Goal: Use online tool/utility: Use online tool/utility

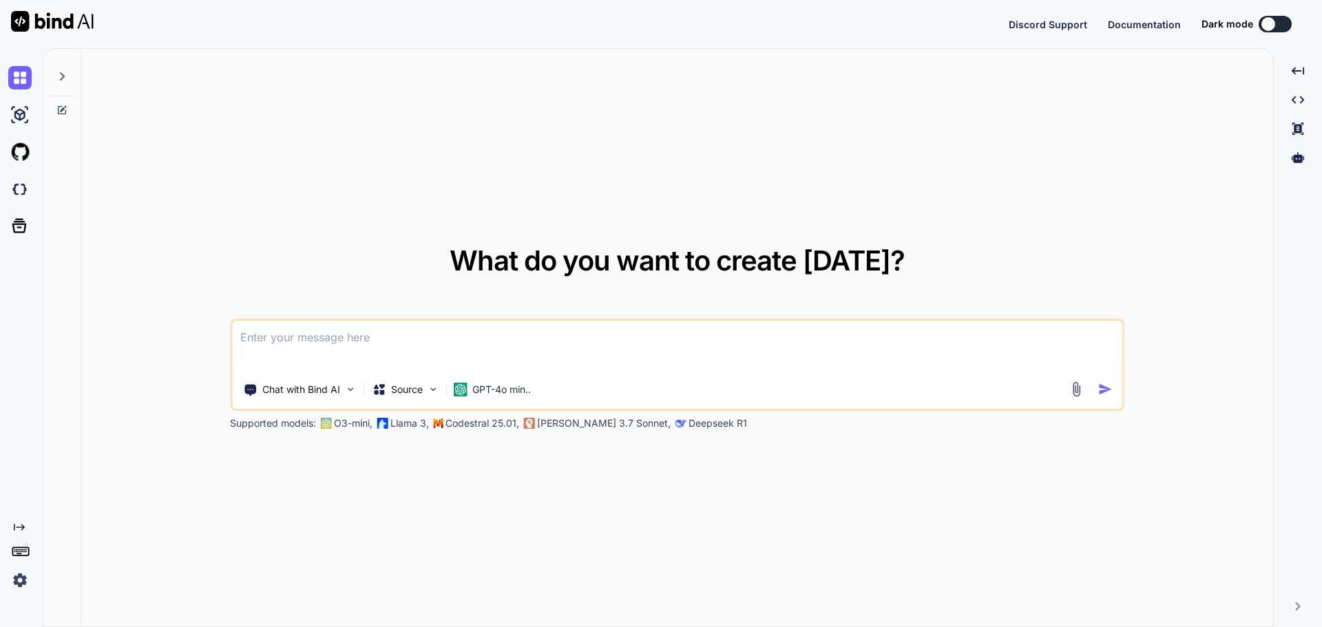
click at [59, 79] on icon at bounding box center [61, 76] width 11 height 11
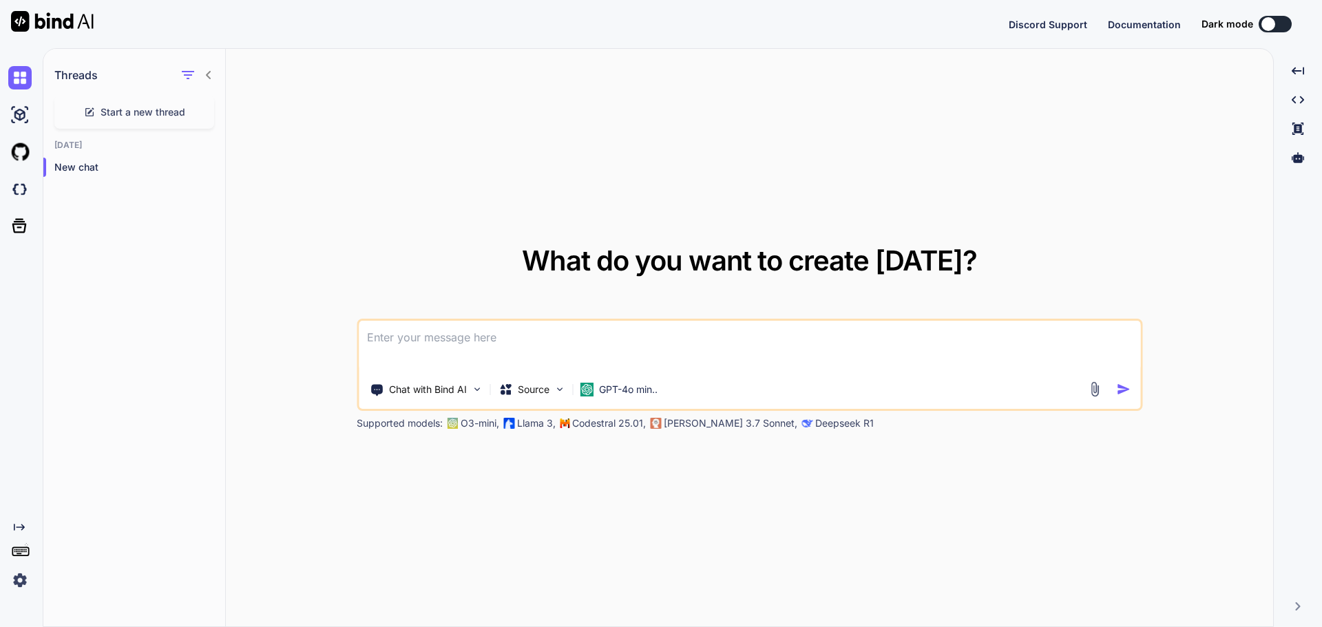
click at [210, 74] on icon at bounding box center [208, 75] width 11 height 11
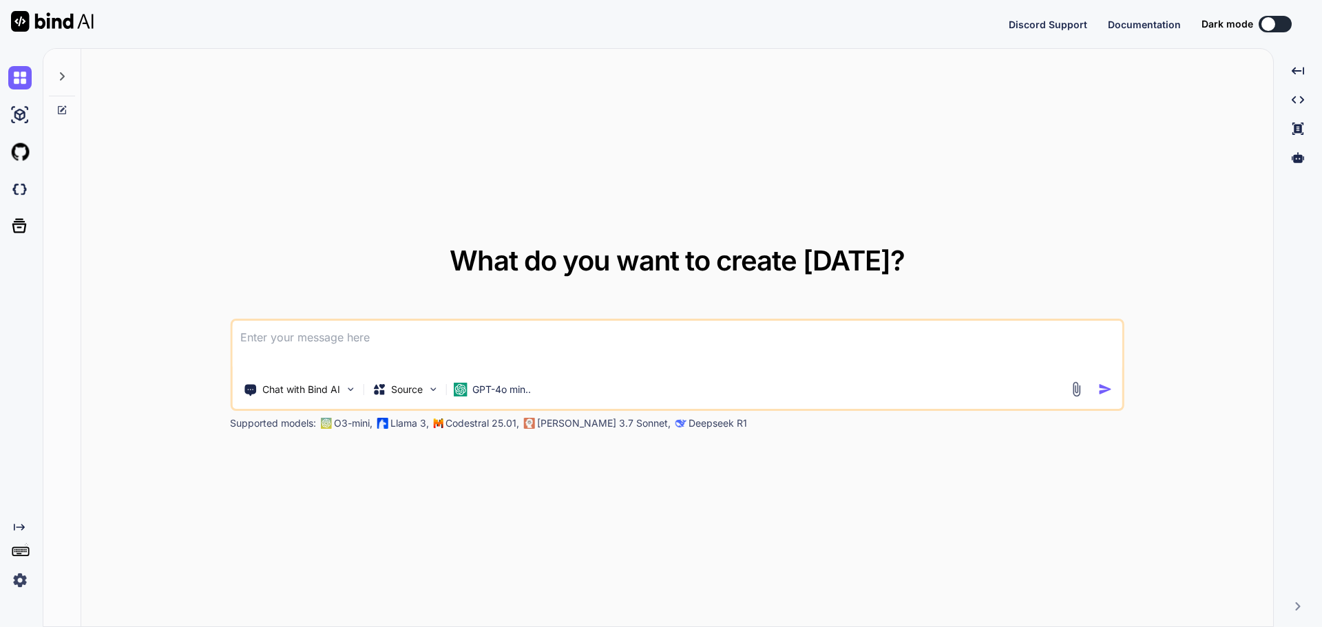
click at [54, 75] on div at bounding box center [62, 73] width 26 height 48
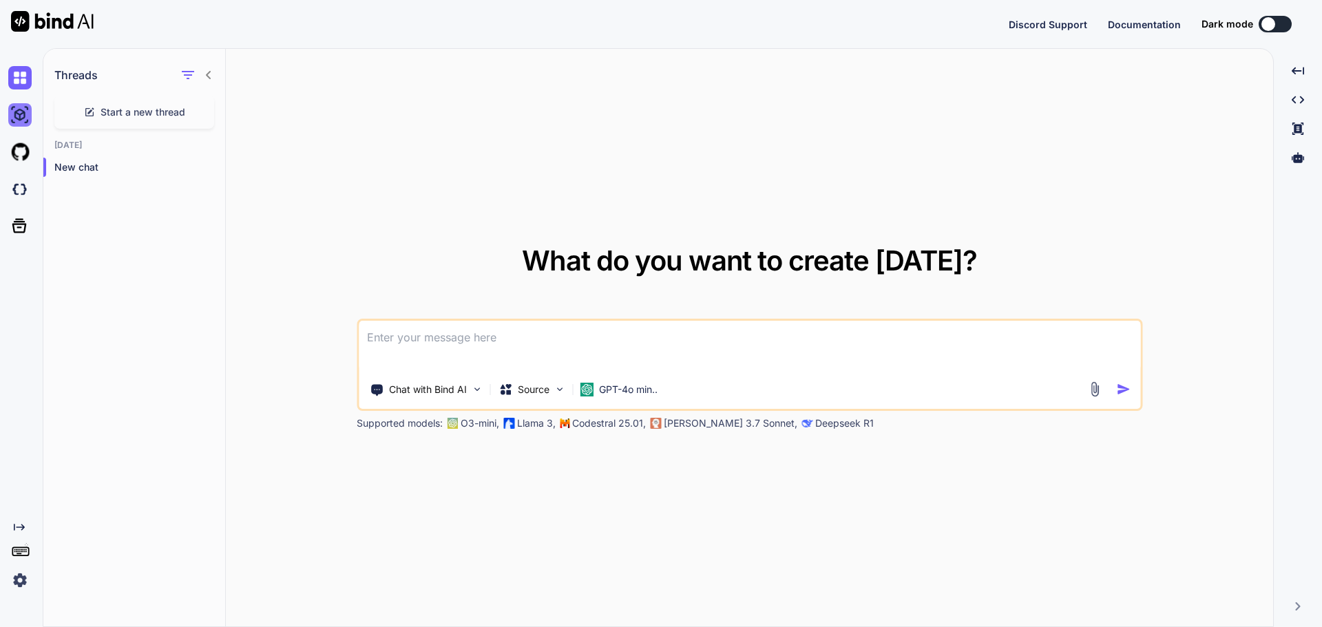
click at [15, 114] on img at bounding box center [19, 114] width 23 height 23
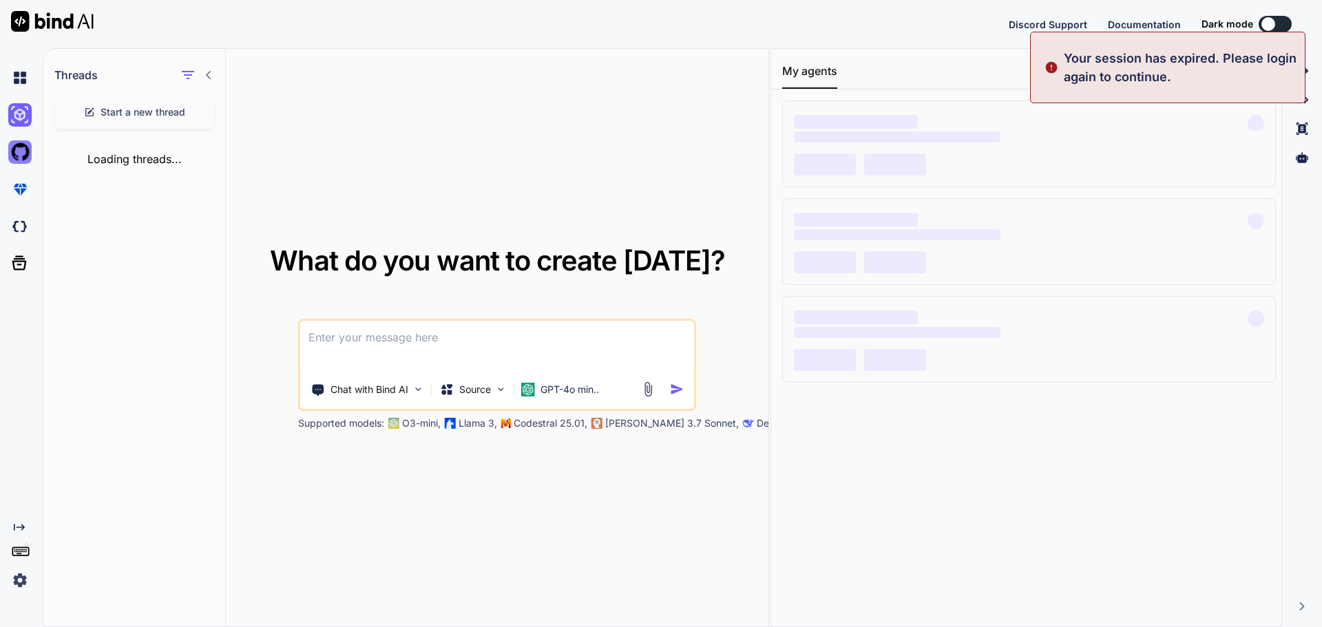
click at [14, 154] on img at bounding box center [19, 151] width 23 height 23
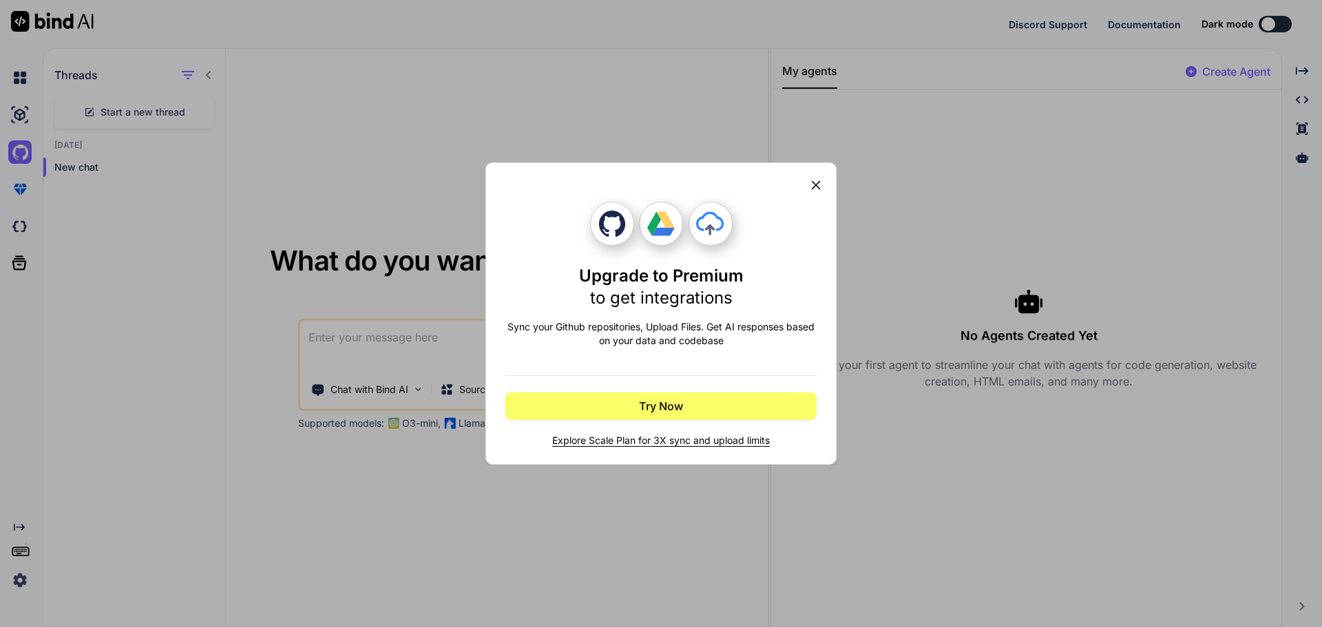
click at [755, 184] on icon at bounding box center [815, 185] width 15 height 15
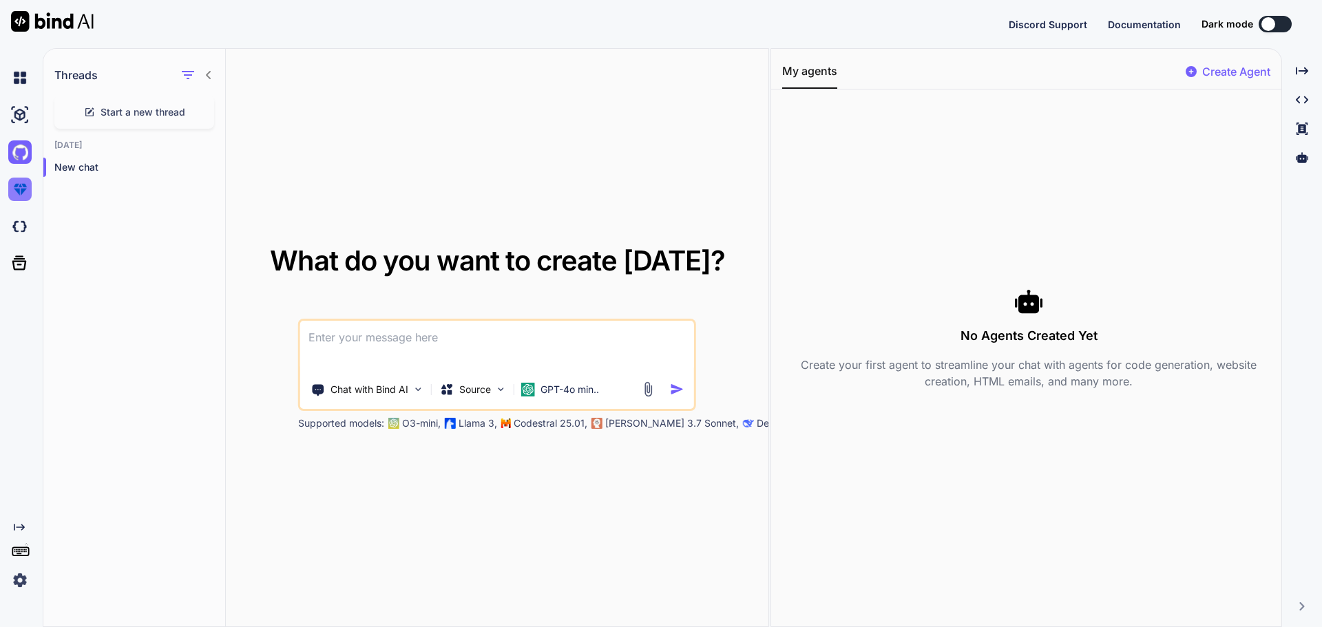
click at [14, 187] on img at bounding box center [19, 189] width 23 height 23
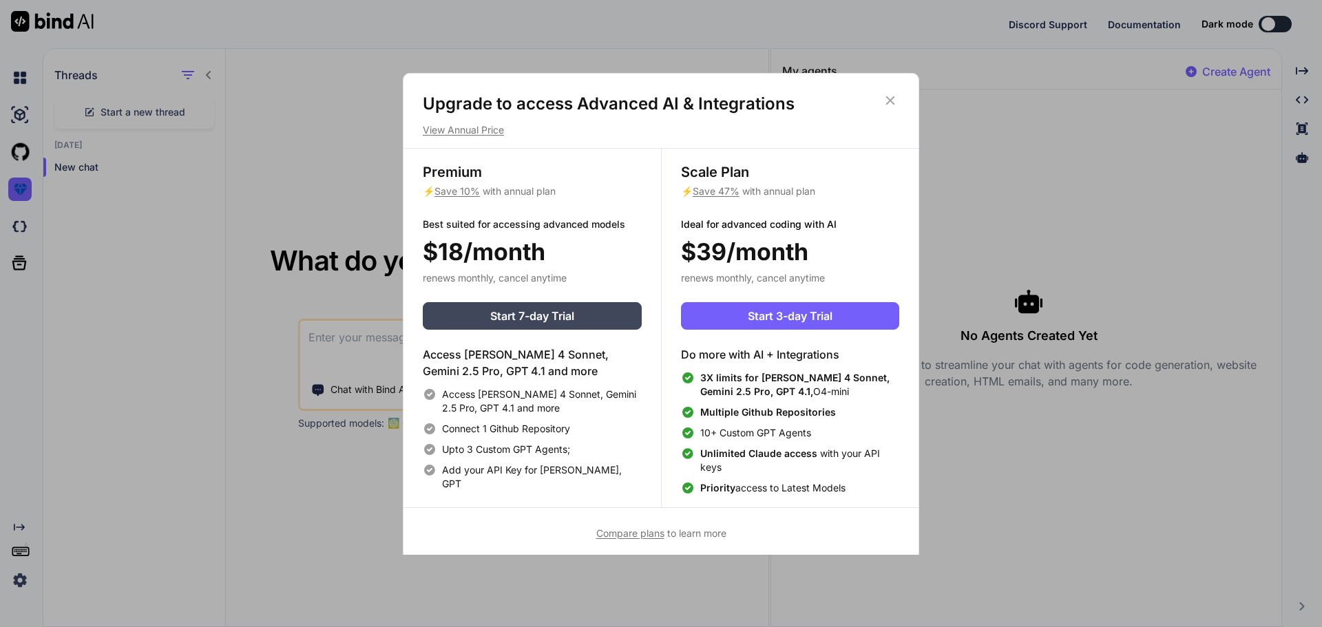
click at [755, 99] on icon at bounding box center [890, 100] width 15 height 15
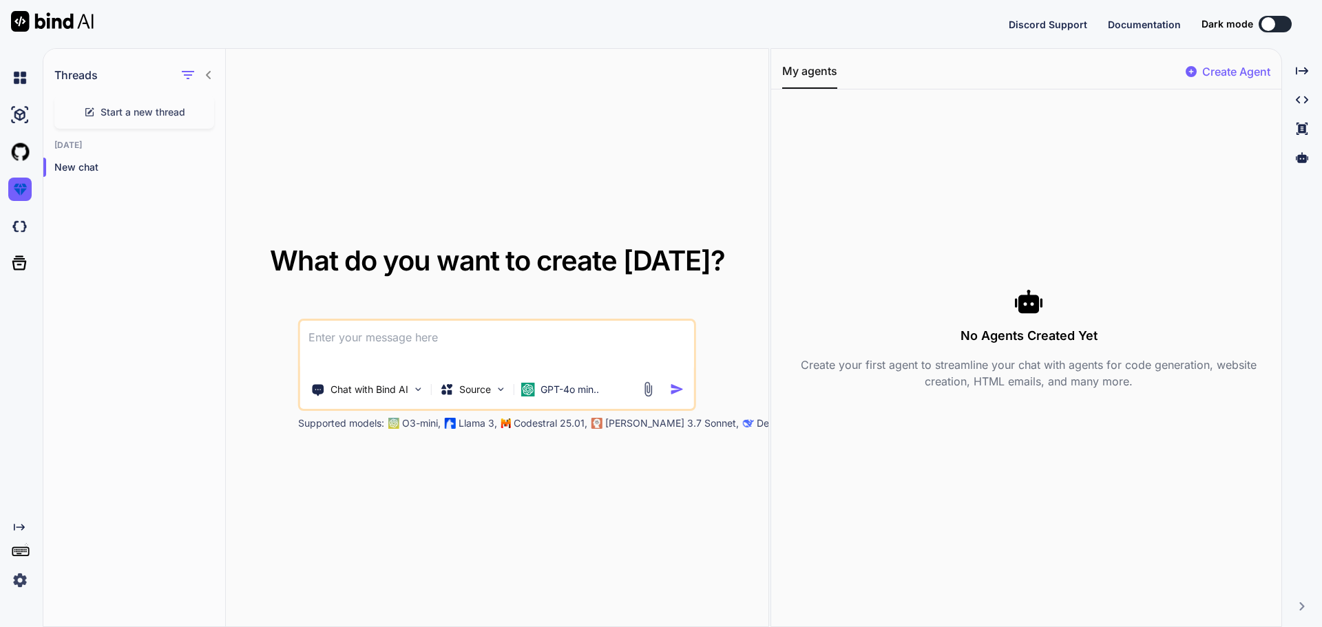
click at [17, 335] on img at bounding box center [19, 580] width 23 height 23
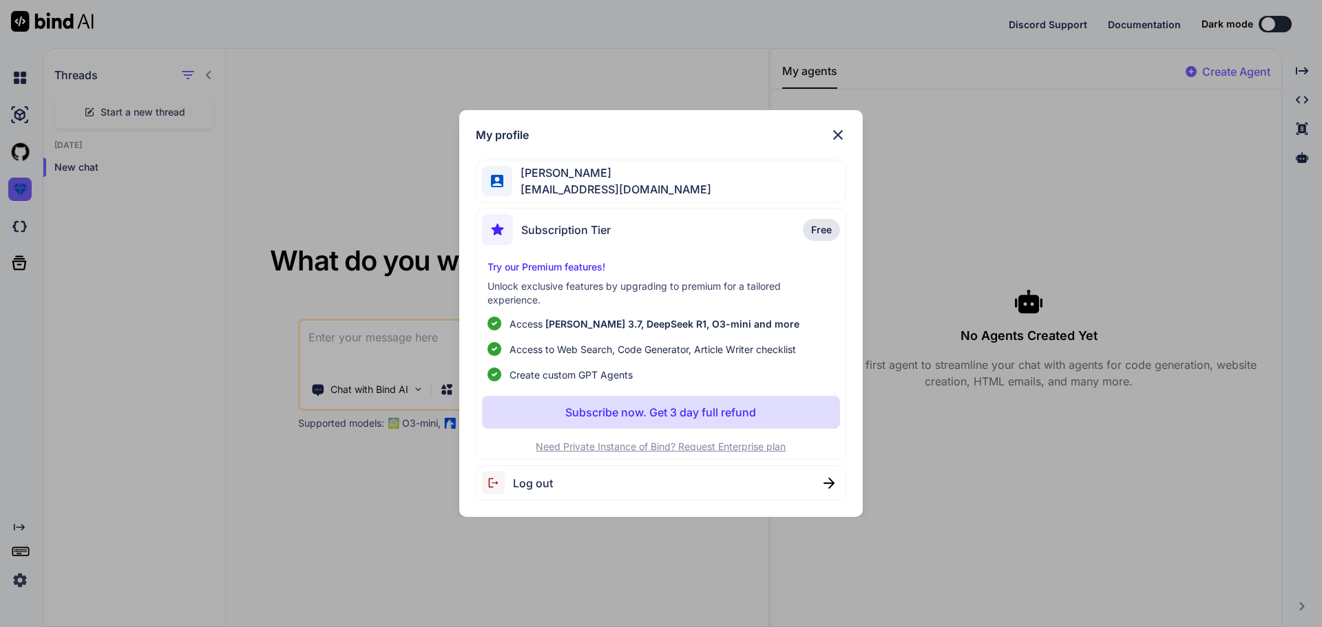
click at [755, 128] on img at bounding box center [838, 135] width 17 height 17
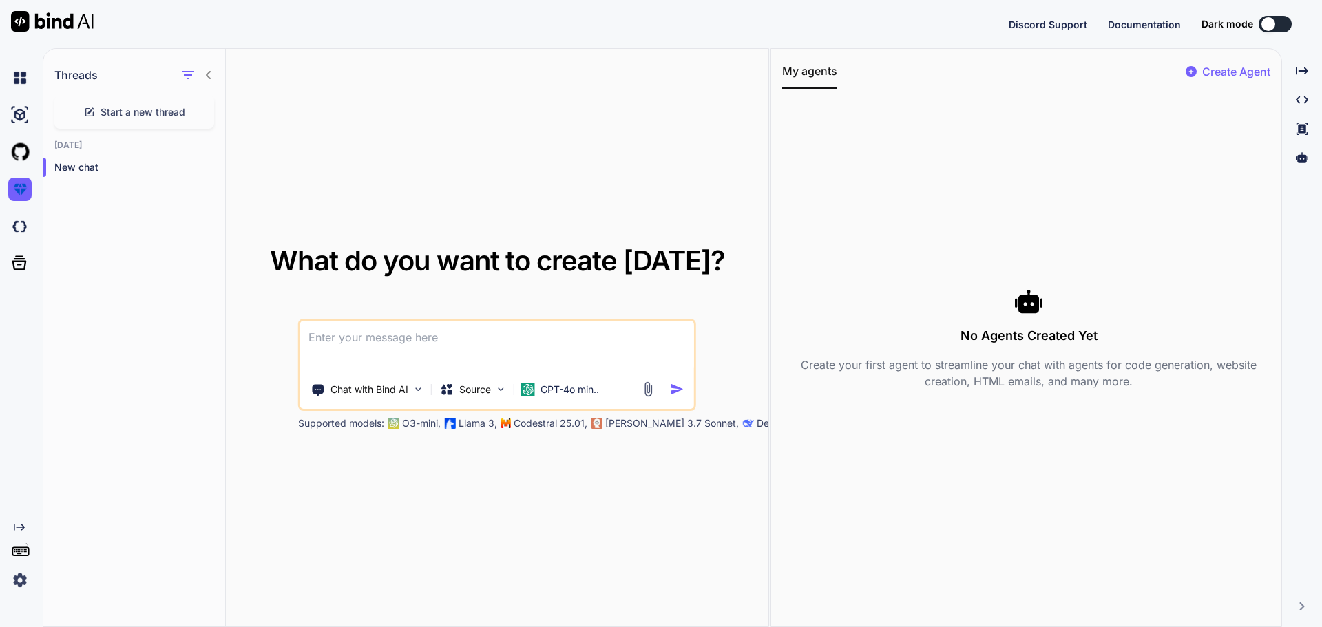
click at [14, 335] on img at bounding box center [19, 580] width 23 height 23
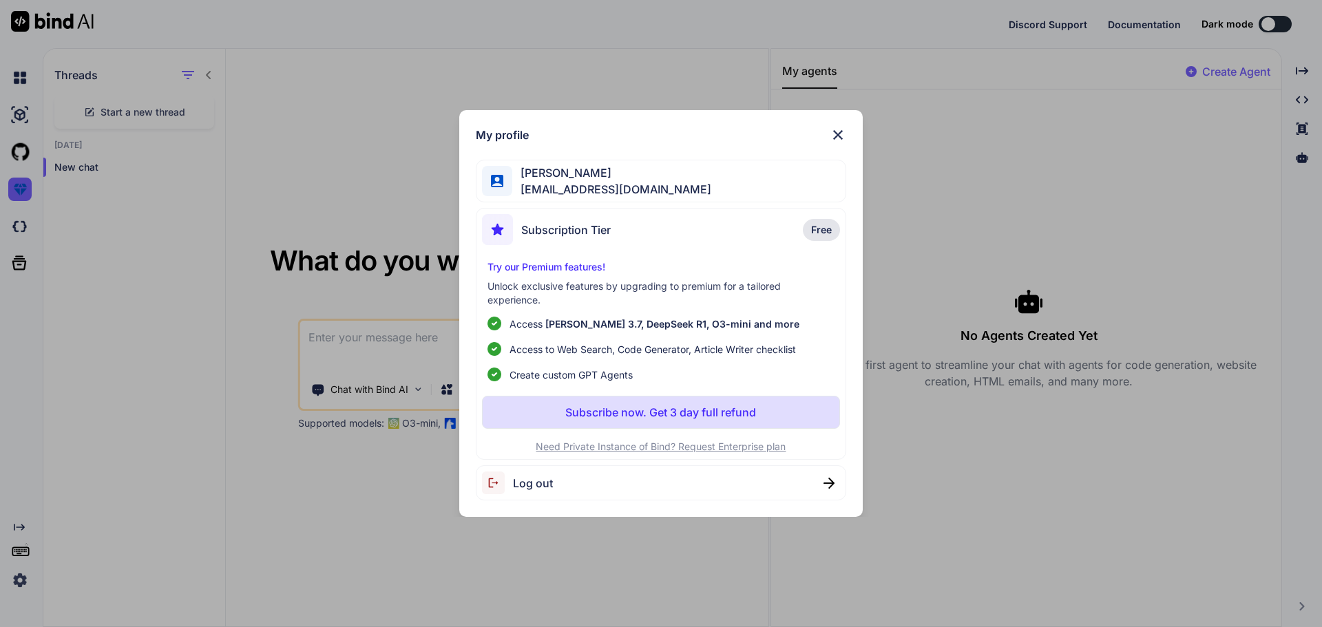
click at [532, 335] on span "Log out" at bounding box center [533, 483] width 40 height 17
type textarea "x"
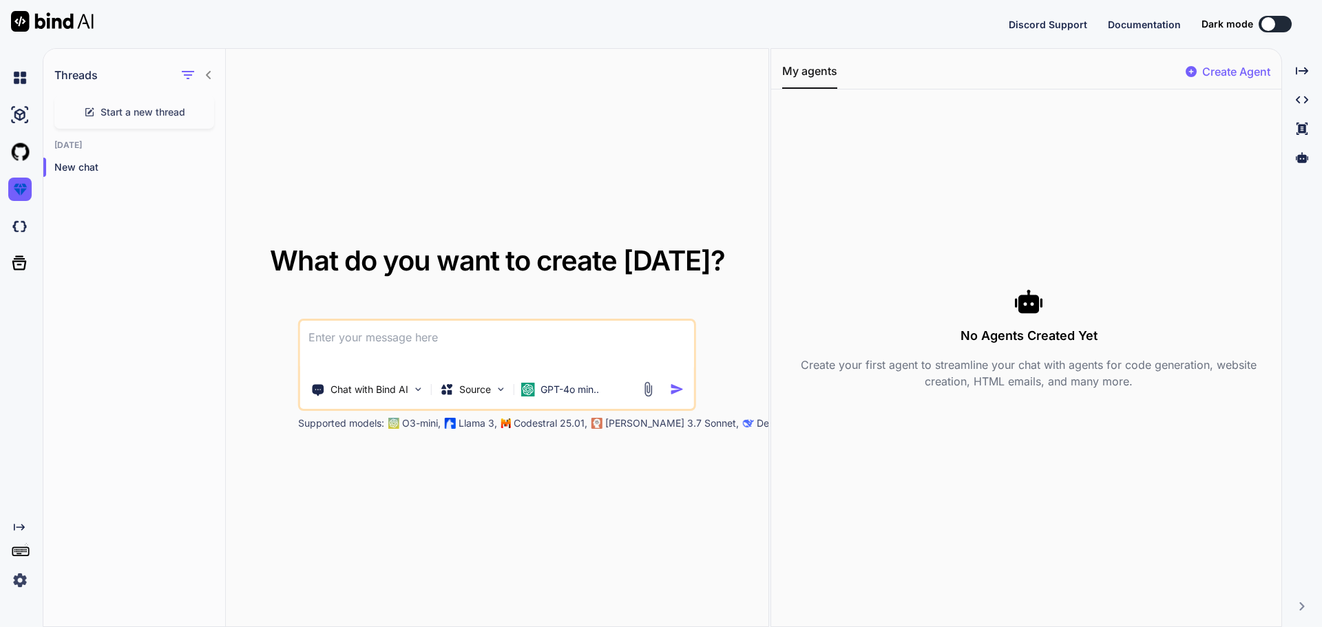
click at [21, 335] on img at bounding box center [19, 580] width 23 height 23
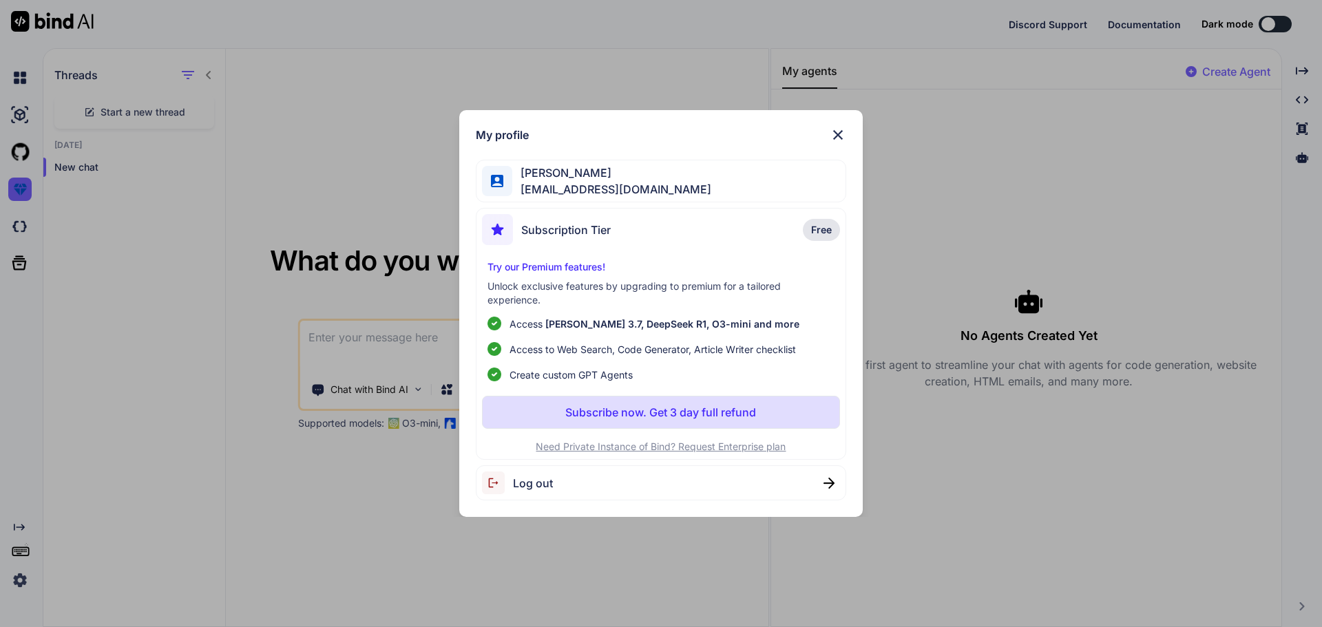
click at [575, 335] on div "Log out" at bounding box center [661, 483] width 371 height 35
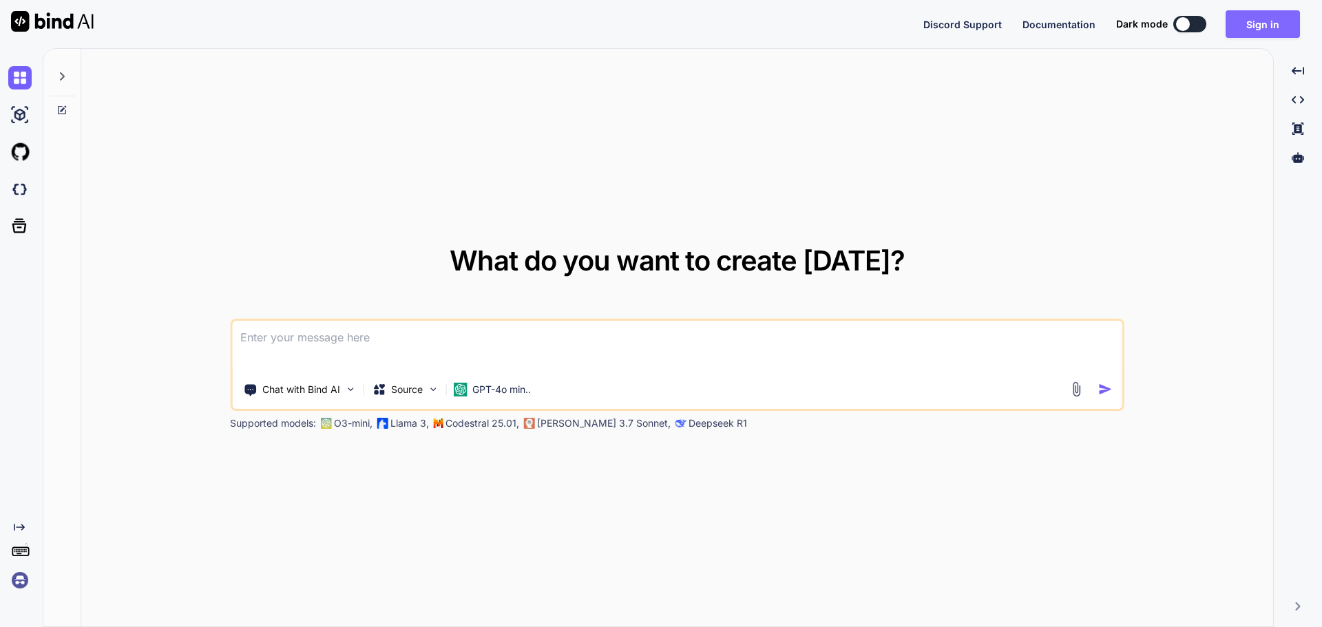
click at [1282, 33] on button "Sign in" at bounding box center [1263, 24] width 74 height 28
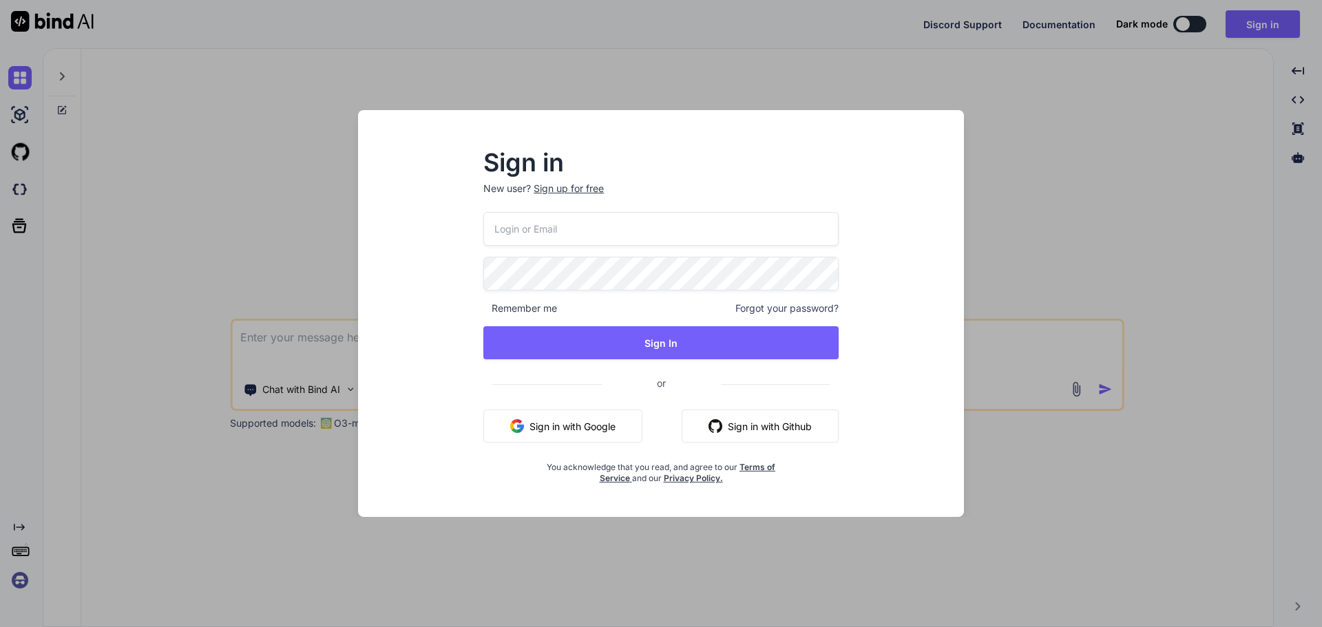
type input "[EMAIL_ADDRESS][DOMAIN_NAME]"
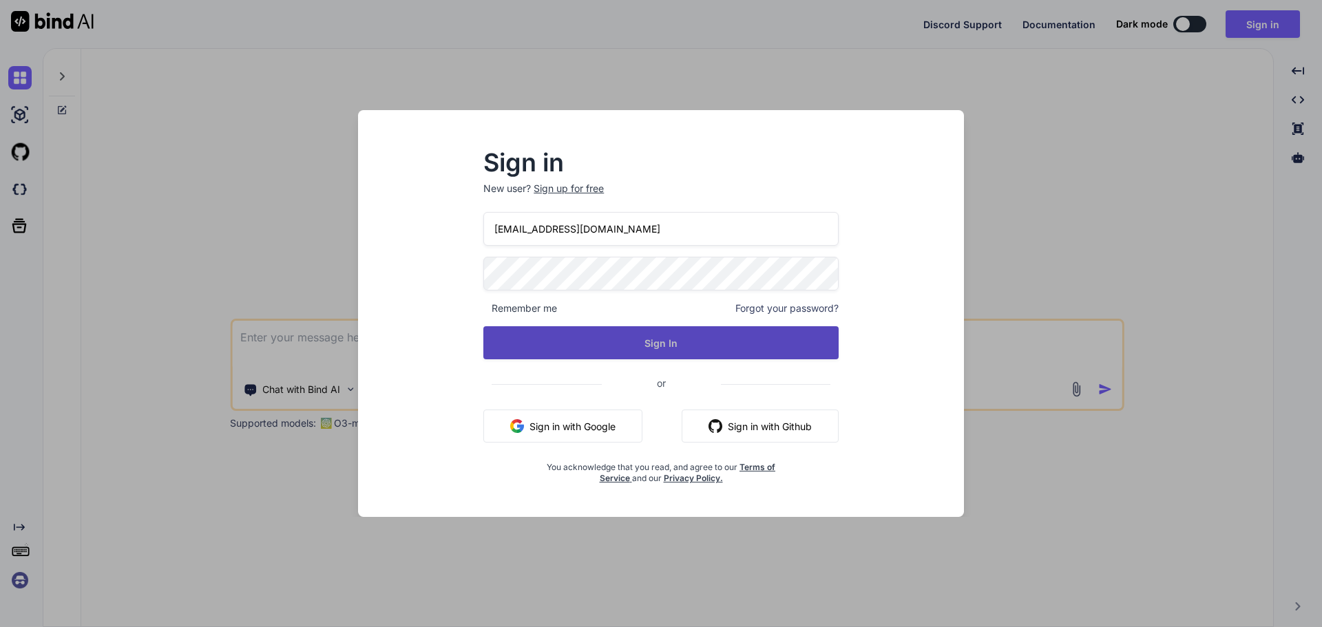
click at [645, 344] on button "Sign In" at bounding box center [660, 342] width 355 height 33
click at [644, 340] on button "Sign In" at bounding box center [660, 342] width 355 height 33
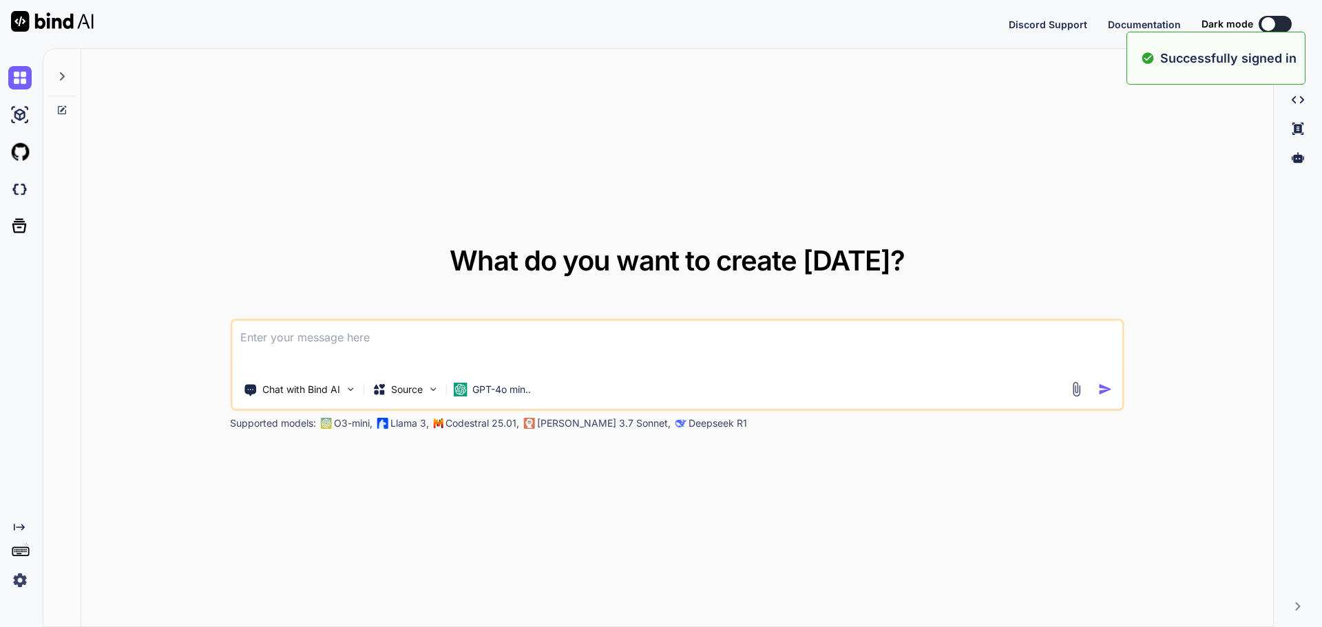
click at [23, 575] on img at bounding box center [19, 580] width 23 height 23
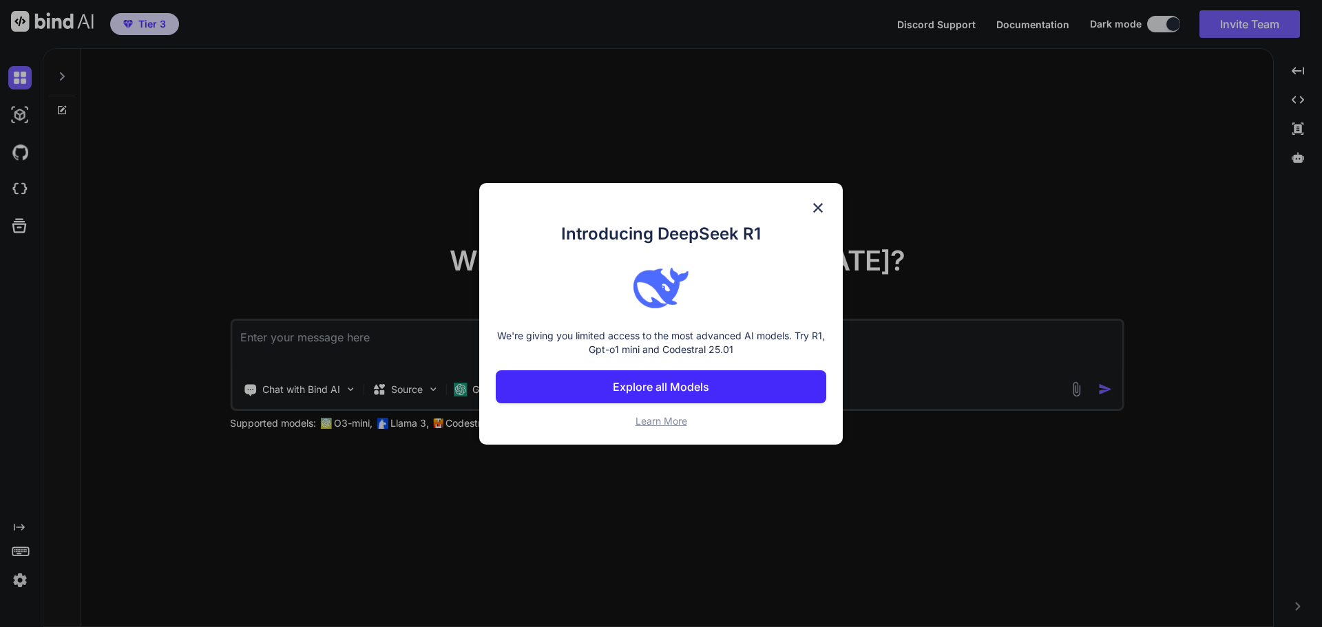
click at [813, 206] on img at bounding box center [818, 208] width 17 height 17
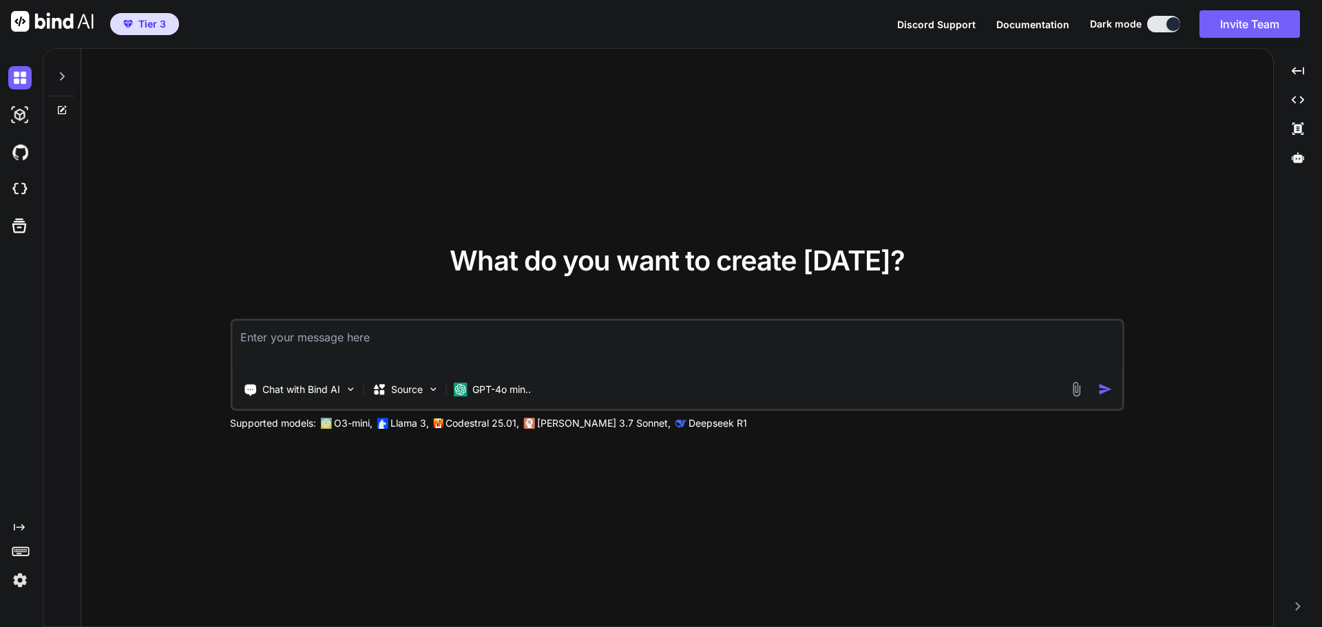
click at [13, 583] on img at bounding box center [19, 580] width 23 height 23
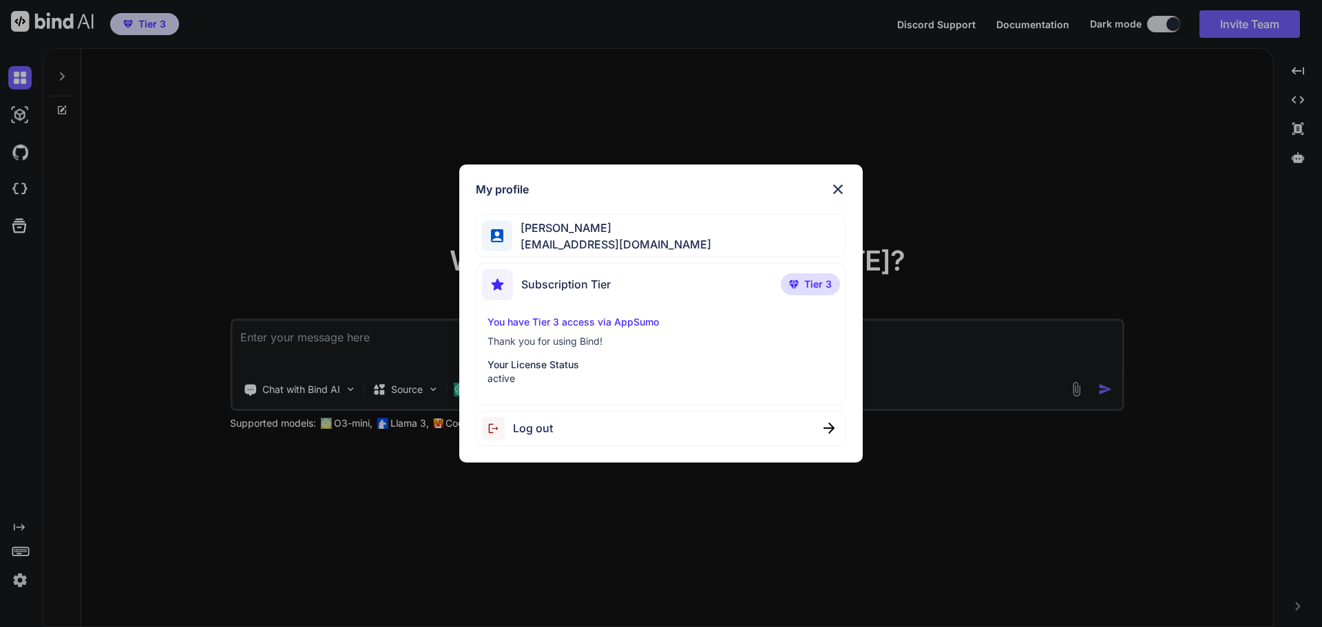
type textarea "x"
click at [552, 365] on p "Your License Status" at bounding box center [662, 365] width 348 height 14
click at [844, 185] on img at bounding box center [838, 189] width 17 height 17
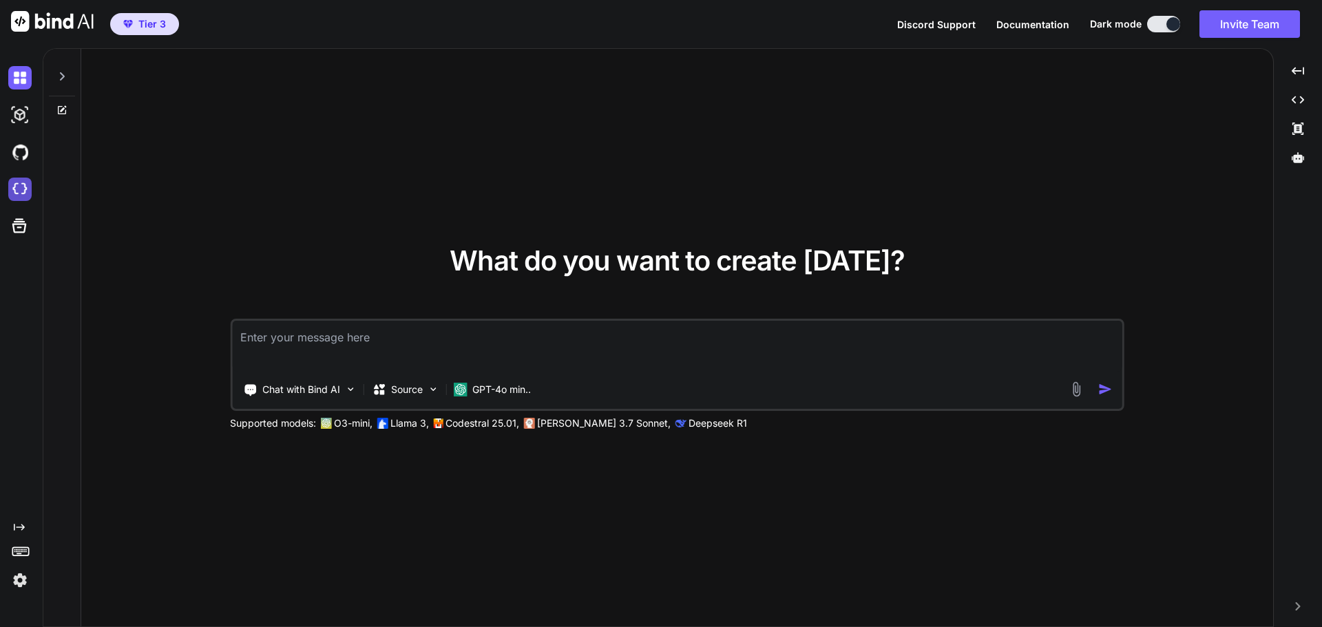
click at [14, 186] on img at bounding box center [19, 189] width 23 height 23
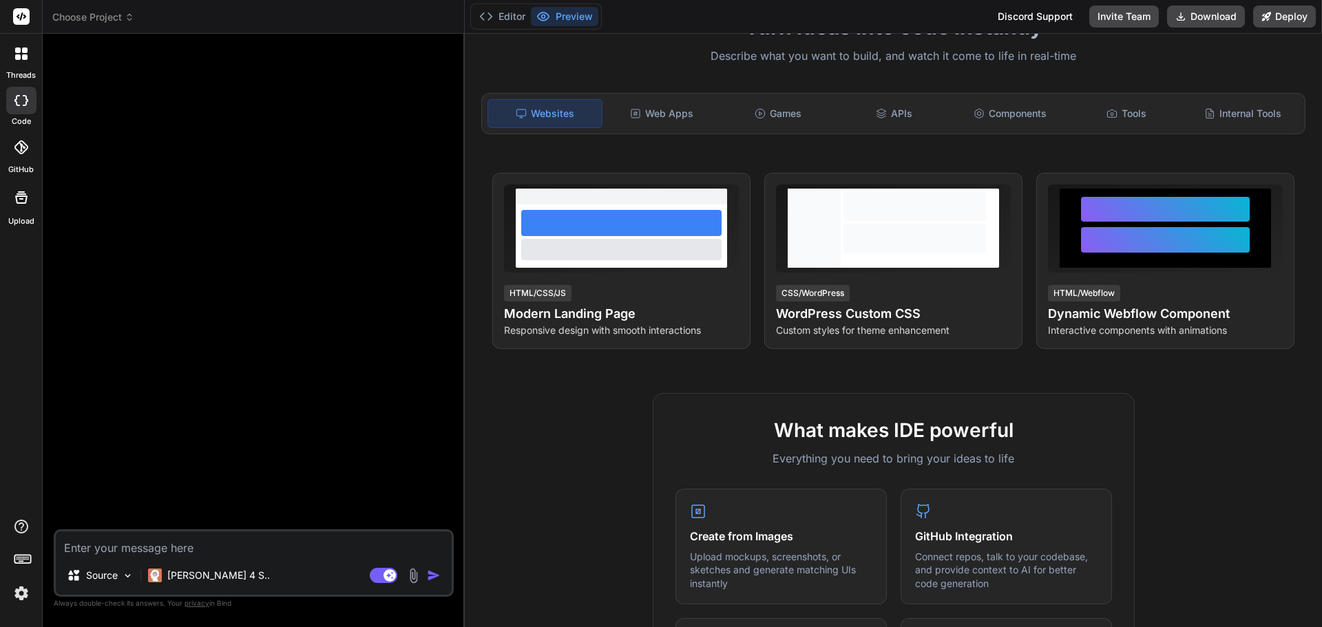
scroll to position [69, 0]
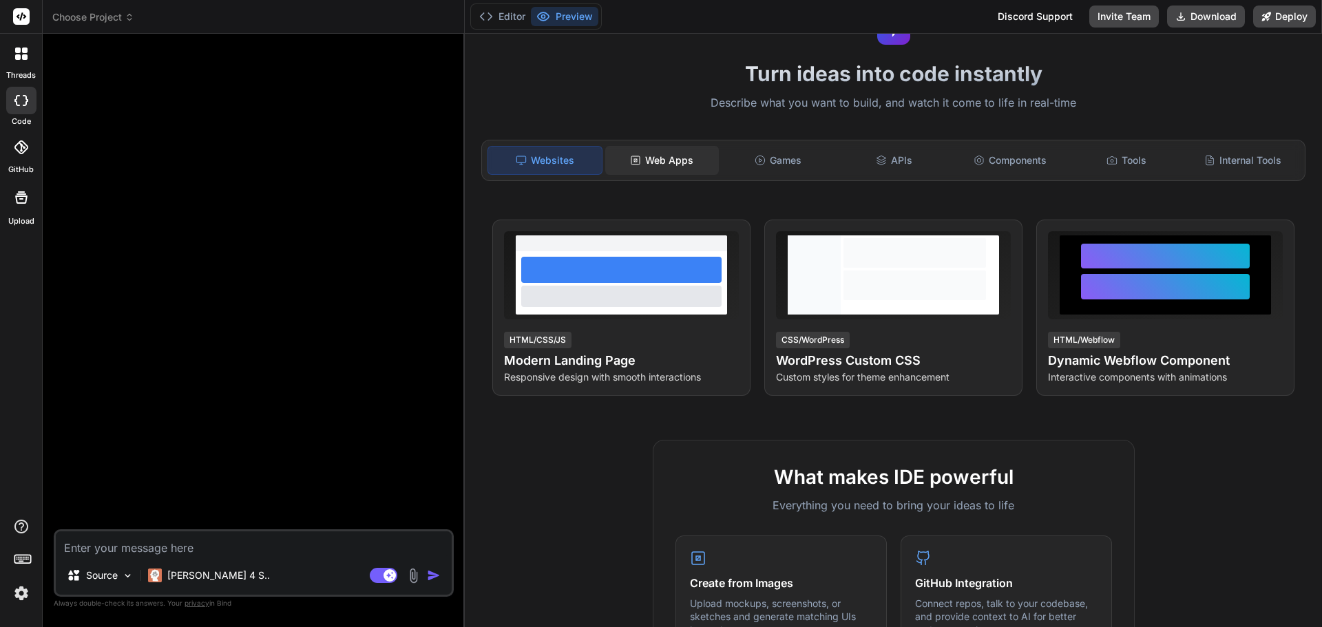
click at [677, 161] on div "Web Apps" at bounding box center [662, 160] width 114 height 29
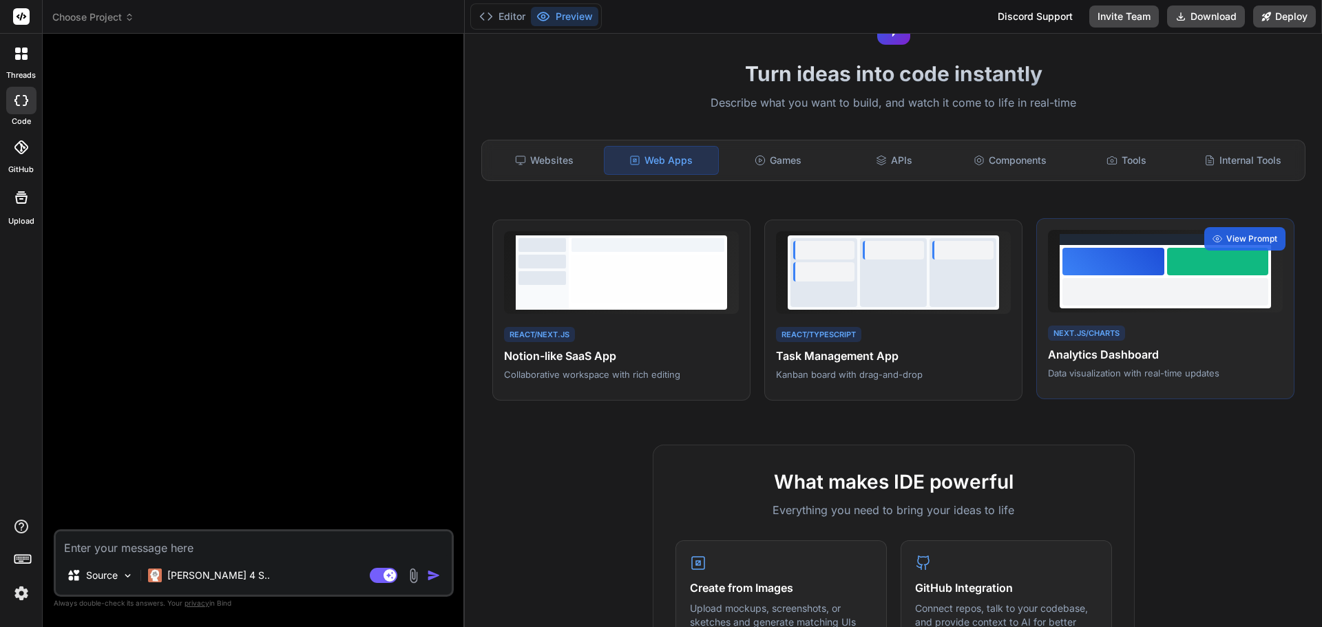
click at [1112, 305] on div at bounding box center [1166, 292] width 206 height 28
click at [1119, 286] on div at bounding box center [1166, 292] width 206 height 28
click at [1238, 236] on span "View Prompt" at bounding box center [1251, 239] width 51 height 12
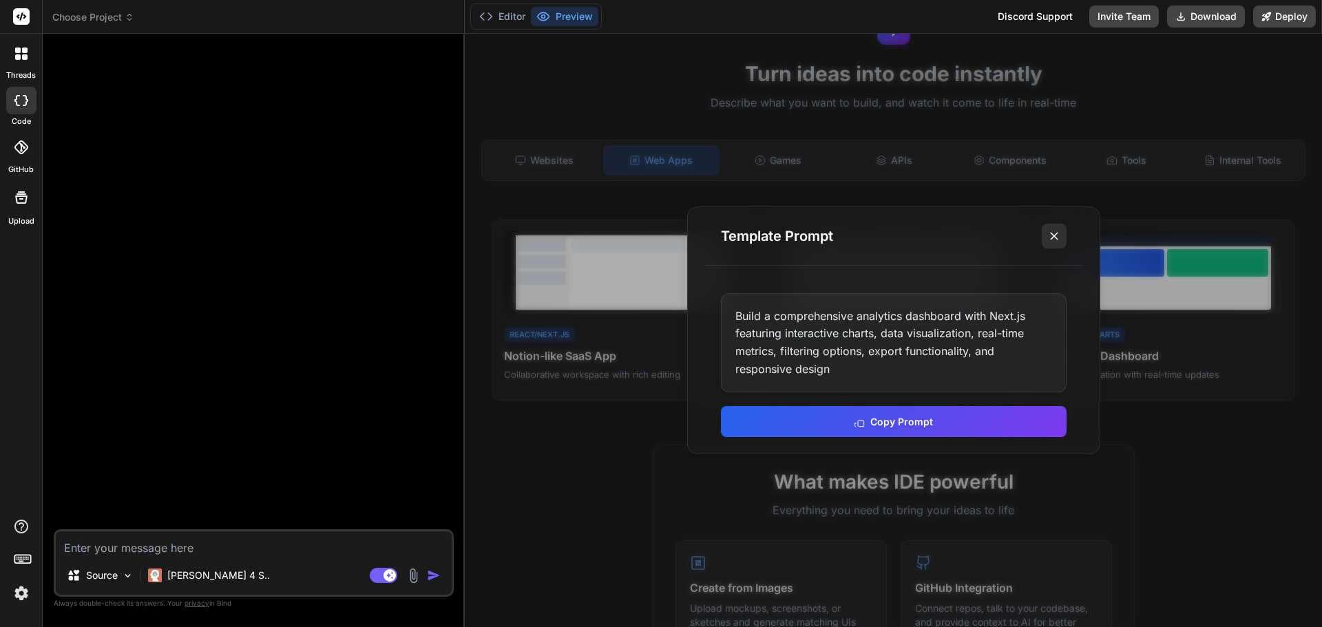
click at [1057, 230] on icon at bounding box center [1054, 236] width 14 height 14
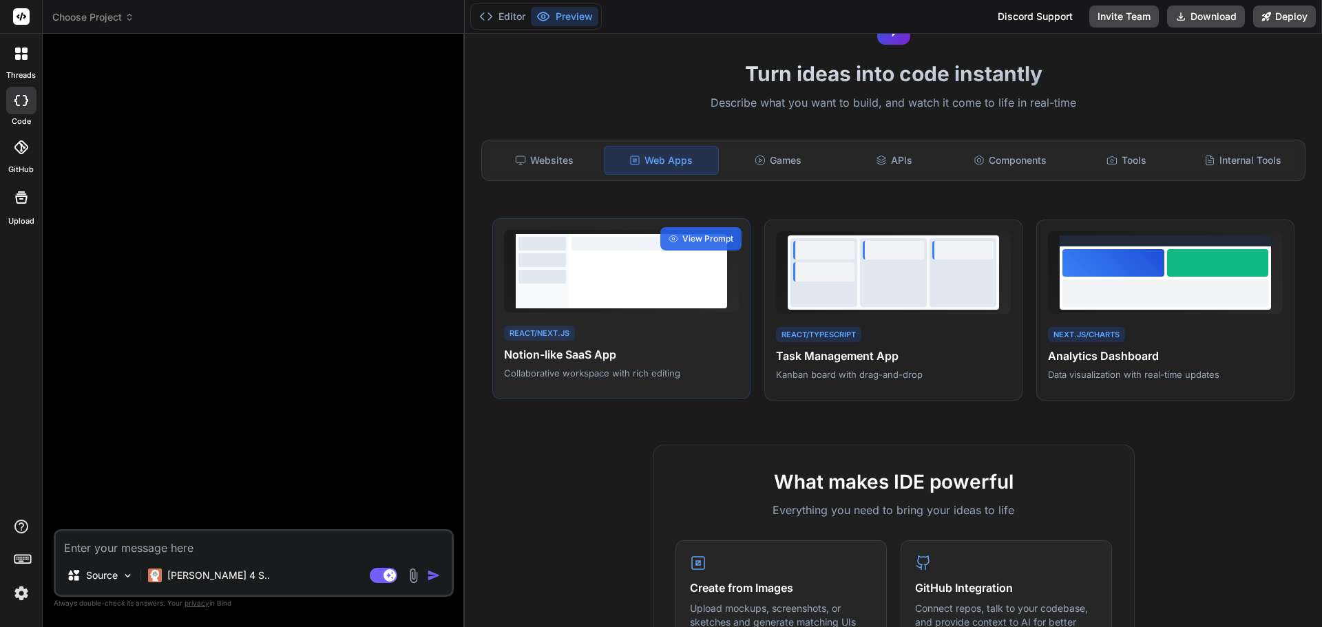
click at [574, 349] on h4 "Notion-like SaaS App" at bounding box center [621, 354] width 235 height 17
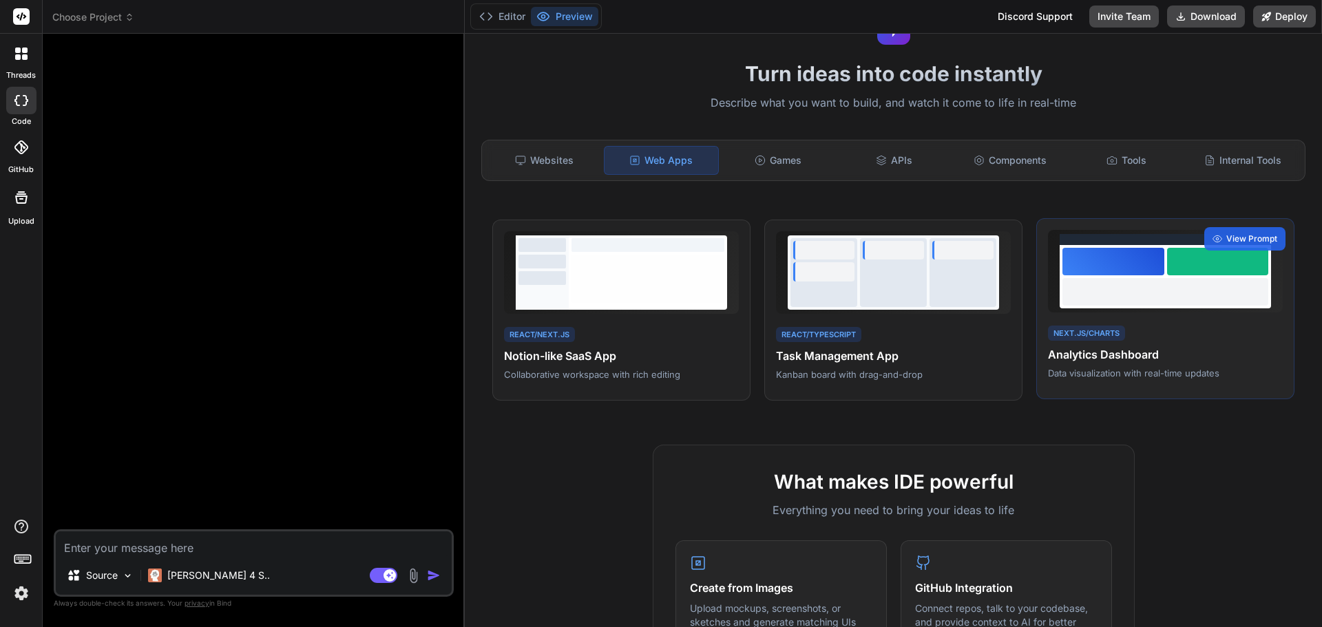
click at [1088, 293] on div at bounding box center [1166, 292] width 206 height 28
click at [1213, 238] on icon at bounding box center [1218, 239] width 10 height 10
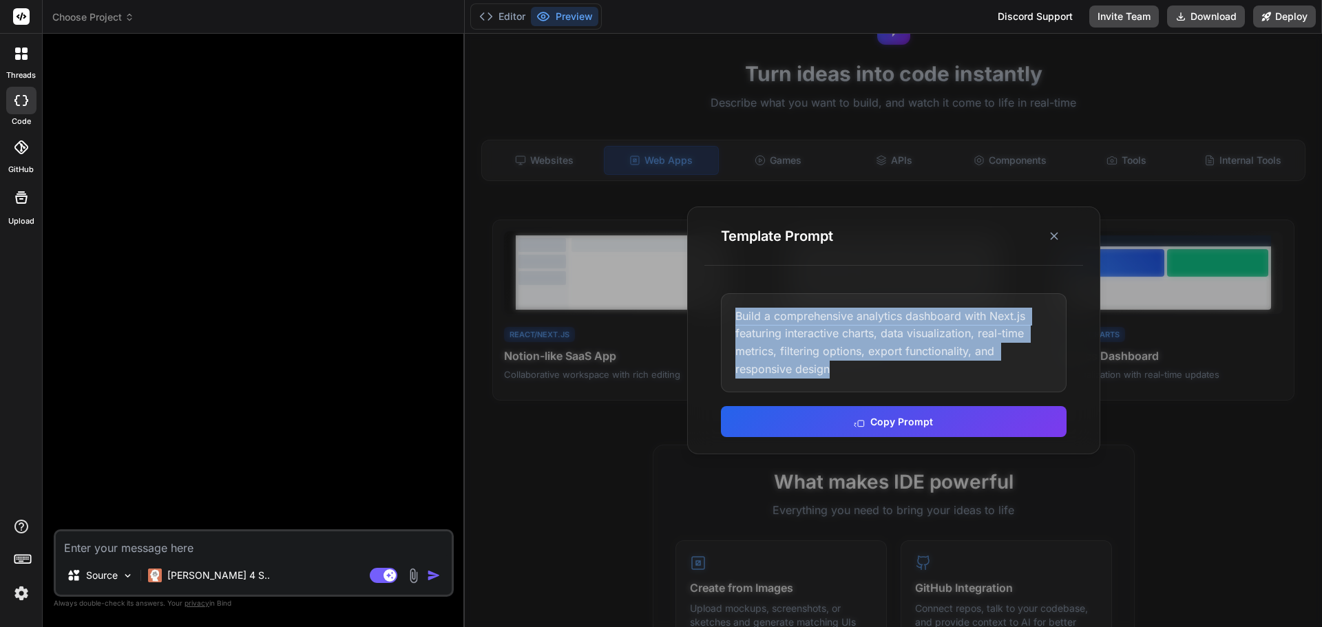
drag, startPoint x: 851, startPoint y: 370, endPoint x: 780, endPoint y: 328, distance: 82.1
click at [735, 304] on div "Build a comprehensive analytics dashboard with Next.js featuring interactive ch…" at bounding box center [894, 342] width 346 height 99
click at [928, 427] on button "Copy Prompt" at bounding box center [894, 420] width 346 height 31
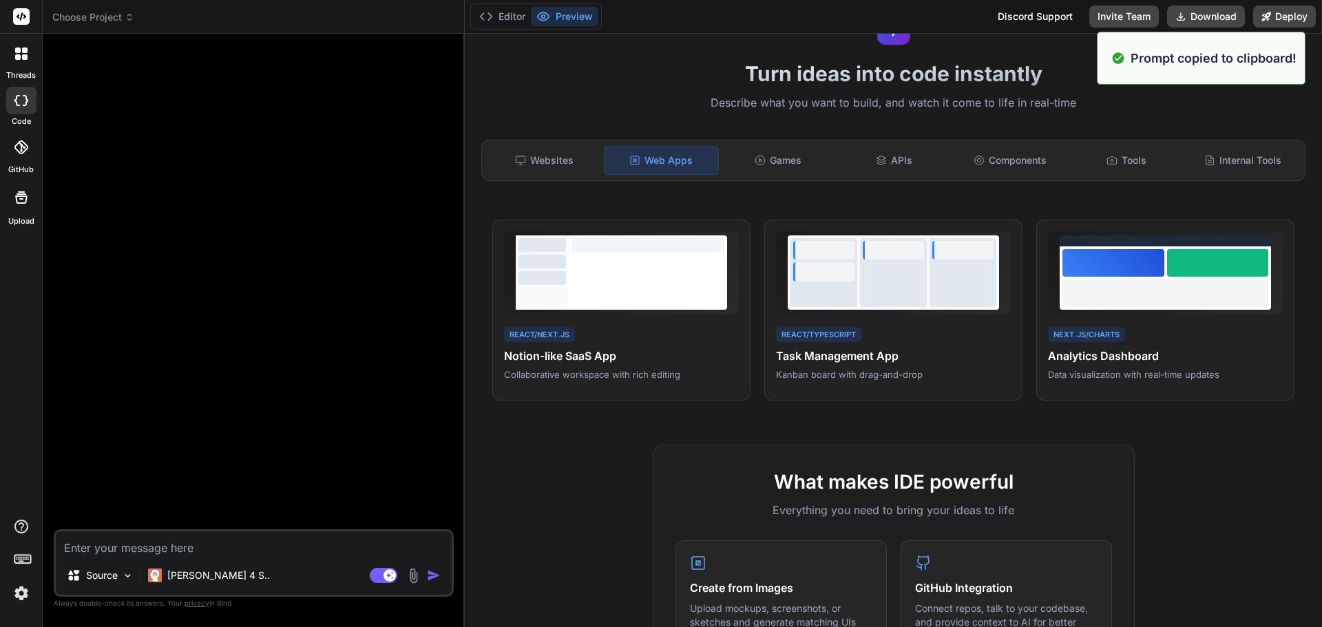
click at [149, 543] on textarea at bounding box center [254, 544] width 396 height 25
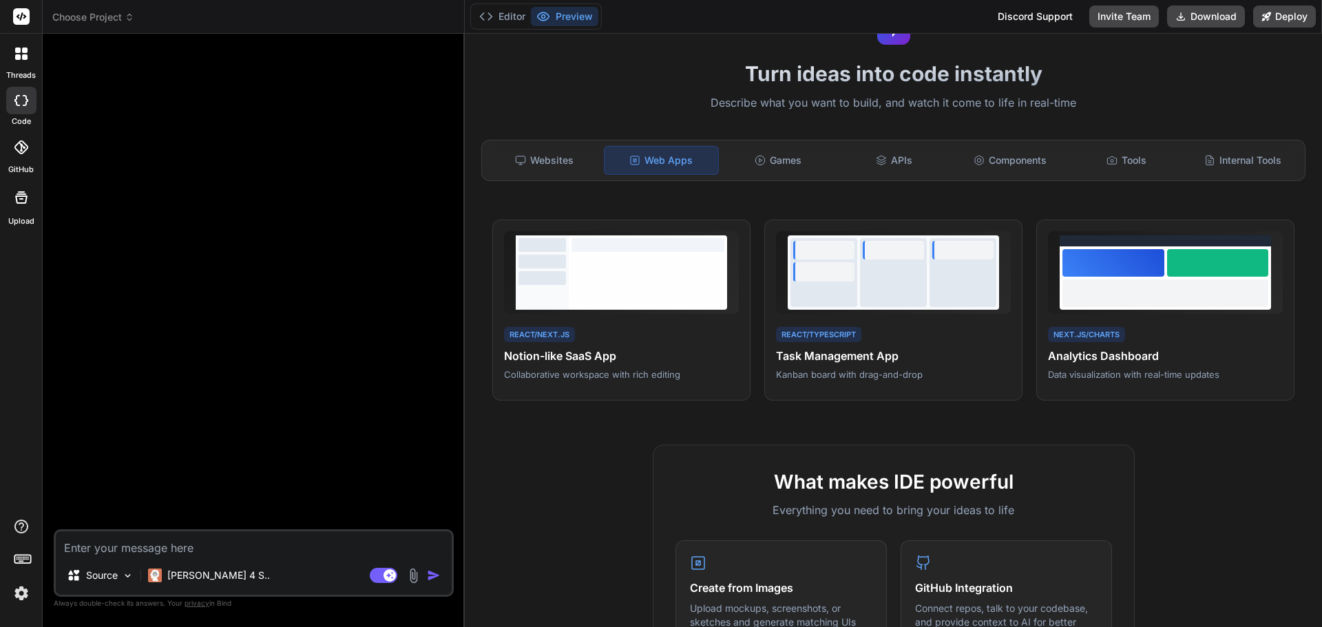
click at [417, 578] on img at bounding box center [414, 576] width 16 height 16
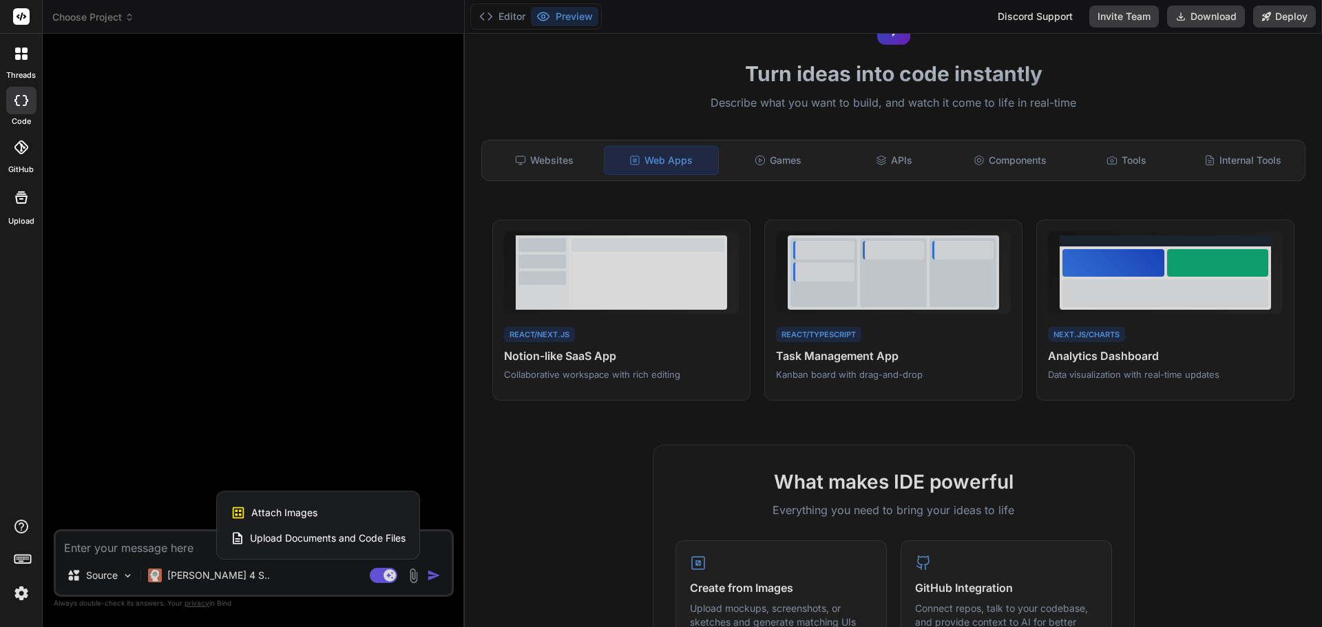
click at [322, 535] on span "Upload Documents and Code Files" at bounding box center [328, 539] width 156 height 14
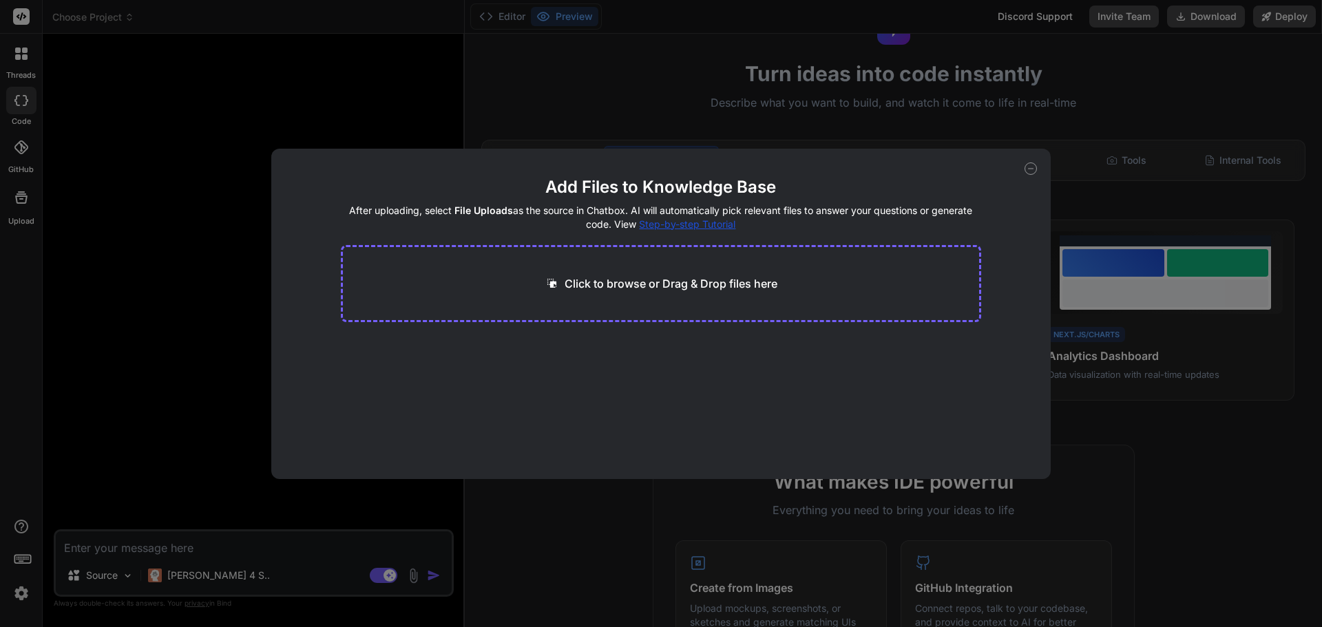
click at [585, 286] on p "Click to browse or Drag & Drop files here" at bounding box center [671, 283] width 213 height 17
click at [273, 69] on div "Add Files to Knowledge Base After uploading, select File Uploads as the source …" at bounding box center [661, 313] width 1322 height 627
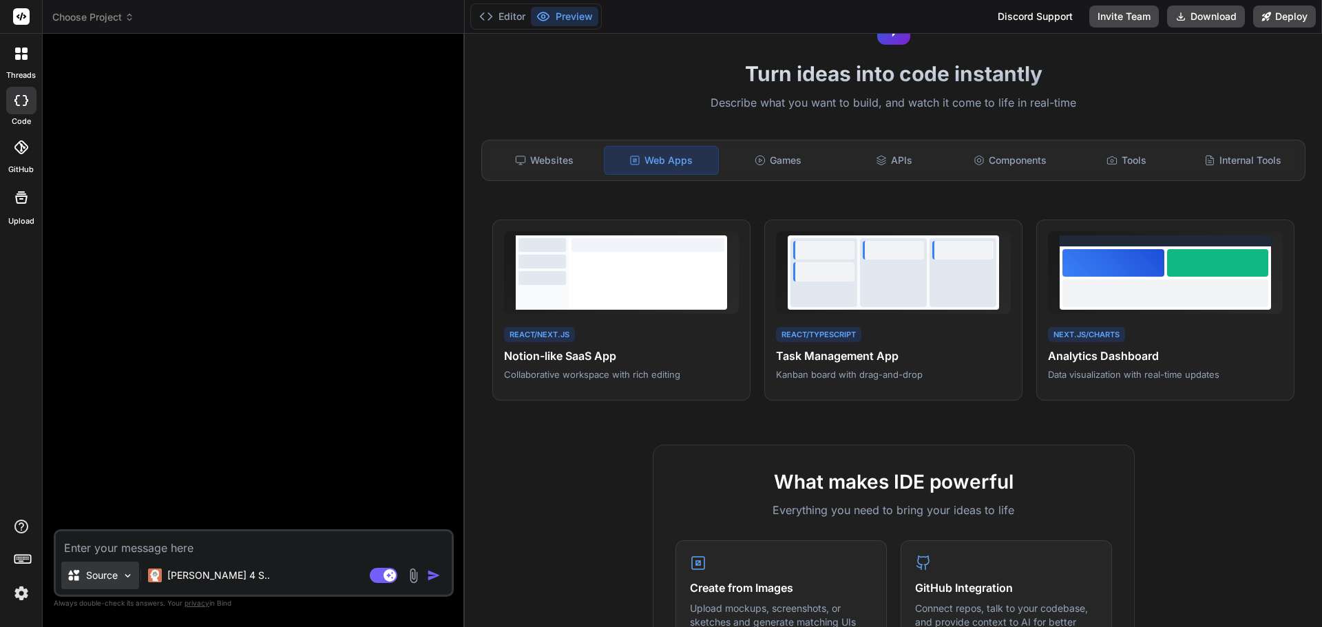
click at [119, 575] on div "Source" at bounding box center [100, 576] width 78 height 28
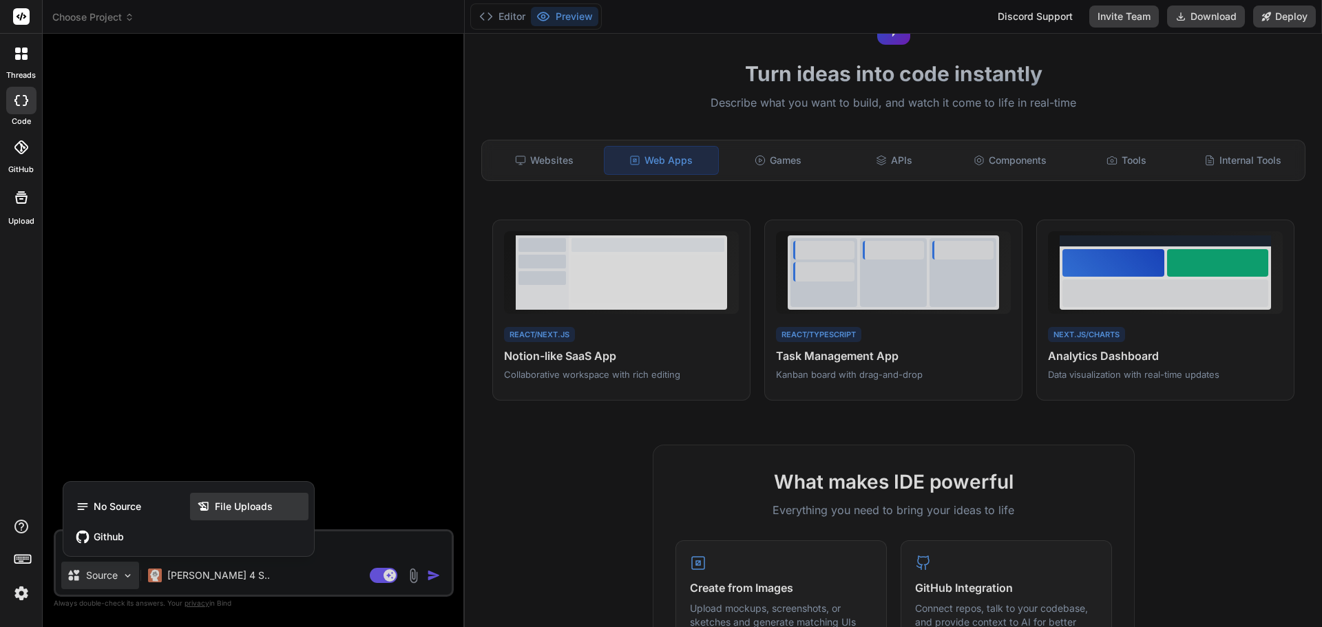
click at [242, 503] on span "File Uploads" at bounding box center [244, 507] width 58 height 14
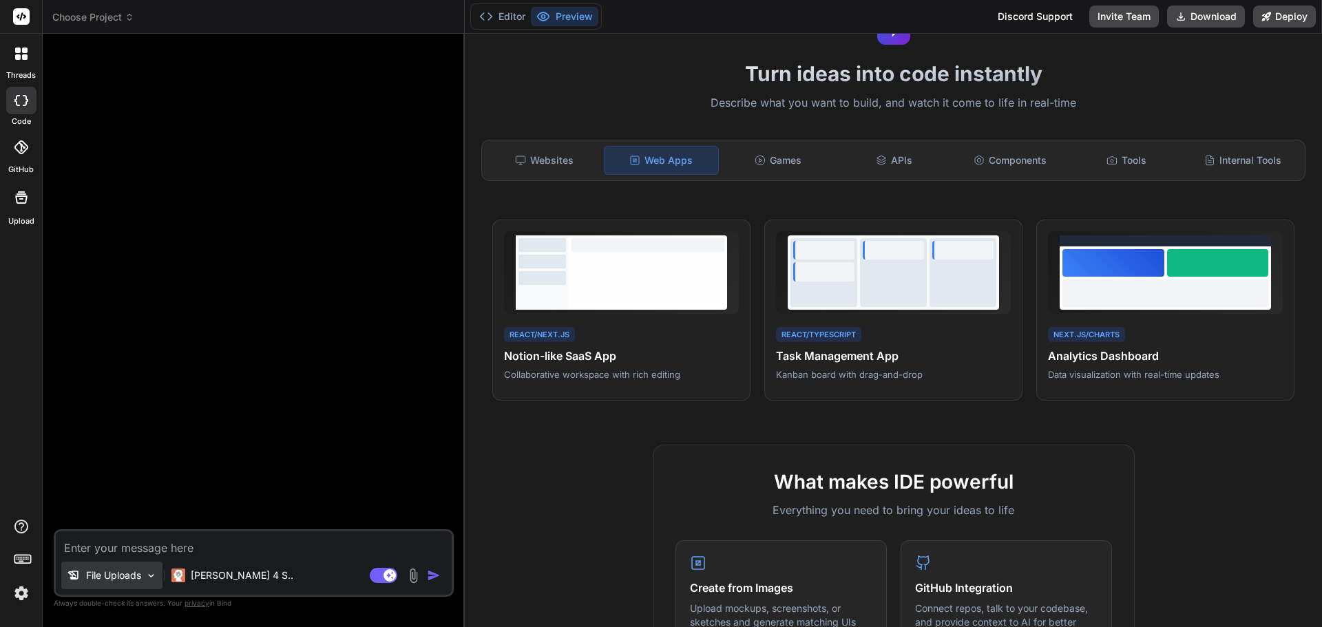
click at [137, 576] on p "File Uploads" at bounding box center [113, 576] width 55 height 14
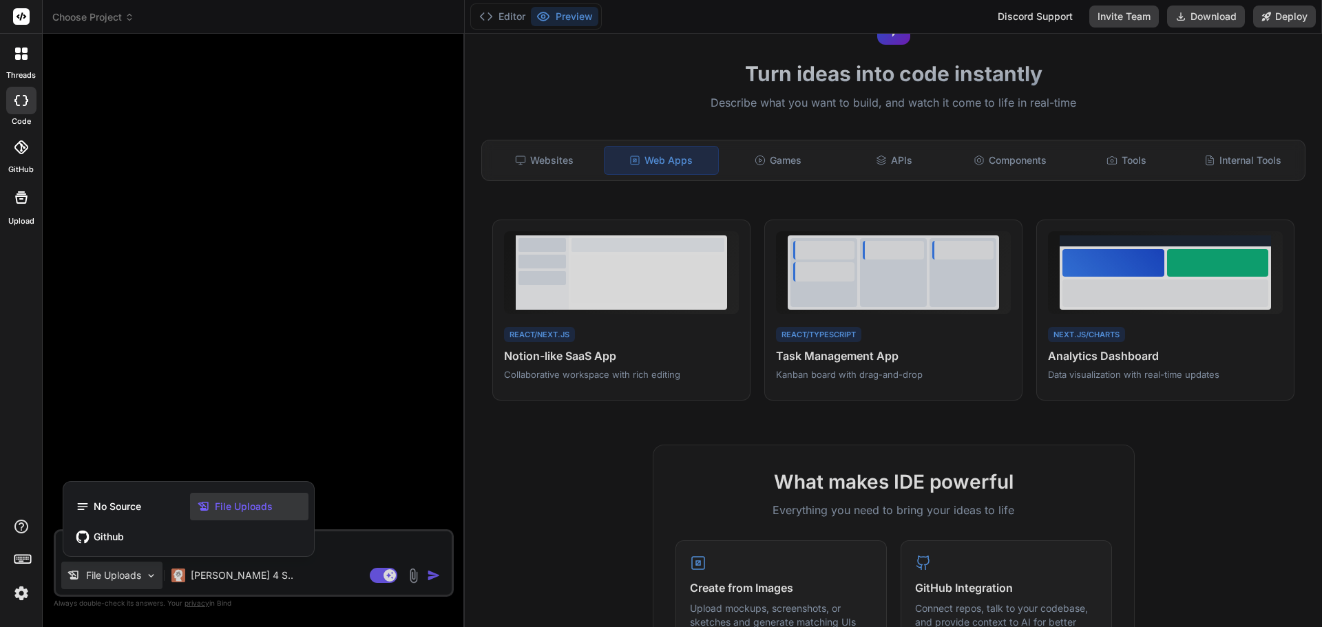
click at [280, 394] on div at bounding box center [661, 313] width 1322 height 627
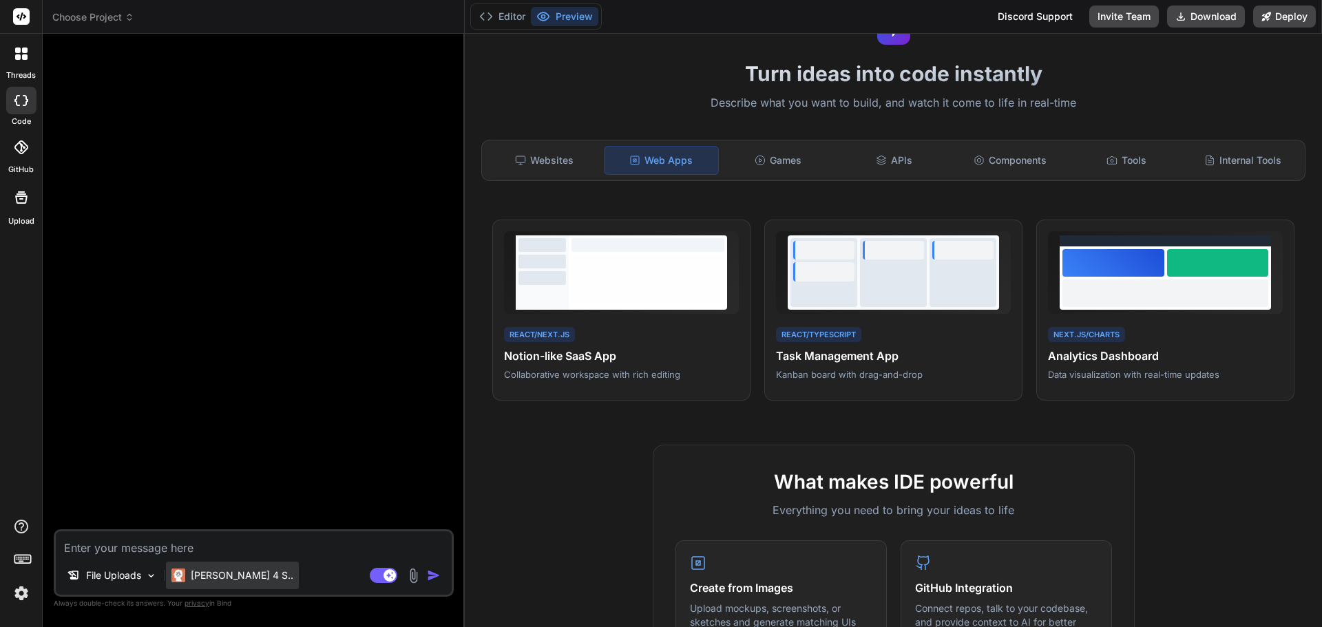
click at [222, 574] on p "Claude 4 S.." at bounding box center [242, 576] width 103 height 14
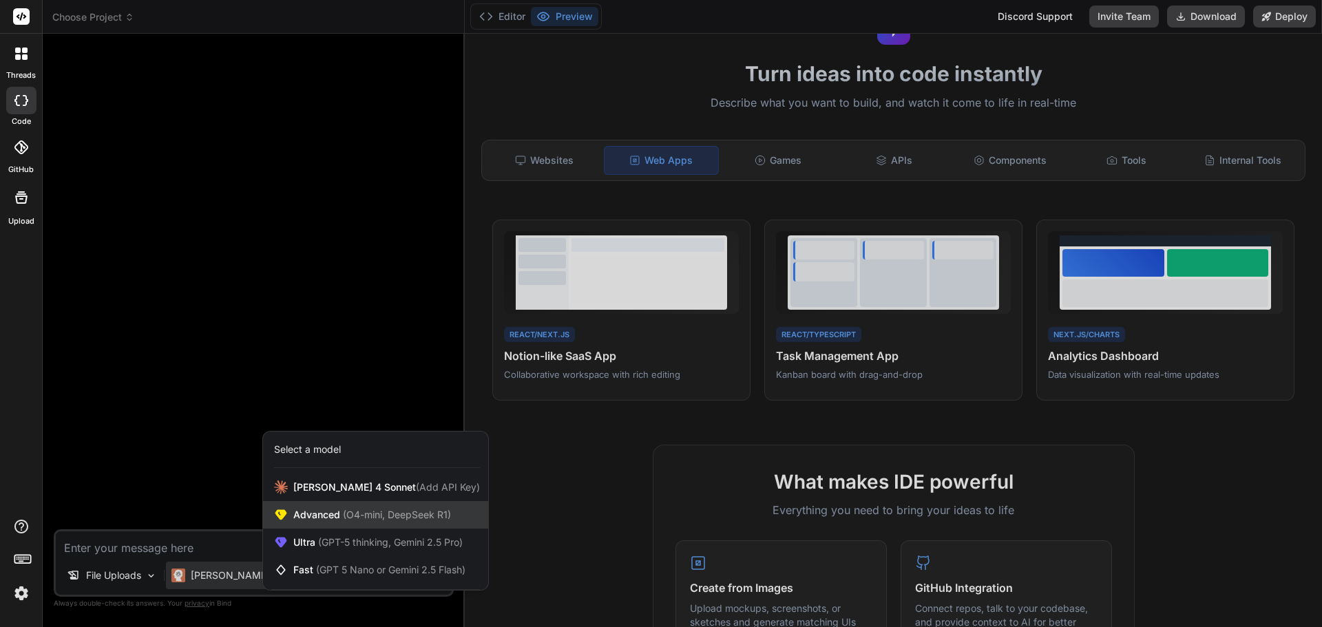
click at [381, 514] on span "(O4-mini, DeepSeek R1)" at bounding box center [395, 515] width 111 height 12
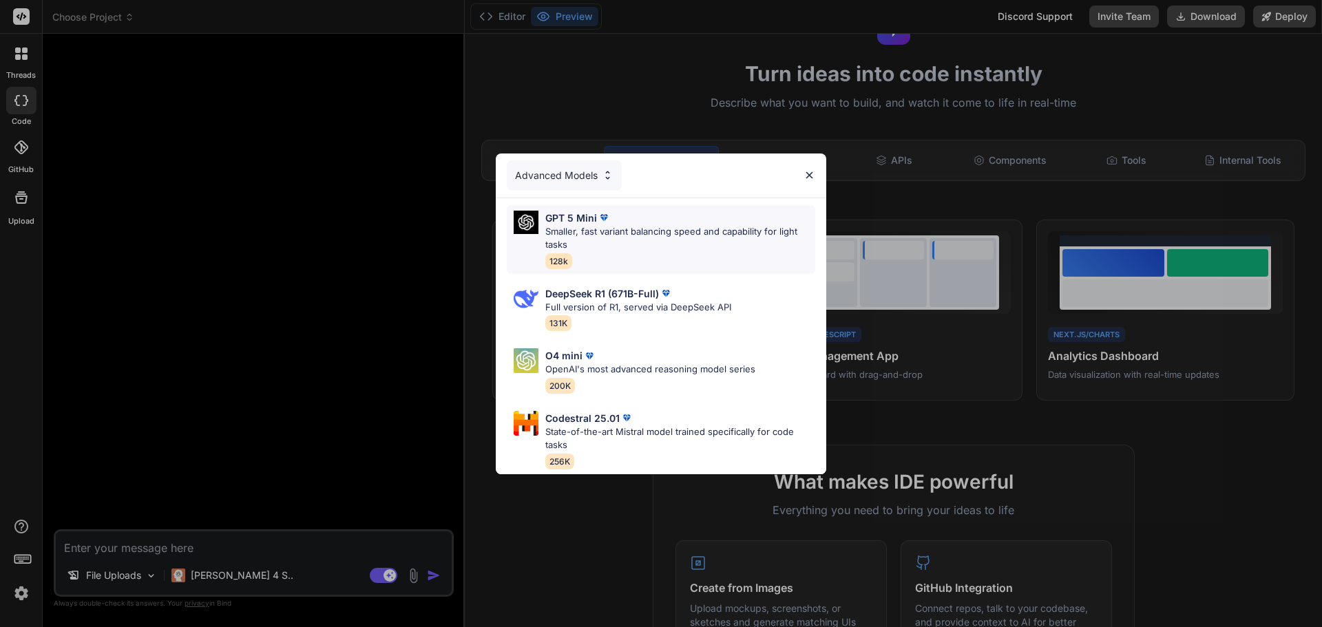
click at [625, 226] on p "Smaller, fast variant balancing speed and capability for light tasks" at bounding box center [680, 238] width 270 height 27
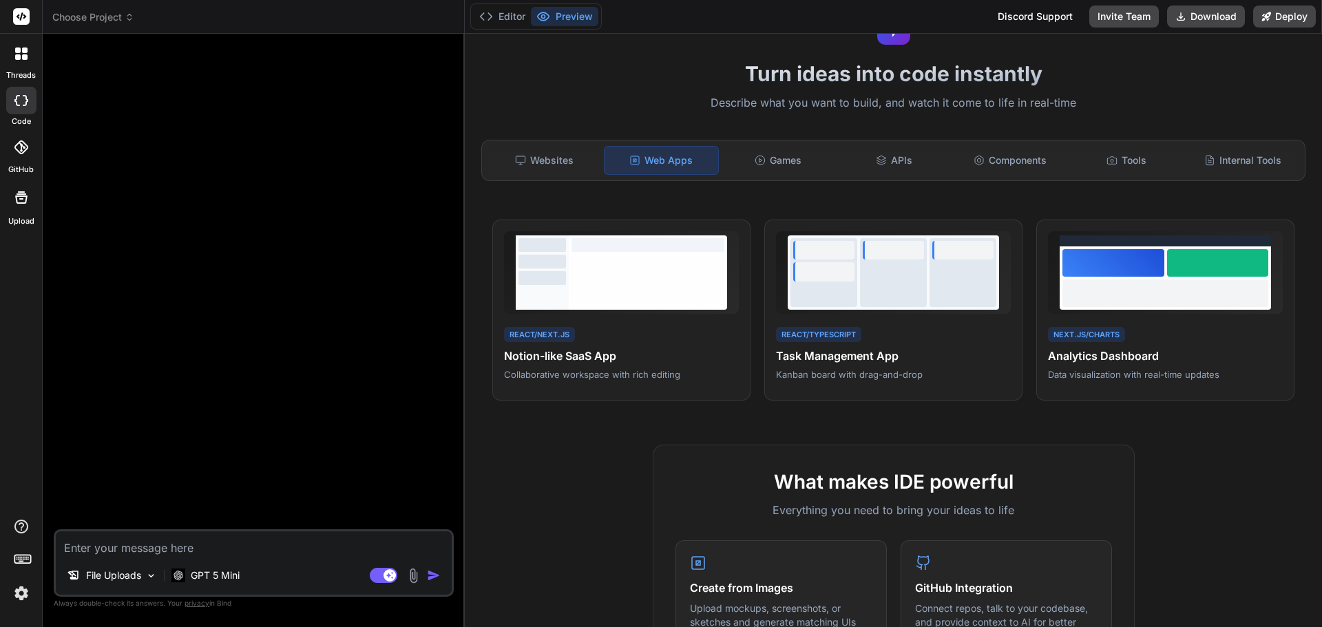
click at [195, 550] on textarea at bounding box center [254, 544] width 396 height 25
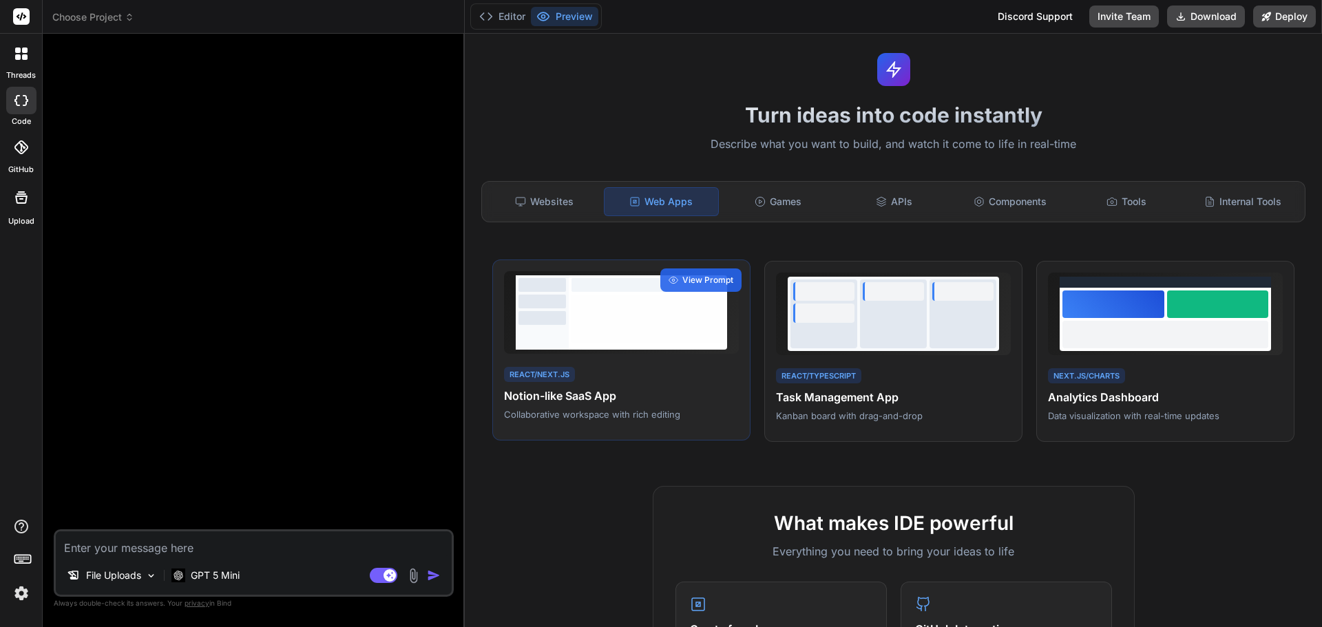
scroll to position [0, 0]
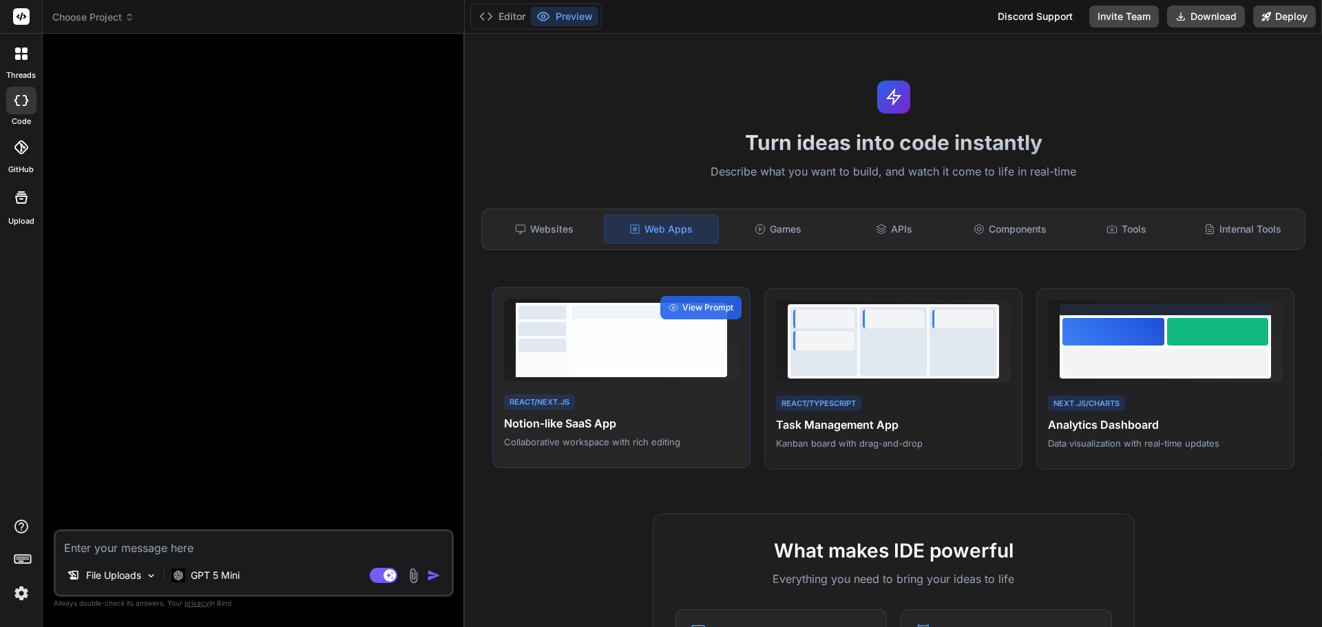
click at [574, 364] on div at bounding box center [648, 346] width 153 height 48
click at [613, 414] on div "React/Next.js Notion-like SaaS App Collaborative workspace with rich editing" at bounding box center [621, 421] width 235 height 56
click at [700, 299] on div "View Prompt" at bounding box center [700, 307] width 81 height 23
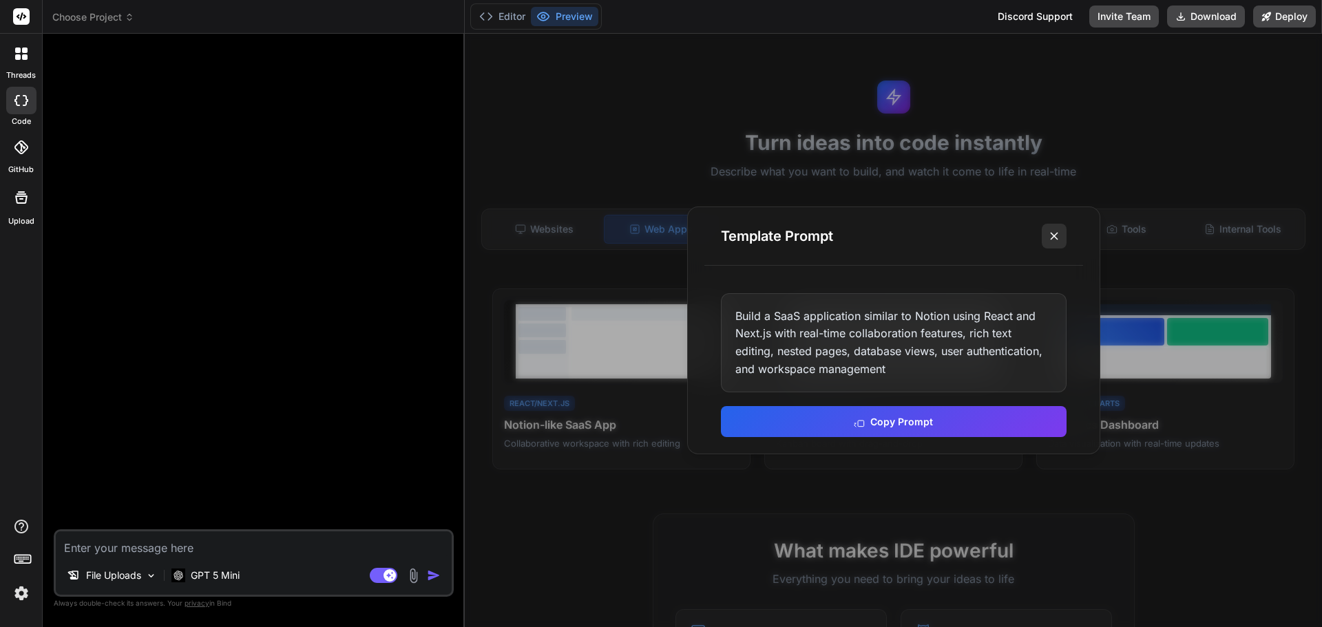
click at [1058, 235] on icon at bounding box center [1054, 236] width 14 height 14
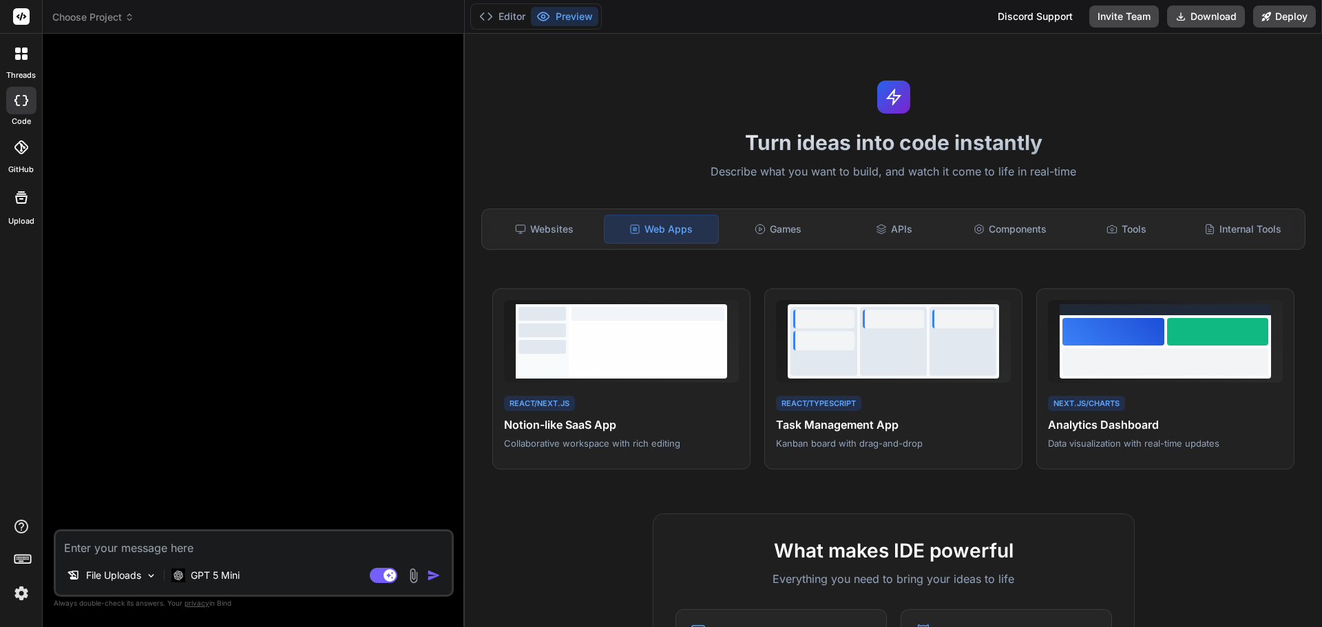
click at [207, 536] on textarea at bounding box center [254, 544] width 396 height 25
click at [271, 550] on textarea at bounding box center [254, 544] width 396 height 25
click at [1107, 225] on icon at bounding box center [1112, 229] width 11 height 11
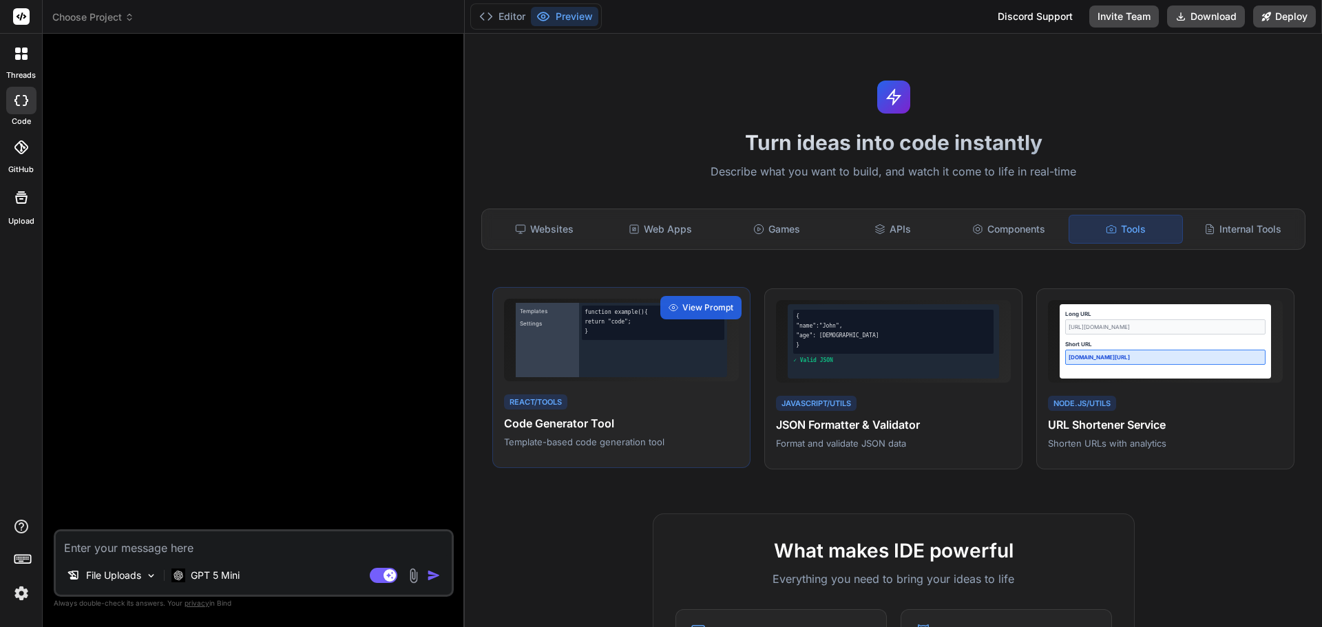
click at [611, 391] on div "Templates Settings function example() { return "code"; } React/Tools Code Gener…" at bounding box center [621, 378] width 258 height 182
click at [696, 314] on div "View Prompt" at bounding box center [700, 307] width 81 height 23
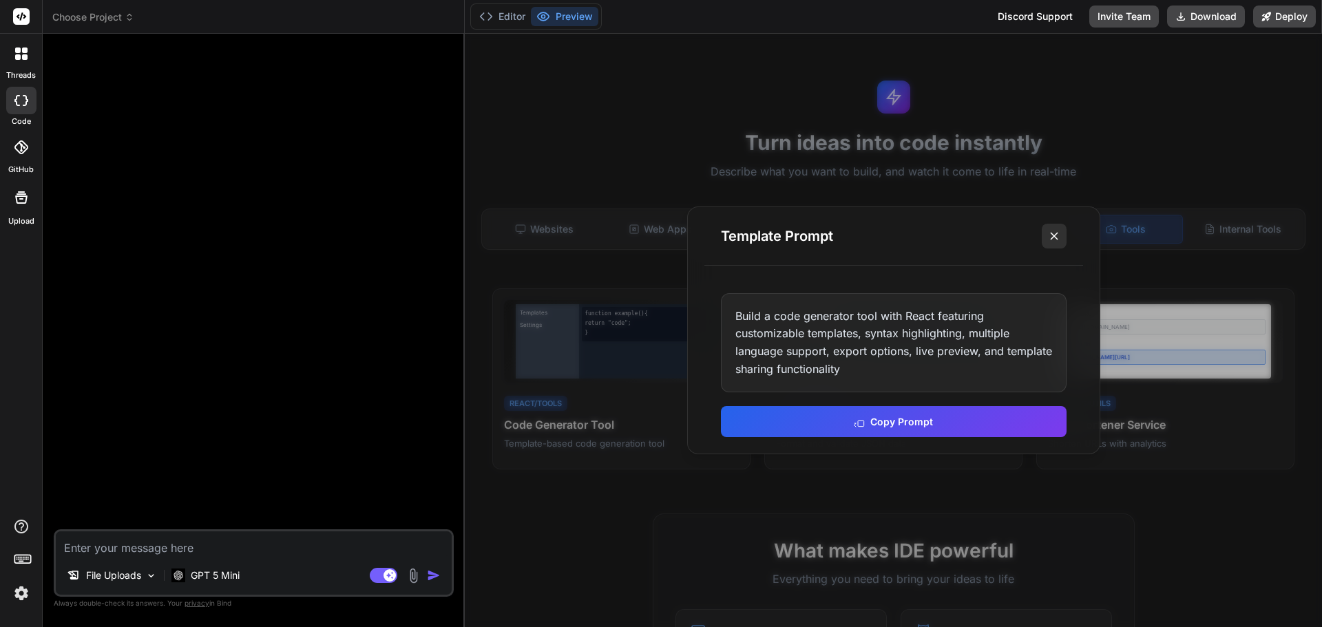
click at [1056, 236] on icon at bounding box center [1054, 236] width 14 height 14
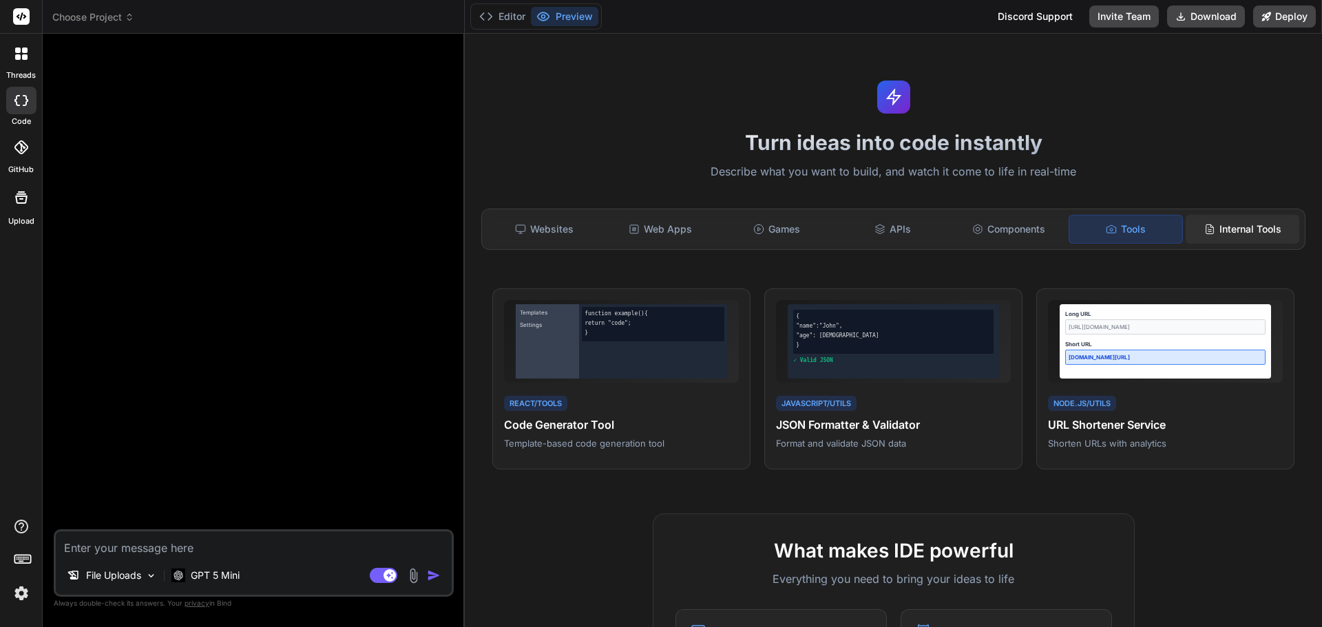
click at [1207, 236] on div "Internal Tools" at bounding box center [1243, 229] width 114 height 29
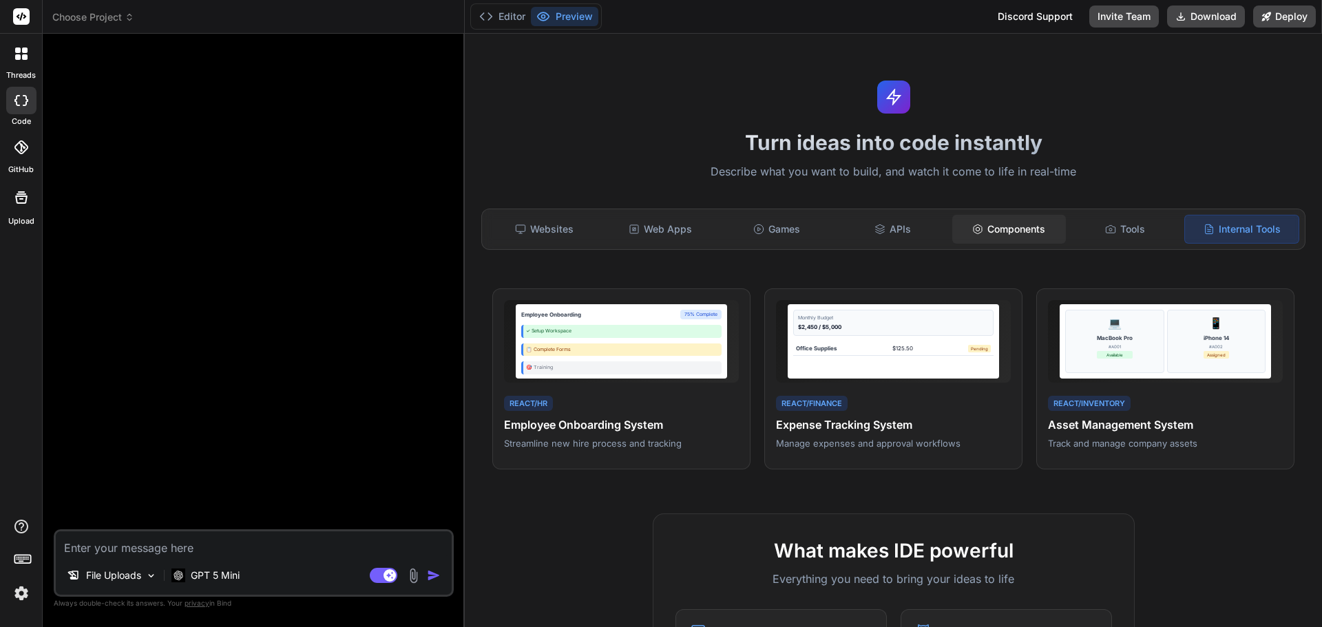
click at [1000, 229] on div "Components" at bounding box center [1009, 229] width 114 height 29
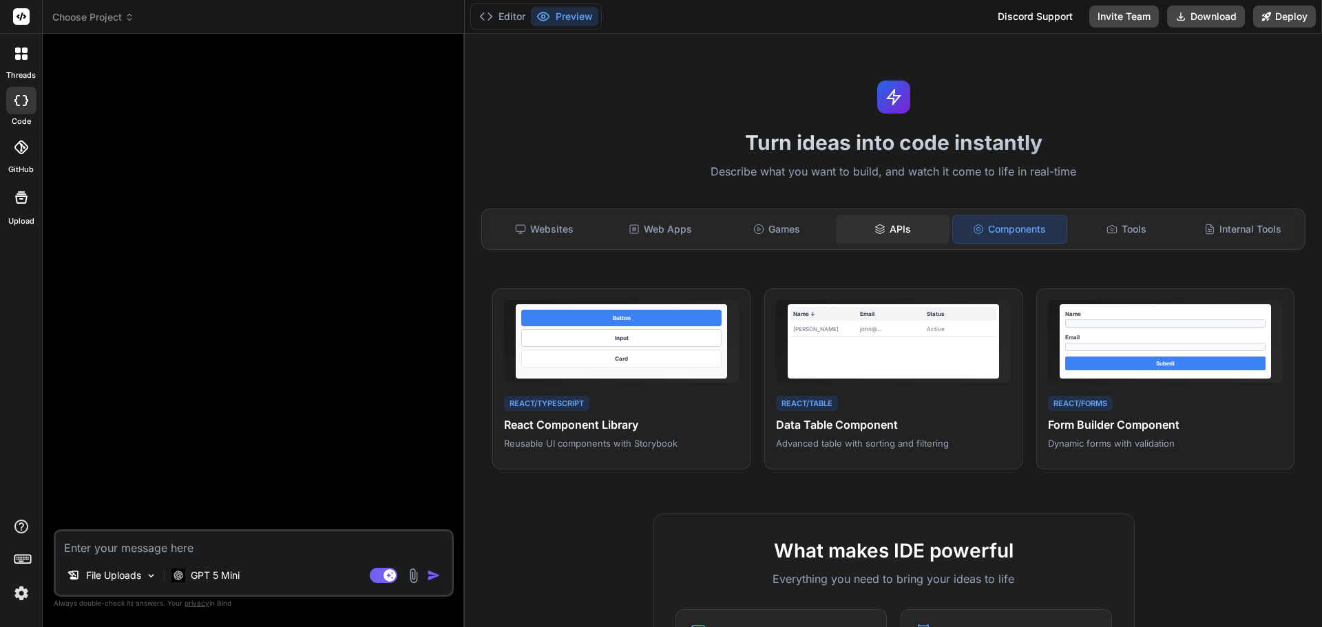
click at [883, 241] on div "APIs" at bounding box center [893, 229] width 114 height 29
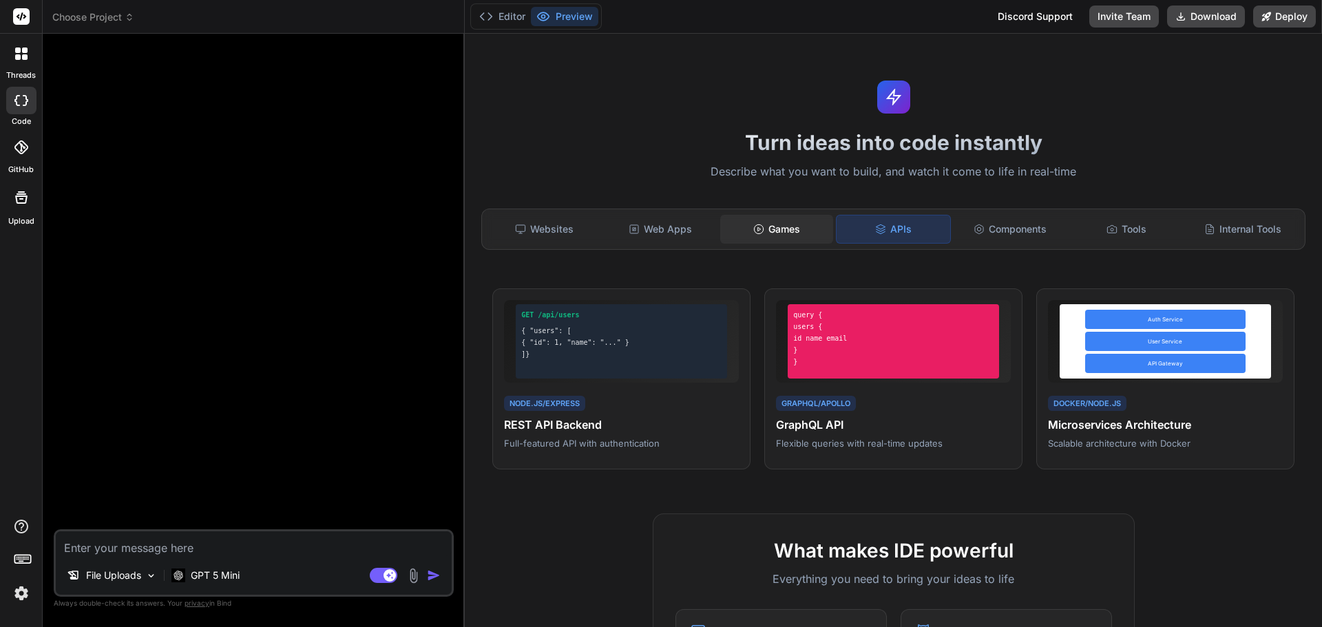
click at [771, 226] on div "Games" at bounding box center [777, 229] width 114 height 29
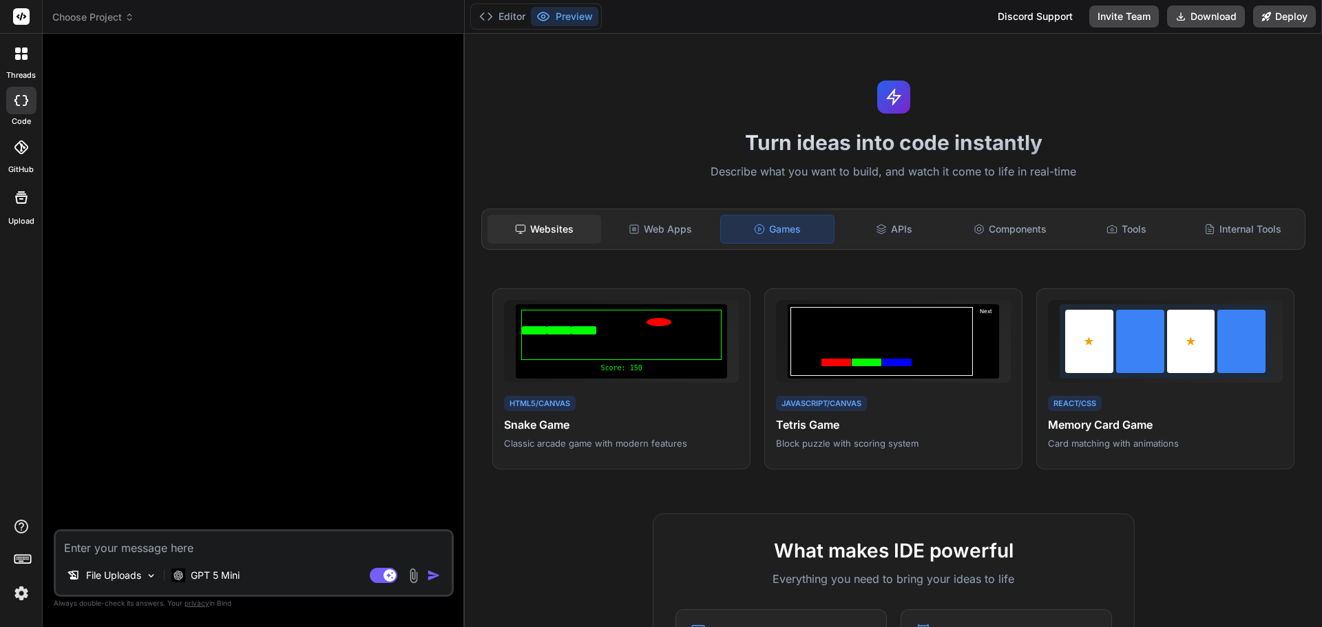
click at [572, 233] on div "Websites" at bounding box center [545, 229] width 114 height 29
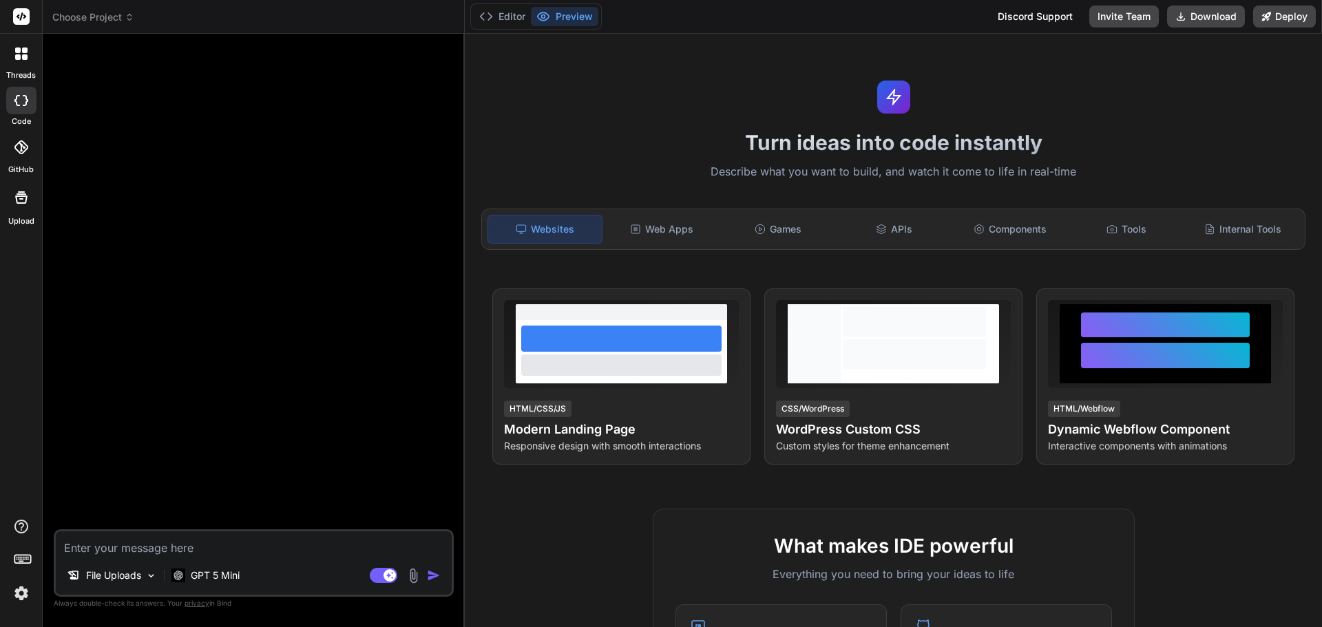
click at [262, 552] on textarea at bounding box center [254, 544] width 396 height 25
type textarea "x"
type textarea "C"
type textarea "x"
type textarea "Cr"
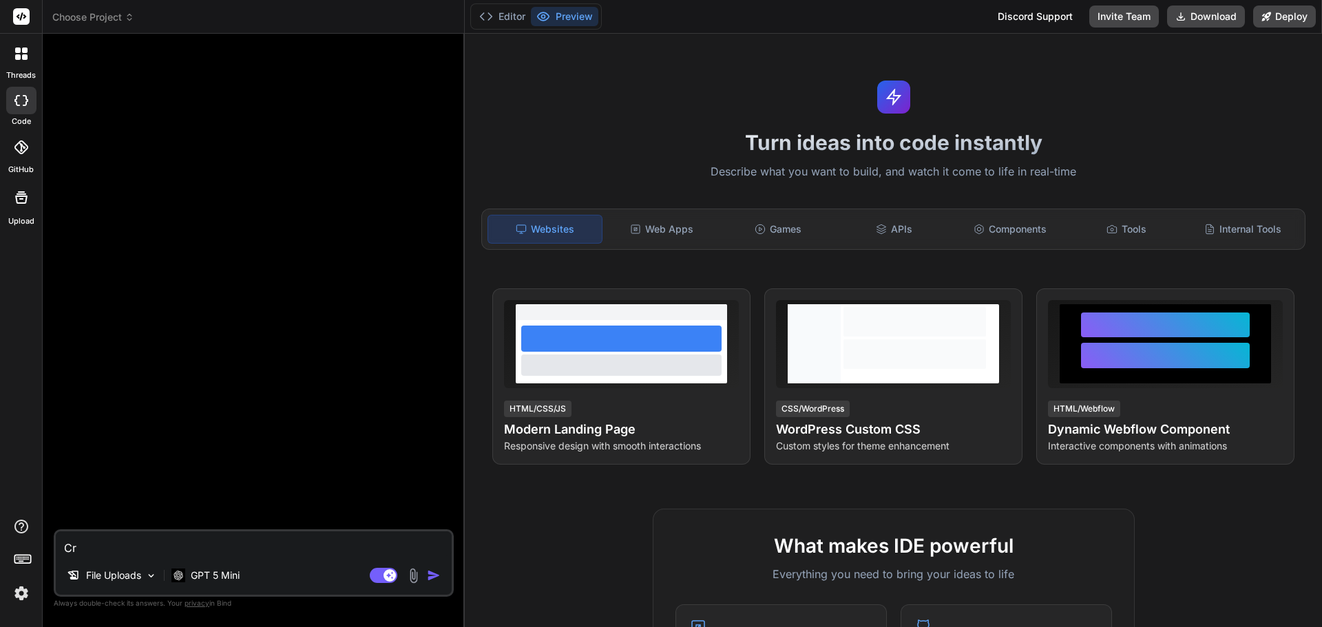
type textarea "x"
type textarea "Cre"
type textarea "x"
type textarea "Crea"
type textarea "x"
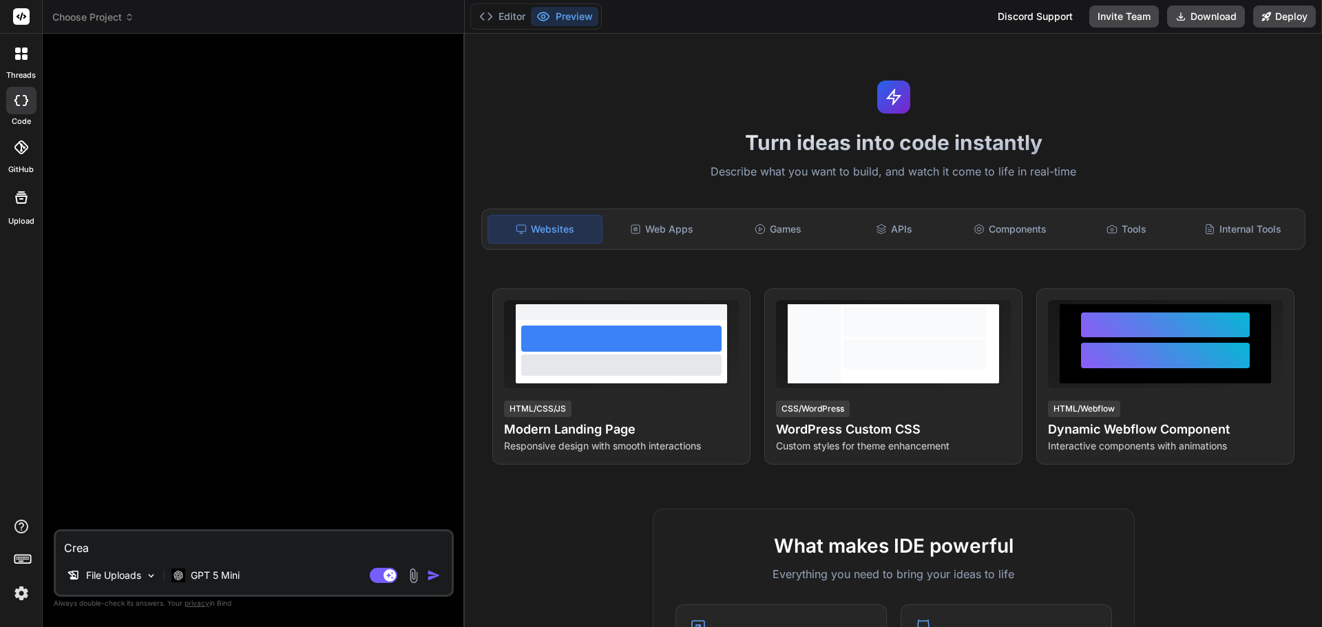
type textarea "Creat"
type textarea "x"
type textarea "Create"
type textarea "x"
type textarea "Create"
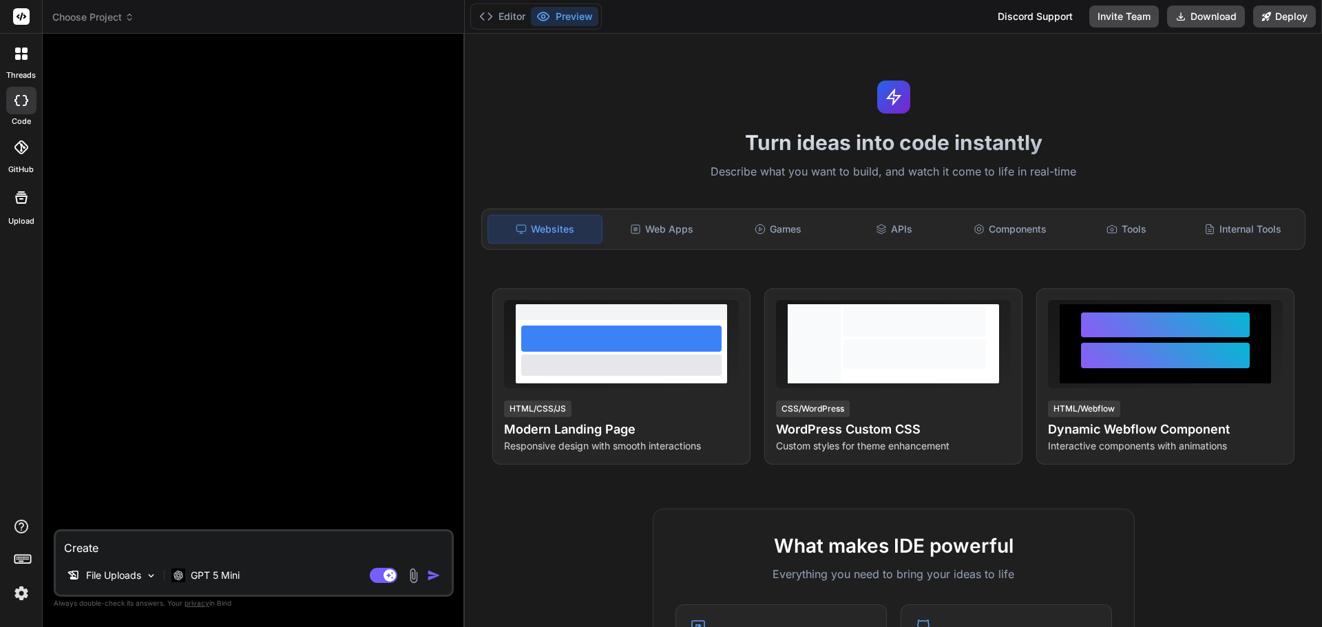
type textarea "x"
type textarea "Create a"
type textarea "x"
type textarea "Create an"
type textarea "x"
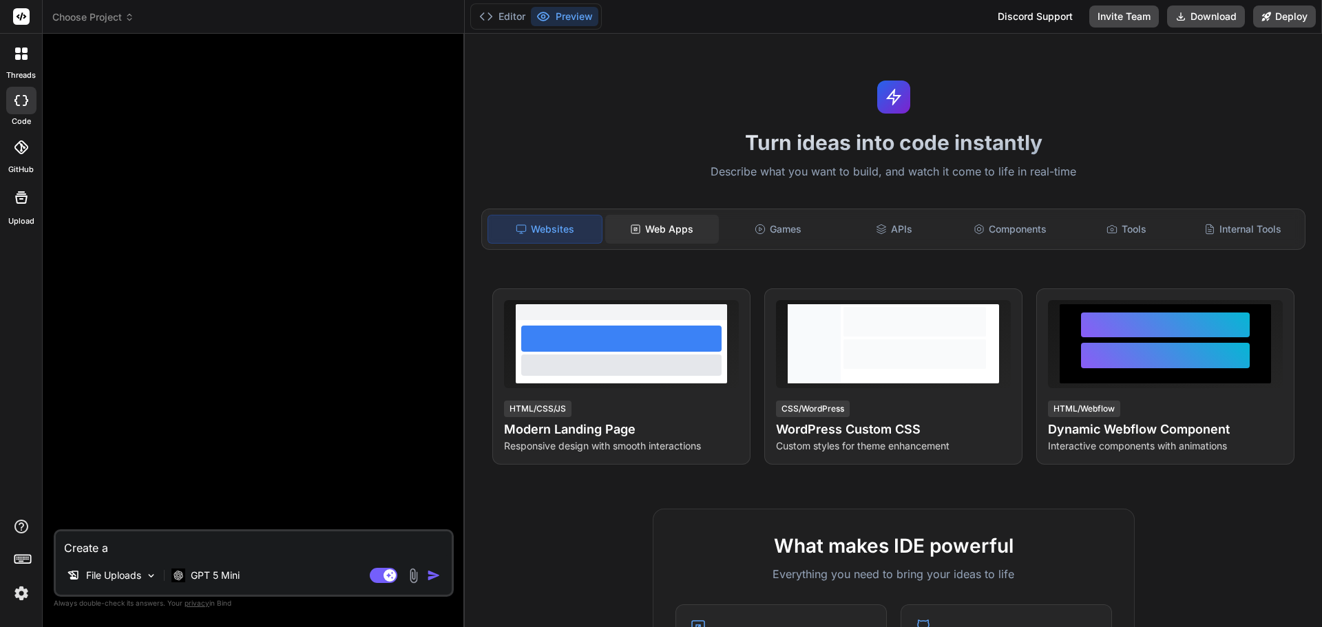
type textarea "Create a"
click at [709, 233] on div "Web Apps" at bounding box center [662, 229] width 114 height 29
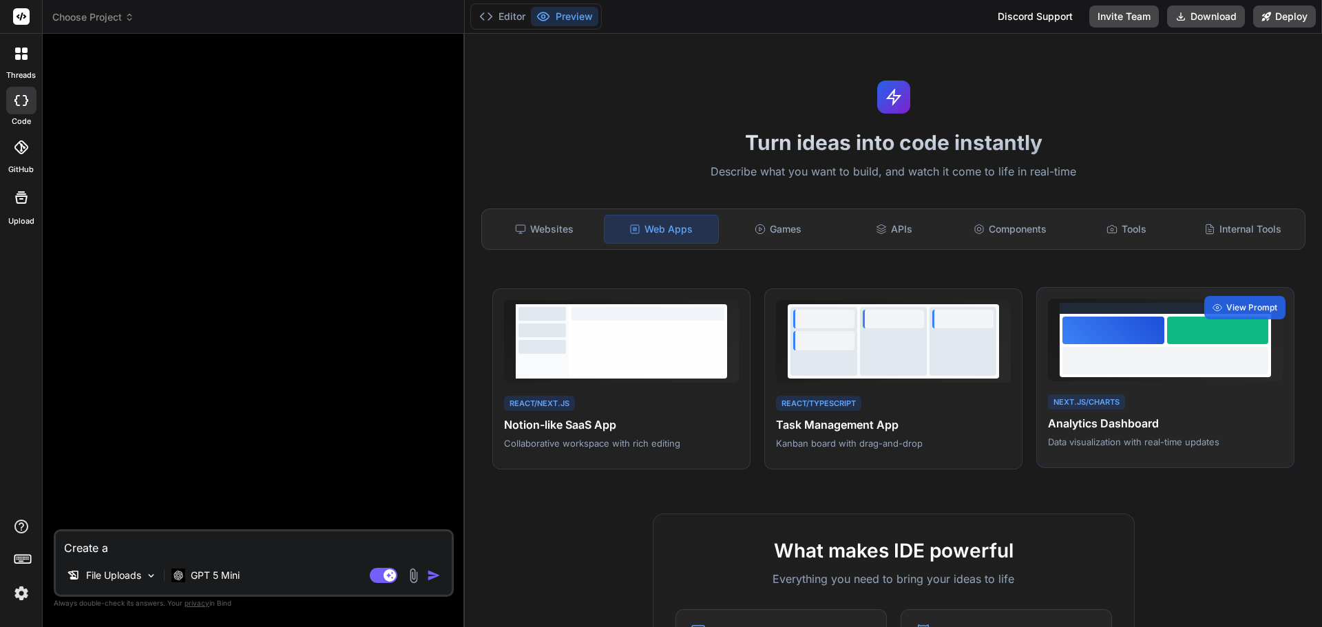
click at [1161, 377] on div at bounding box center [1165, 345] width 211 height 63
click at [1240, 302] on span "View Prompt" at bounding box center [1251, 308] width 51 height 12
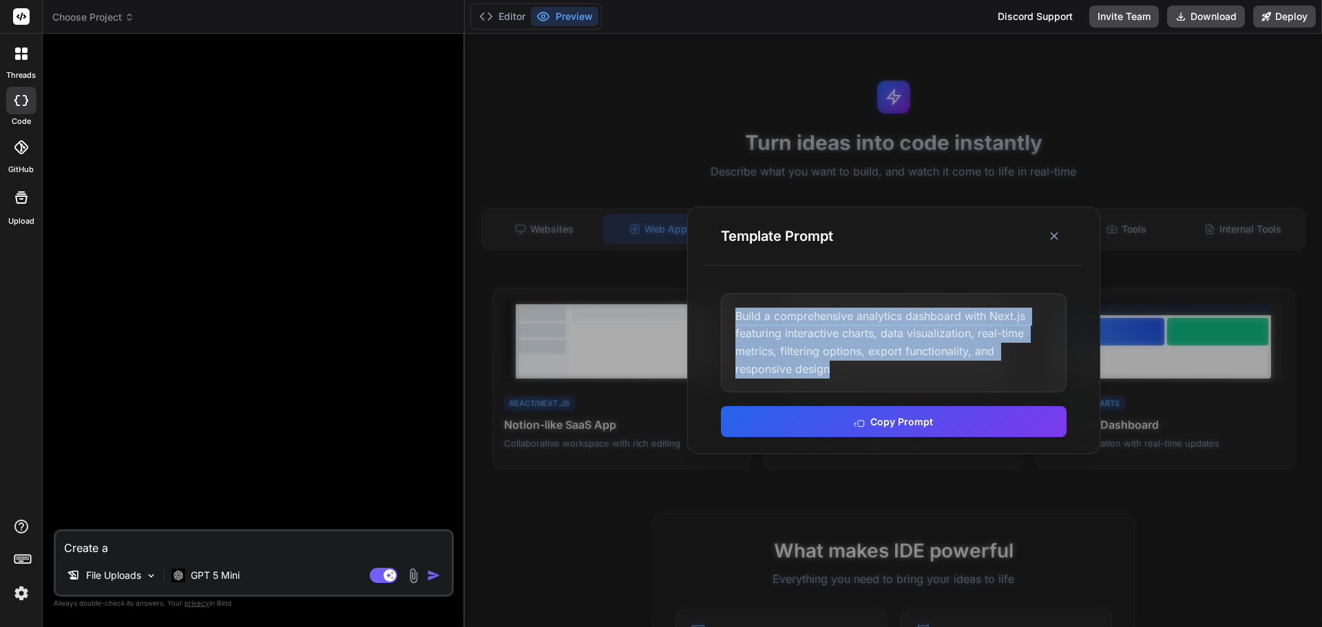
drag, startPoint x: 735, startPoint y: 311, endPoint x: 857, endPoint y: 375, distance: 137.4
click at [857, 375] on div "Build a comprehensive analytics dashboard with Next.js featuring interactive ch…" at bounding box center [894, 342] width 346 height 99
copy div "Build a comprehensive analytics dashboard with Next.js featuring interactive ch…"
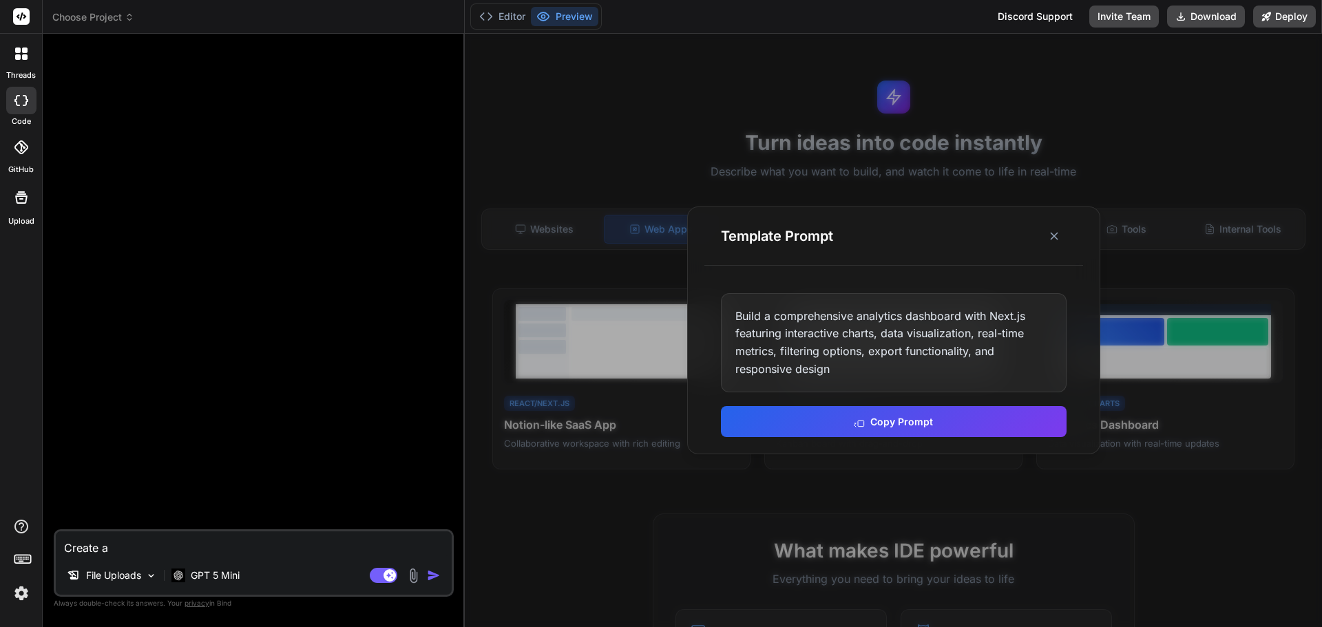
drag, startPoint x: 113, startPoint y: 550, endPoint x: 43, endPoint y: 541, distance: 70.1
click at [42, 547] on div "threads code GitHub Upload Choose Project Created with Pixso. Bind AI Web Searc…" at bounding box center [661, 313] width 1322 height 627
paste textarea "Build a comprehensive analytics dashboard with Next.js featuring interactive ch…"
type textarea "x"
type textarea "Build a comprehensive analytics dashboard with Next.js featuring interactive ch…"
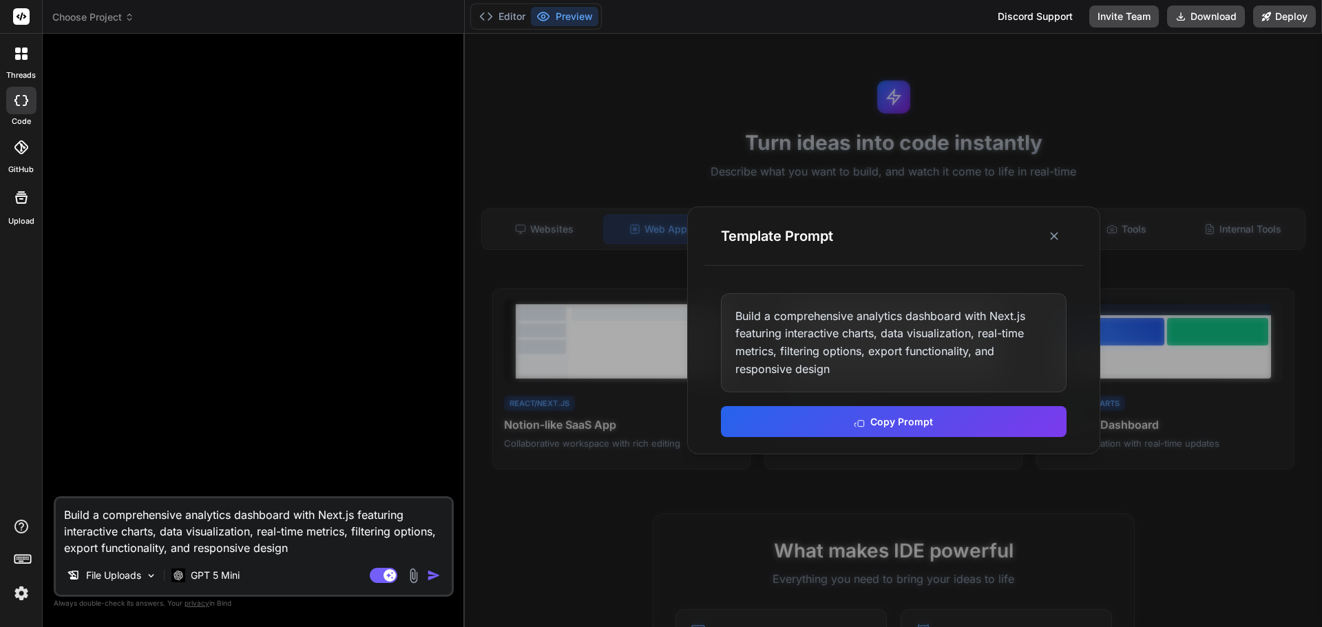
drag, startPoint x: 187, startPoint y: 515, endPoint x: 291, endPoint y: 514, distance: 104.7
click at [291, 514] on textarea "Build a comprehensive analytics dashboard with Next.js featuring interactive ch…" at bounding box center [254, 528] width 396 height 58
type textarea "x"
type textarea "Build a comprehensive a with Next.js featuring interactive charts, data visuali…"
type textarea "x"
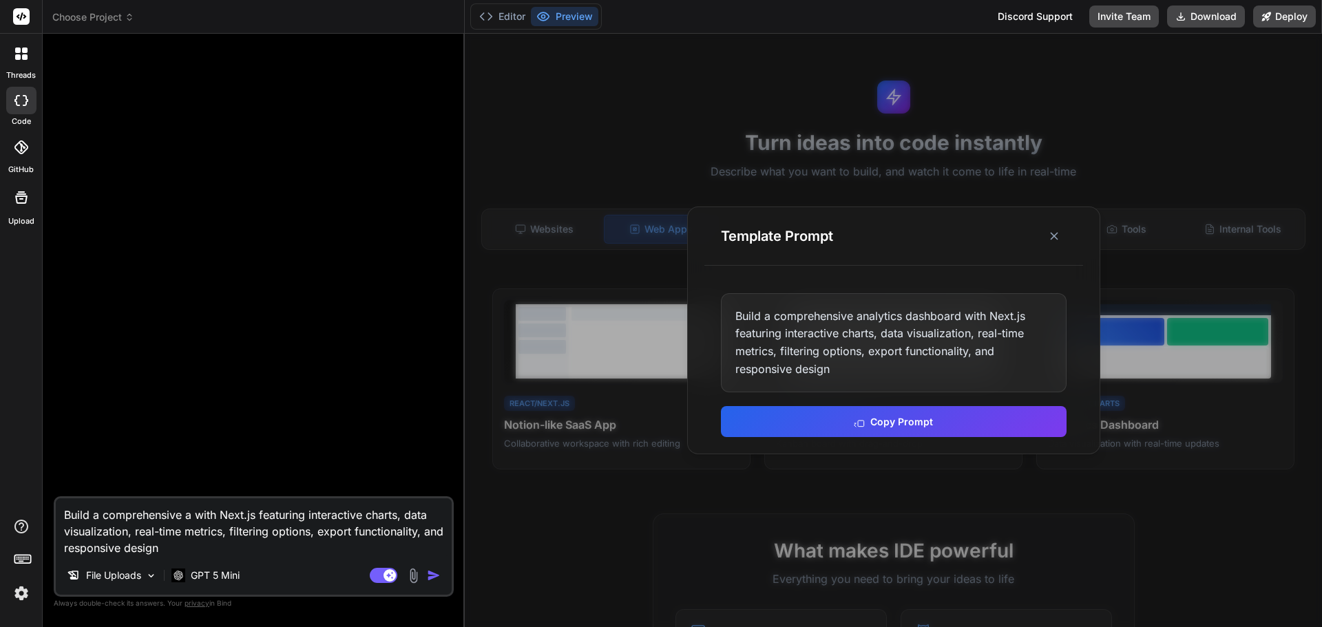
type textarea "Build a comprehensive ap with Next.js featuring interactive charts, data visual…"
type textarea "x"
type textarea "Build a comprehensive app with Next.js featuring interactive charts, data visua…"
drag, startPoint x: 271, startPoint y: 510, endPoint x: 161, endPoint y: 544, distance: 115.2
click at [161, 544] on textarea "Build a comprehensive app with Next.js featuring interactive charts, data visua…" at bounding box center [254, 528] width 396 height 58
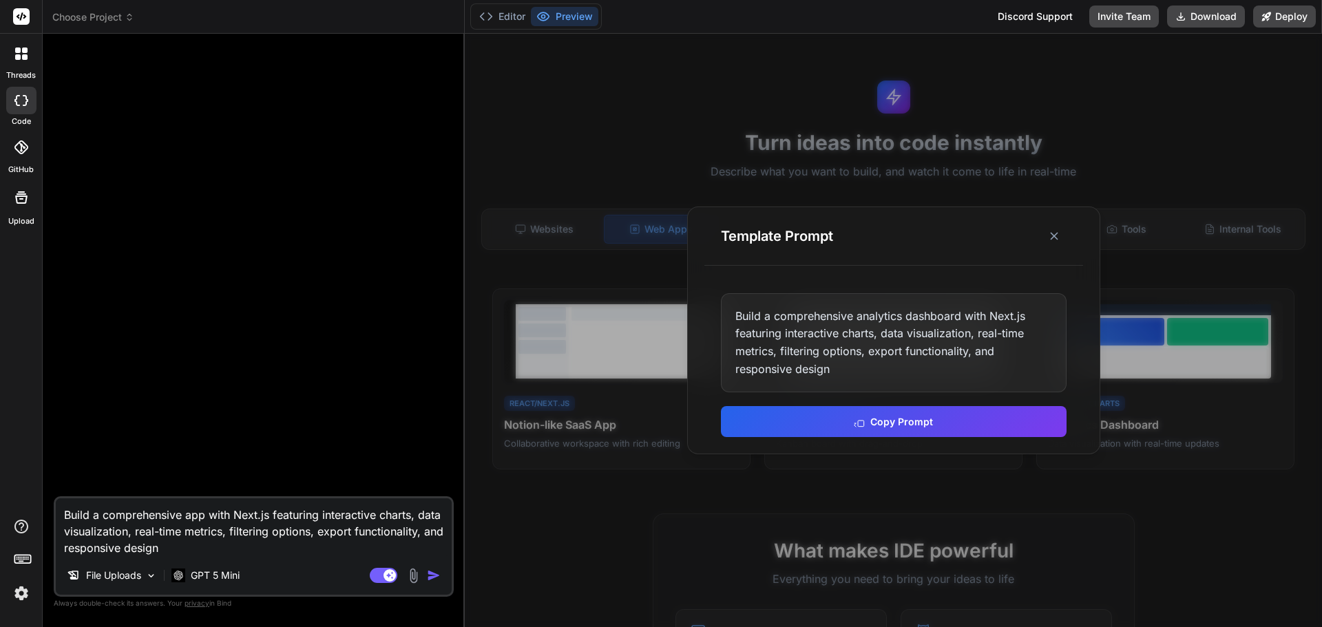
type textarea "x"
type textarea "Build a comprehensive app with Next.js t"
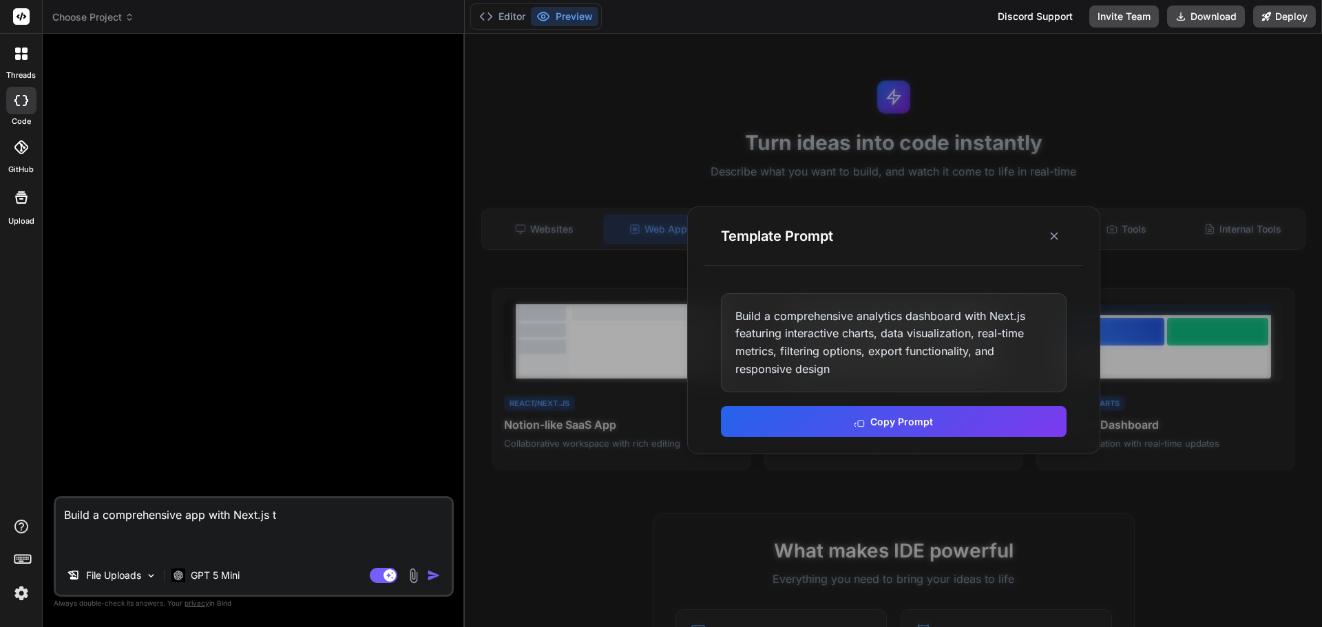
type textarea "x"
type textarea "Build a comprehensive app with Next.js th"
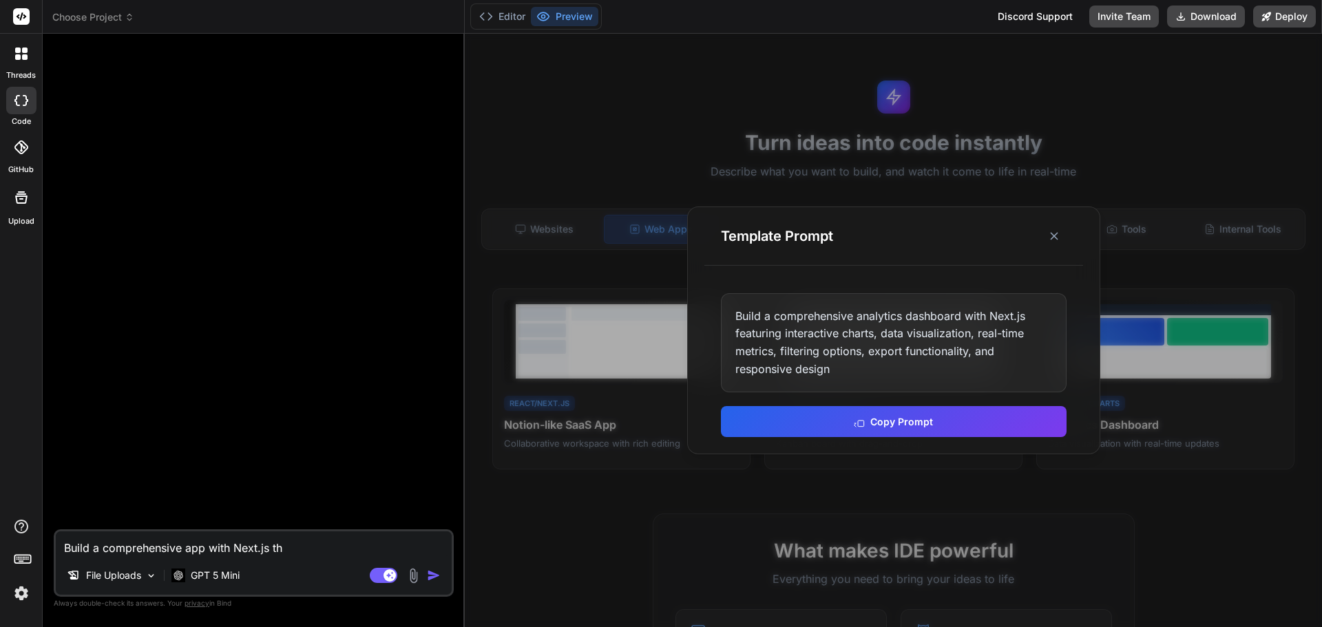
type textarea "x"
type textarea "Build a comprehensive app with Next.js tha"
type textarea "x"
type textarea "Build a comprehensive app with Next.js that"
type textarea "x"
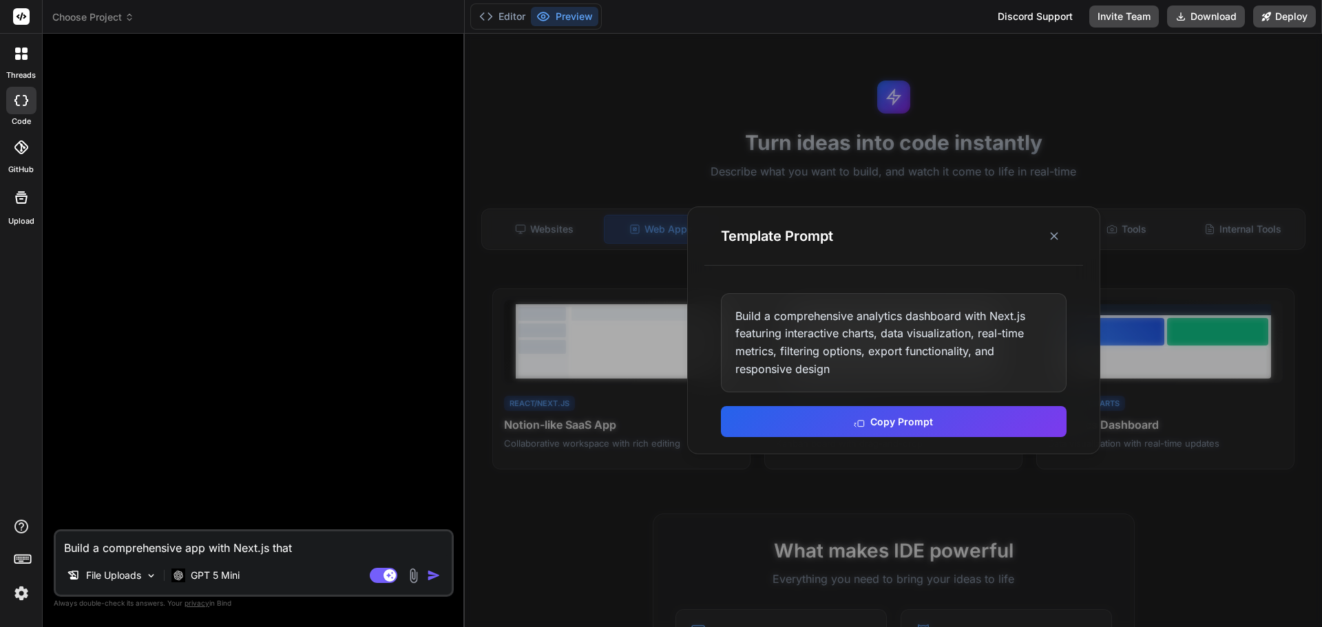
type textarea "Build a comprehensive app with Next.js that"
type textarea "x"
type textarea "Build a comprehensive app with Next.js that w"
type textarea "x"
type textarea "Build a comprehensive app with Next.js that wi"
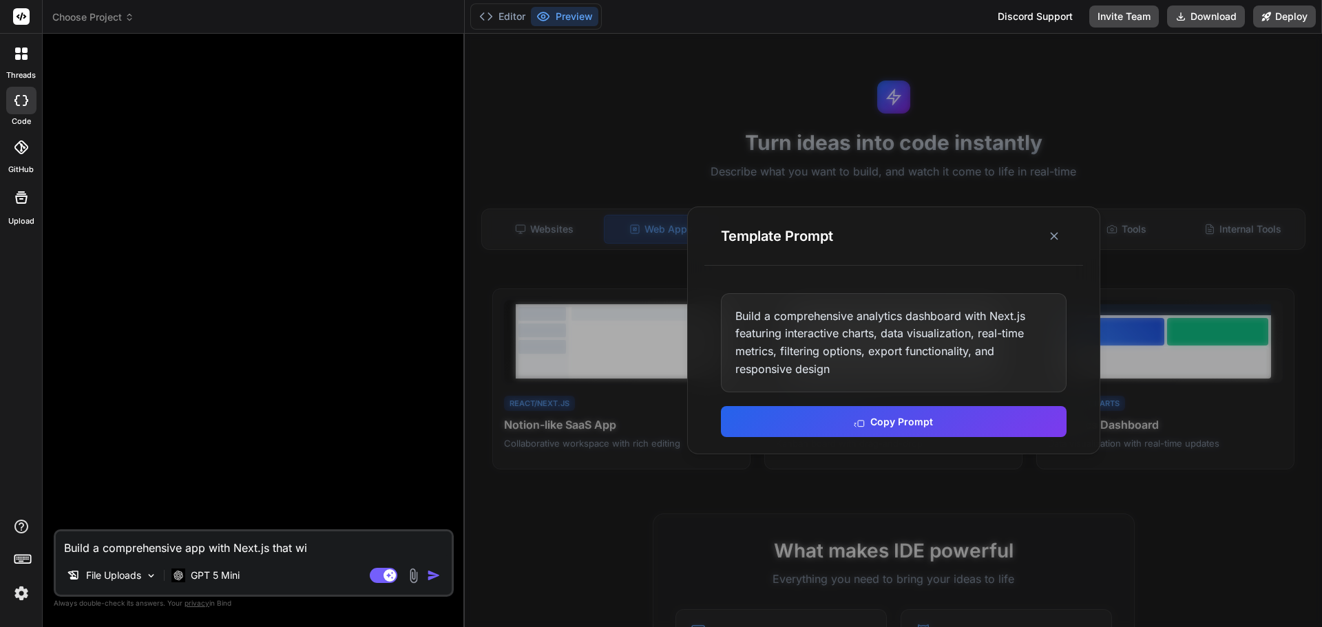
type textarea "x"
type textarea "Build a comprehensive app with Next.js that wil"
type textarea "x"
type textarea "Build a comprehensive app with Next.js that will"
type textarea "x"
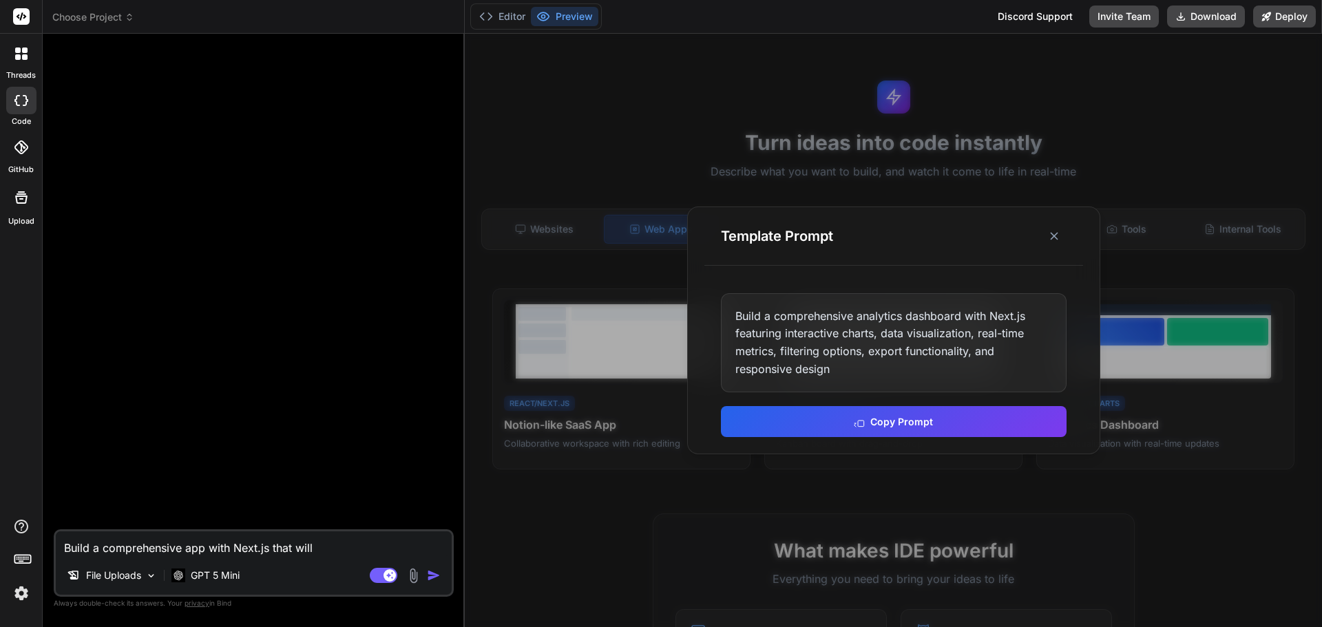
type textarea "Build a comprehensive app with Next.js that will"
type textarea "x"
type textarea "Build a comprehensive app with Next.js that will a"
type textarea "x"
type textarea "Build a comprehensive app with Next.js that will al"
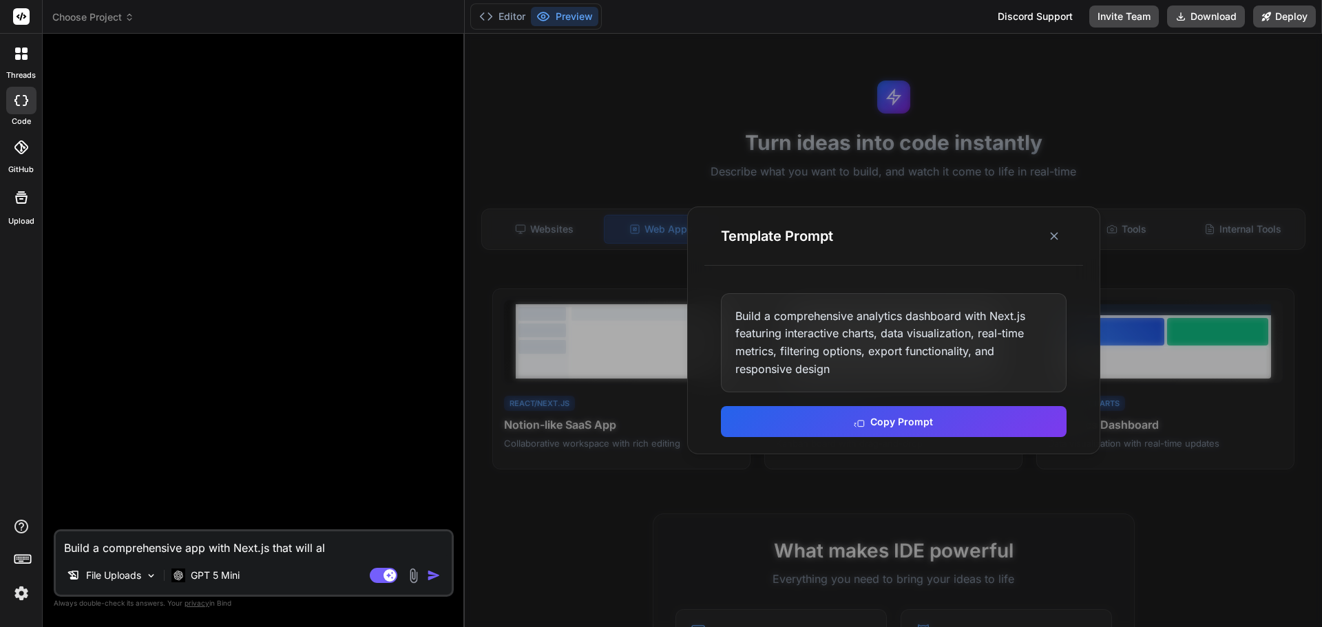
type textarea "x"
type textarea "Build a comprehensive app with Next.js that will alo"
type textarea "x"
type textarea "Build a comprehensive app with Next.js that will alow"
type textarea "x"
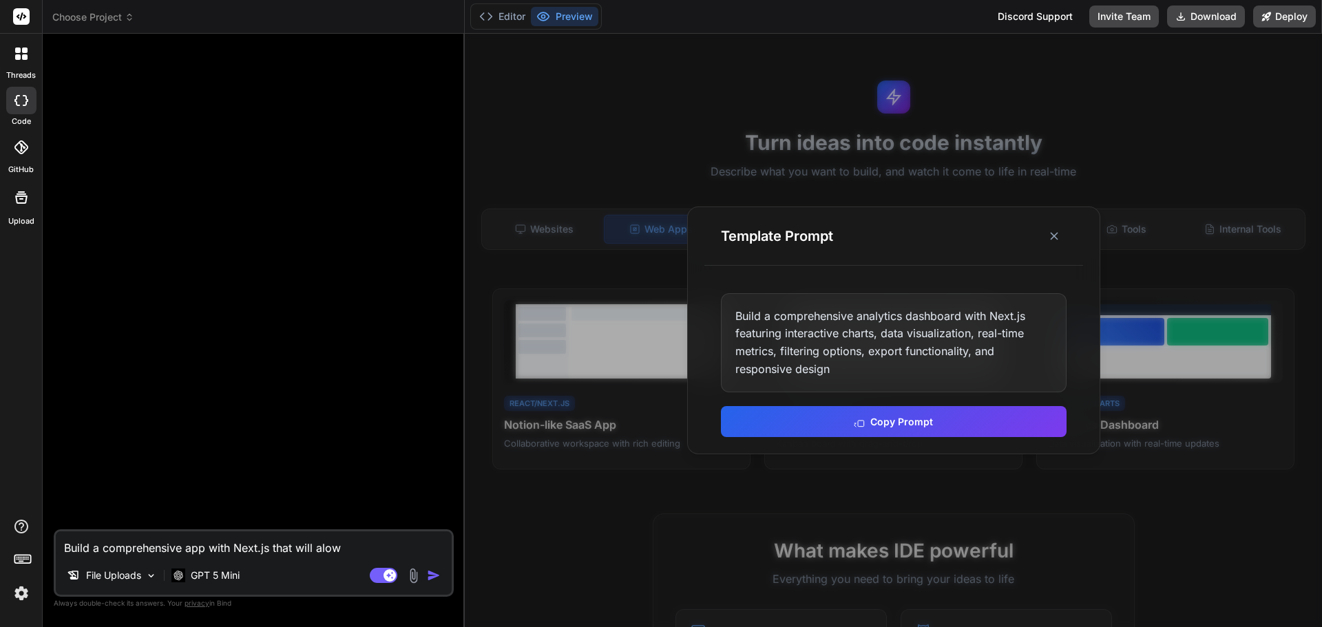
type textarea "Build a comprehensive app with Next.js that will alow"
type textarea "x"
type textarea "Build a comprehensive app with Next.js that will alow"
type textarea "x"
type textarea "Build a comprehensive app with Next.js that will alo"
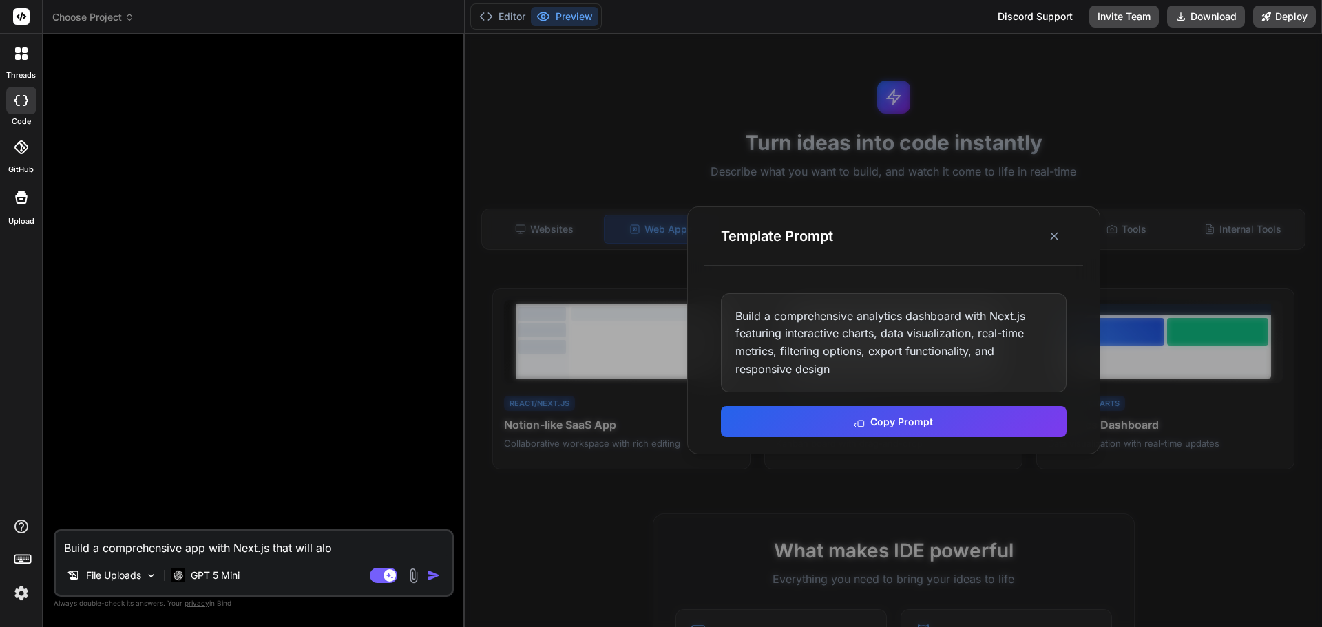
type textarea "x"
type textarea "Build a comprehensive app with Next.js that will al"
type textarea "x"
type textarea "Build a comprehensive app with Next.js that will all"
type textarea "x"
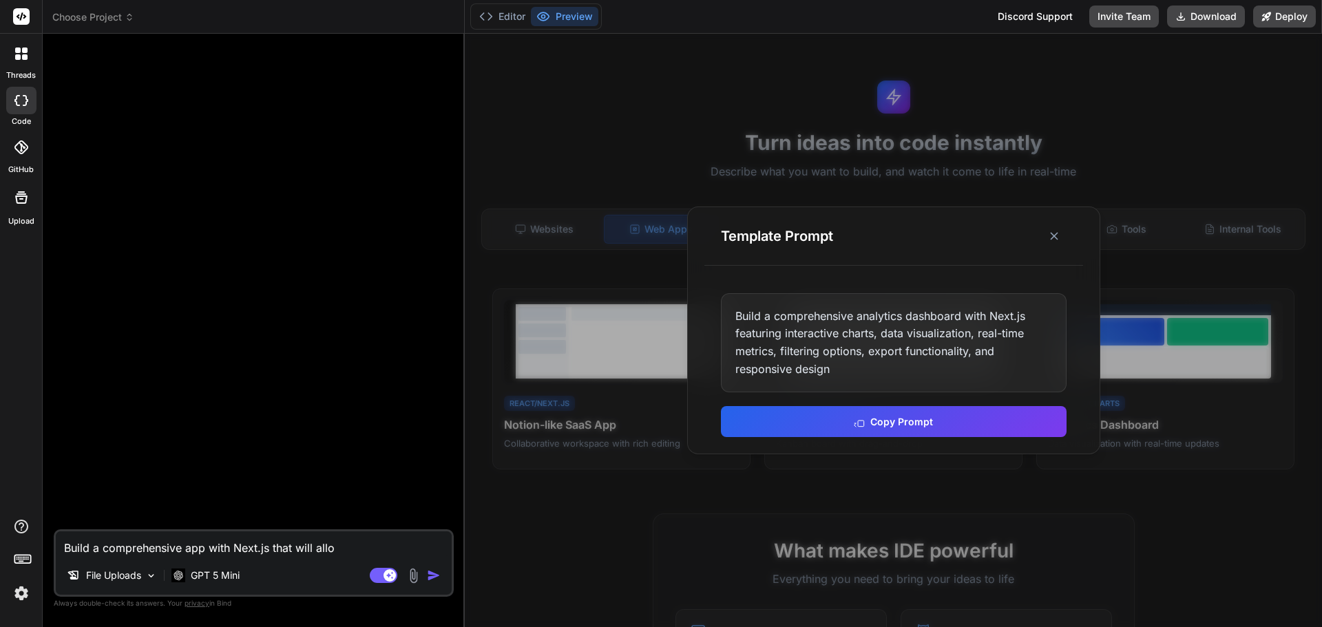
type textarea "Build a comprehensive app with Next.js that will allow"
type textarea "x"
type textarea "Build a comprehensive app with Next.js that will allow"
type textarea "x"
type textarea "Build a comprehensive app with Next.js that will allow m"
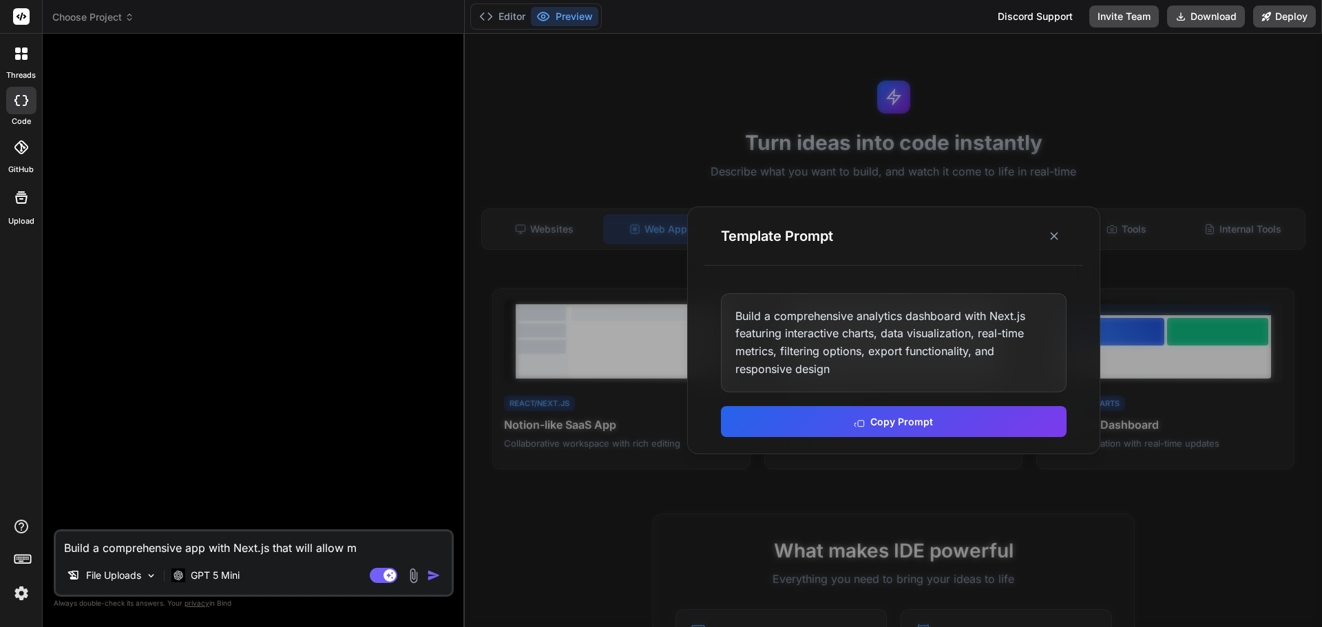
type textarea "x"
type textarea "Build a comprehensive app with Next.js that will allow me"
type textarea "x"
type textarea "Build a comprehensive app with Next.js that will allow me"
type textarea "x"
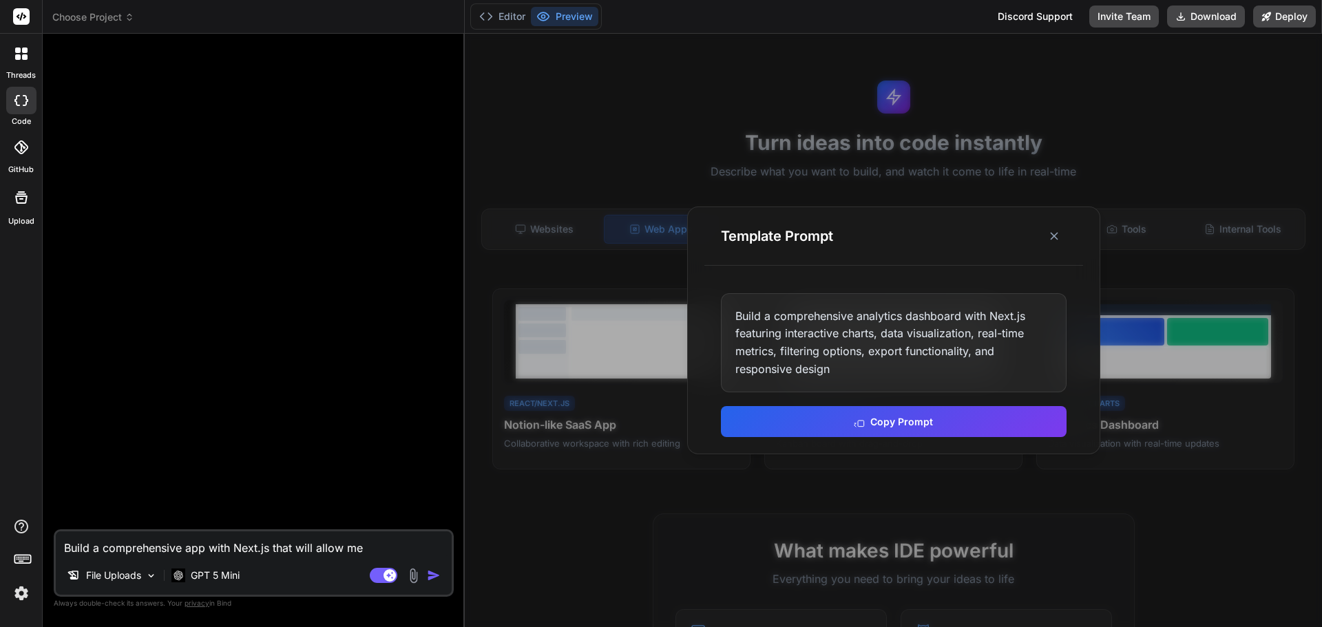
type textarea "Build a comprehensive app with Next.js that will allow me t"
type textarea "x"
type textarea "Build a comprehensive app with Next.js that will allow me to"
type textarea "x"
type textarea "Build a comprehensive app with Next.js that will allow me to"
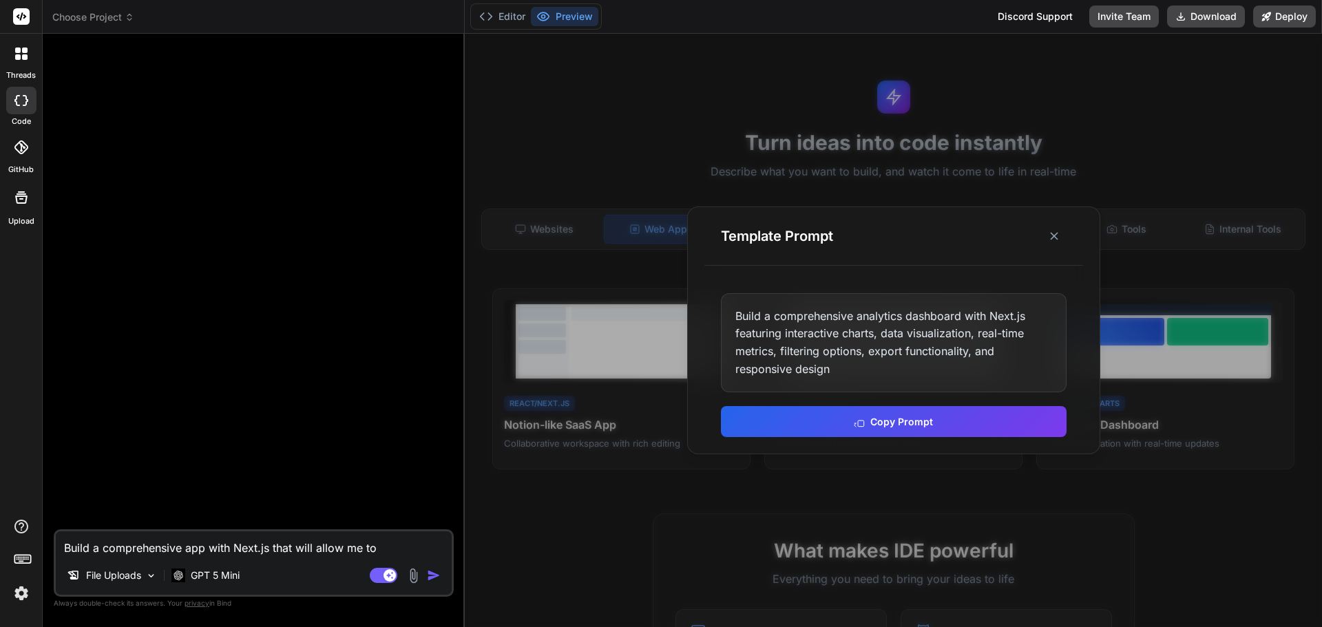
type textarea "x"
type textarea "Build a comprehensive app with Next.js that will allow me to m"
type textarea "x"
type textarea "Build a comprehensive app with Next.js that will allow me to ma"
type textarea "x"
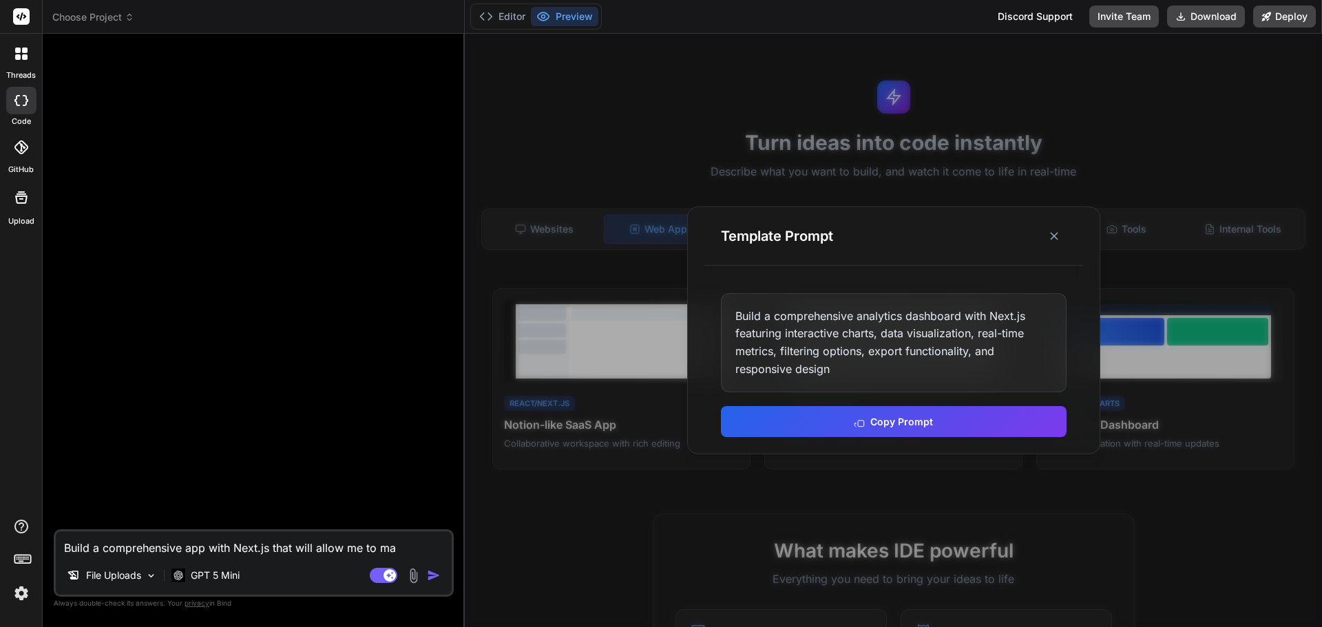
type textarea "Build a comprehensive app with Next.js that will allow me to mak"
type textarea "x"
type textarea "Build a comprehensive app with Next.js that will allow me to make"
type textarea "x"
type textarea "Build a comprehensive app with Next.js that will allow me to make"
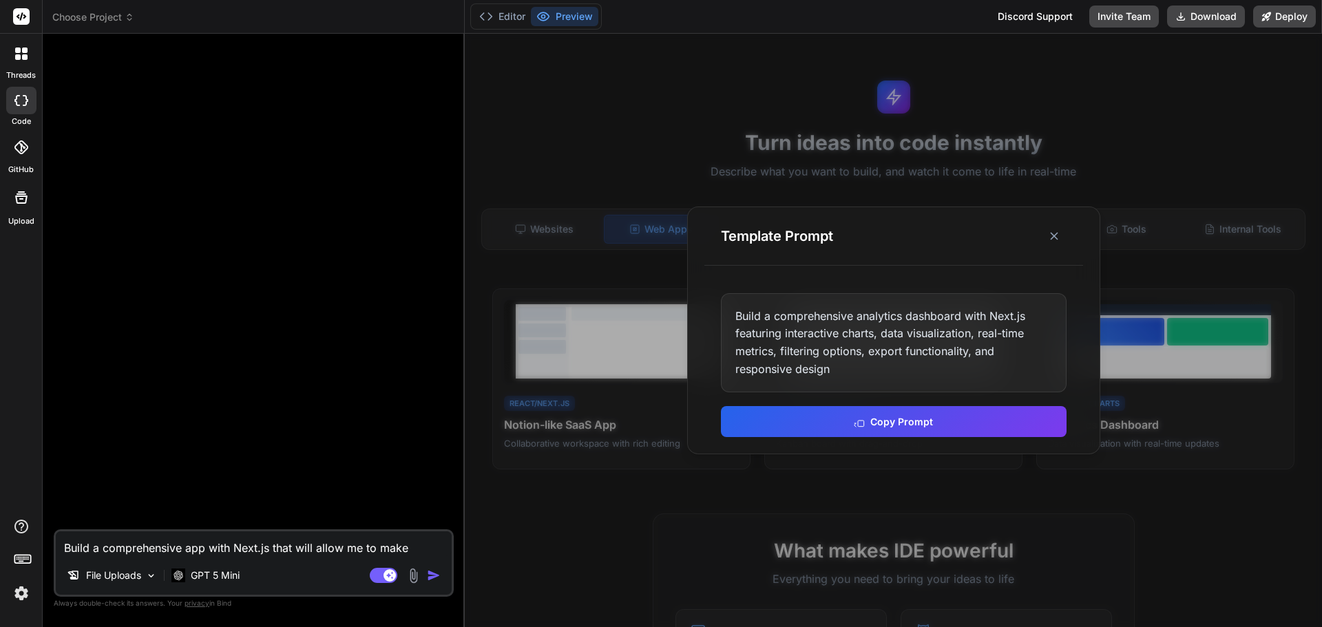
type textarea "x"
type textarea "Build a comprehensive app with Next.js that will allow me to make p"
type textarea "x"
type textarea "Build a comprehensive app with Next.js that will allow me to make po"
type textarea "x"
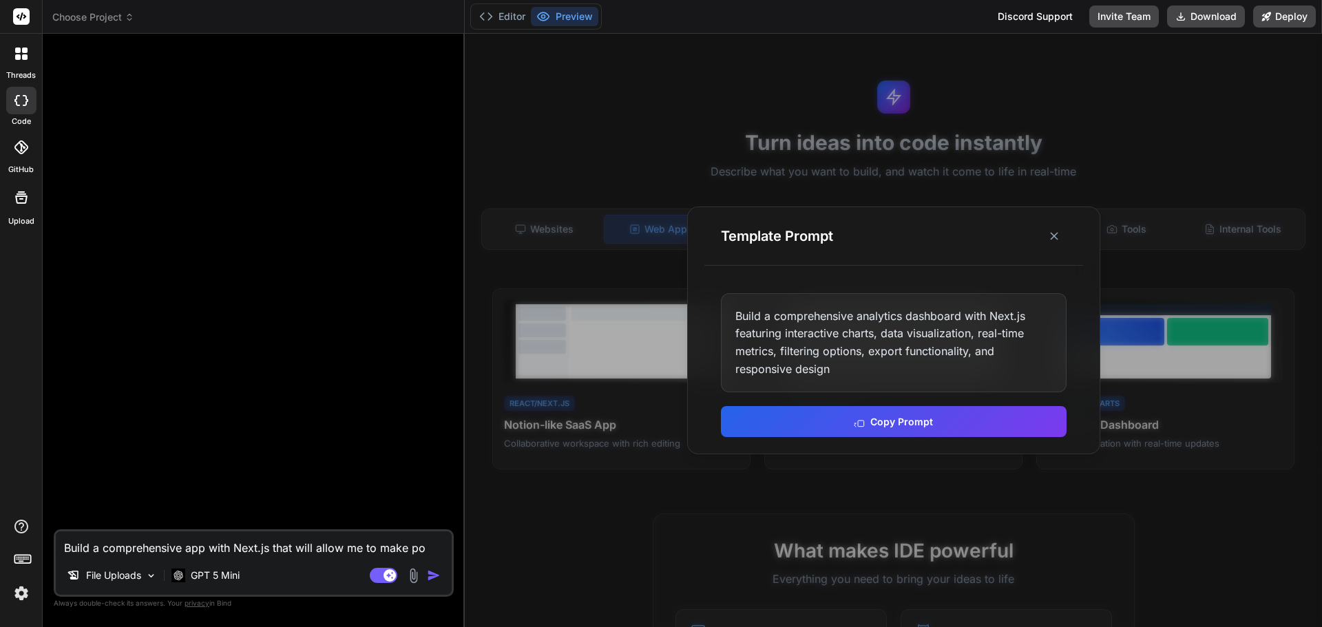
type textarea "Build a comprehensive app with Next.js that will allow me to make pop"
type textarea "x"
type textarea "Build a comprehensive app with Next.js that will allow me to make popu"
type textarea "x"
type textarea "Build a comprehensive app with Next.js that will allow me to make popul"
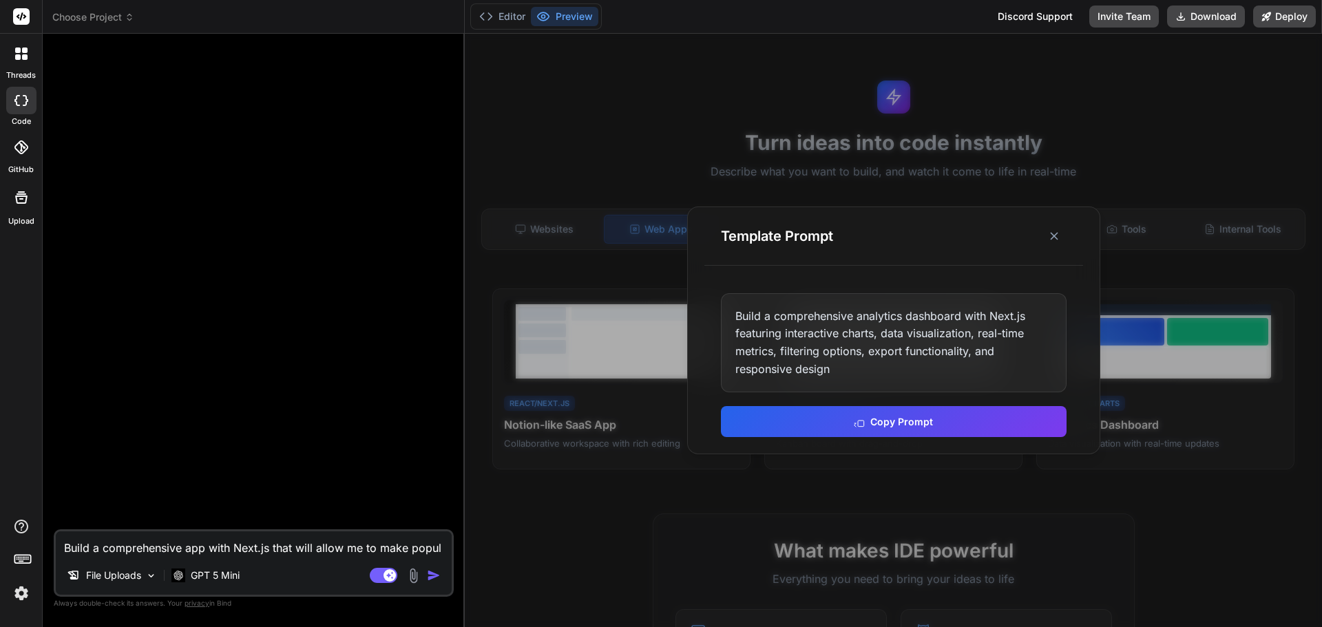
type textarea "x"
type textarea "Build a comprehensive app with Next.js that will allow me to make popula"
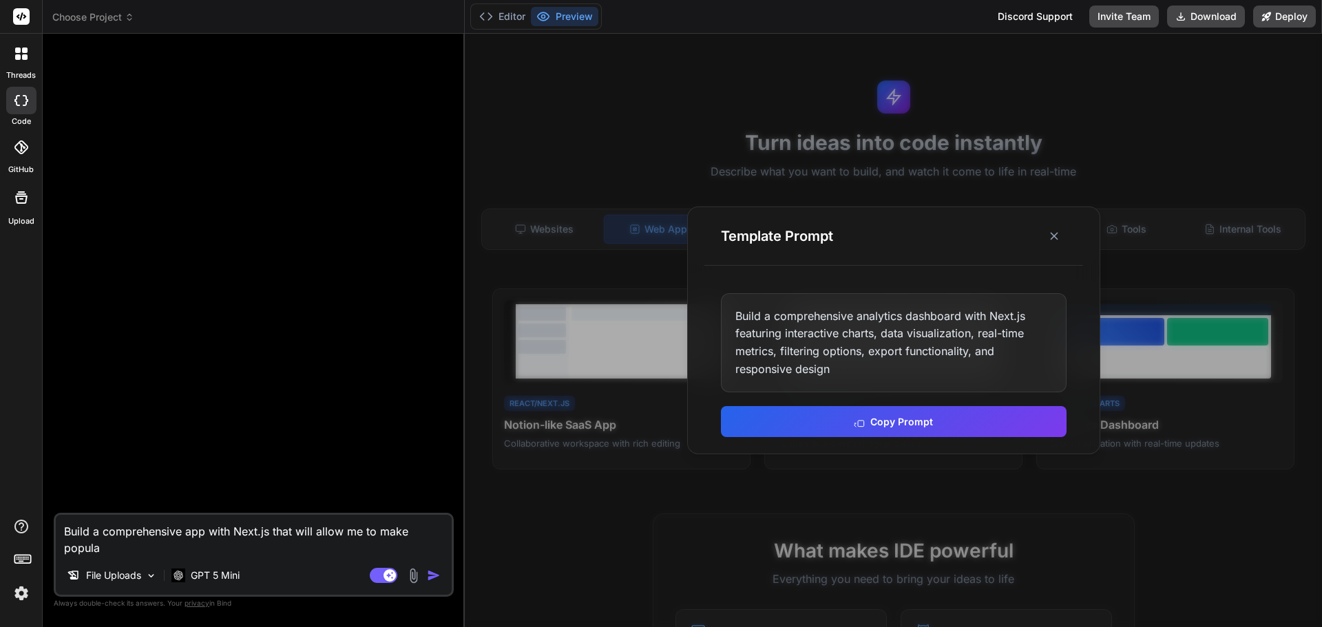
type textarea "x"
type textarea "Build a comprehensive app with Next.js that will allow me to make populat"
type textarea "x"
type textarea "Build a comprehensive app with Next.js that will allow me to make populati"
type textarea "x"
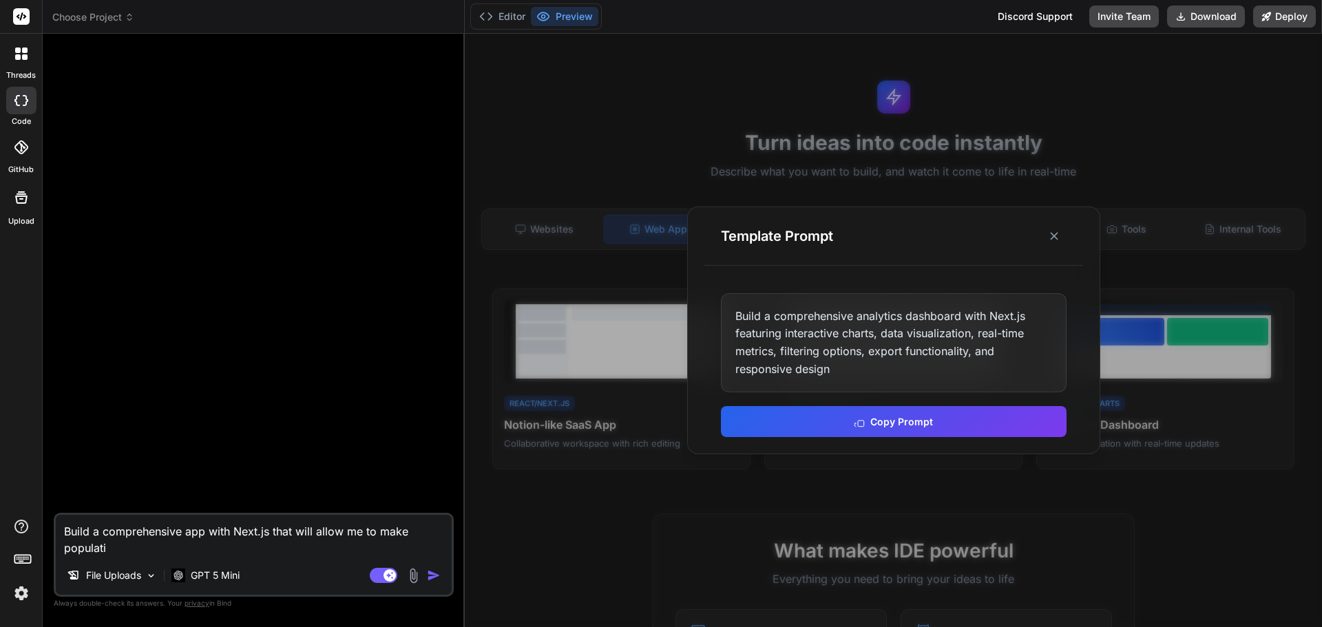
type textarea "Build a comprehensive app with Next.js that will allow me to make populatio"
type textarea "x"
type textarea "Build a comprehensive app with Next.js that will allow me to make population"
type textarea "x"
type textarea "Build a comprehensive app with Next.js that will allow me to make population"
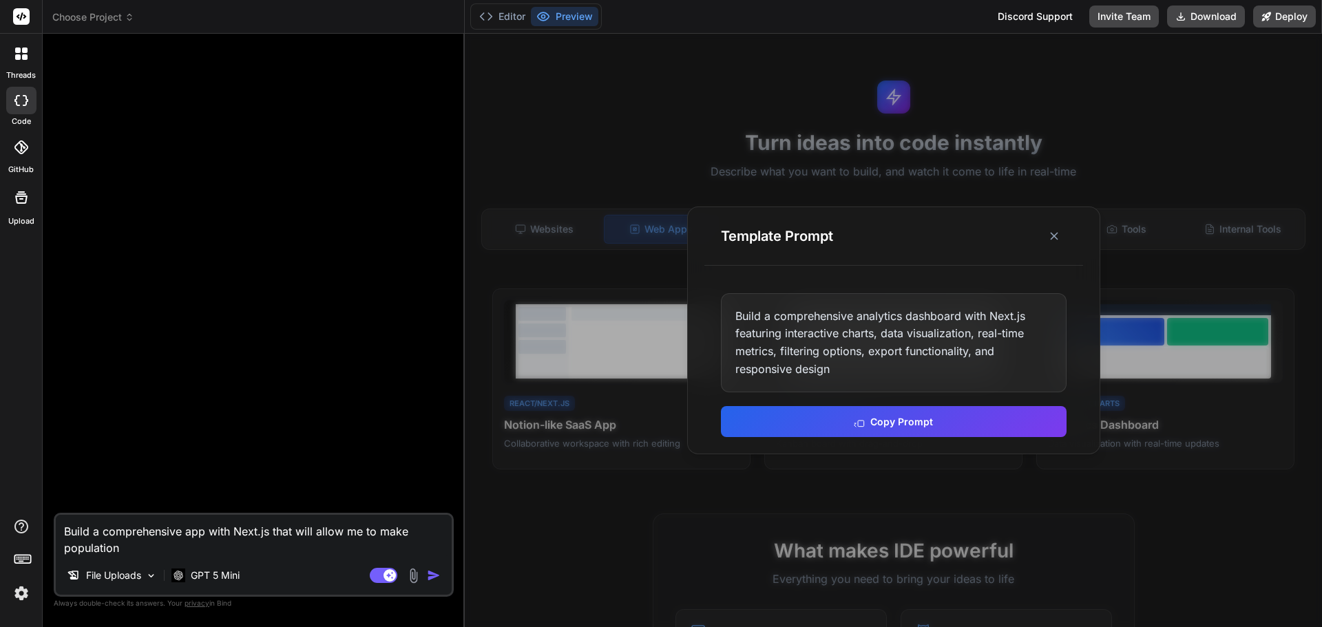
type textarea "x"
type textarea "Build a comprehensive app with Next.js that will allow me to make population p"
type textarea "x"
type textarea "Build a comprehensive app with Next.js that will allow me to make population py"
type textarea "x"
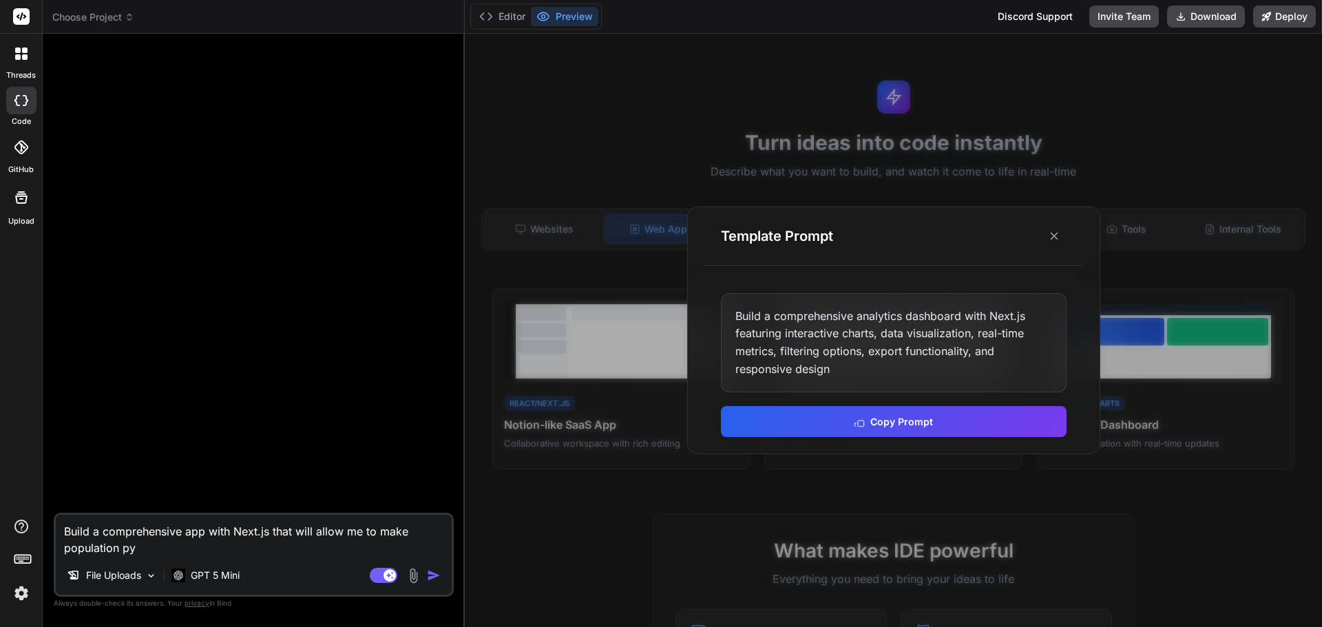
type textarea "Build a comprehensive app with Next.js that will allow me to make population pyr"
type textarea "x"
type textarea "Build a comprehensive app with Next.js that will allow me to make population py…"
type textarea "x"
type textarea "Build a comprehensive app with Next.js that will allow me to make population py…"
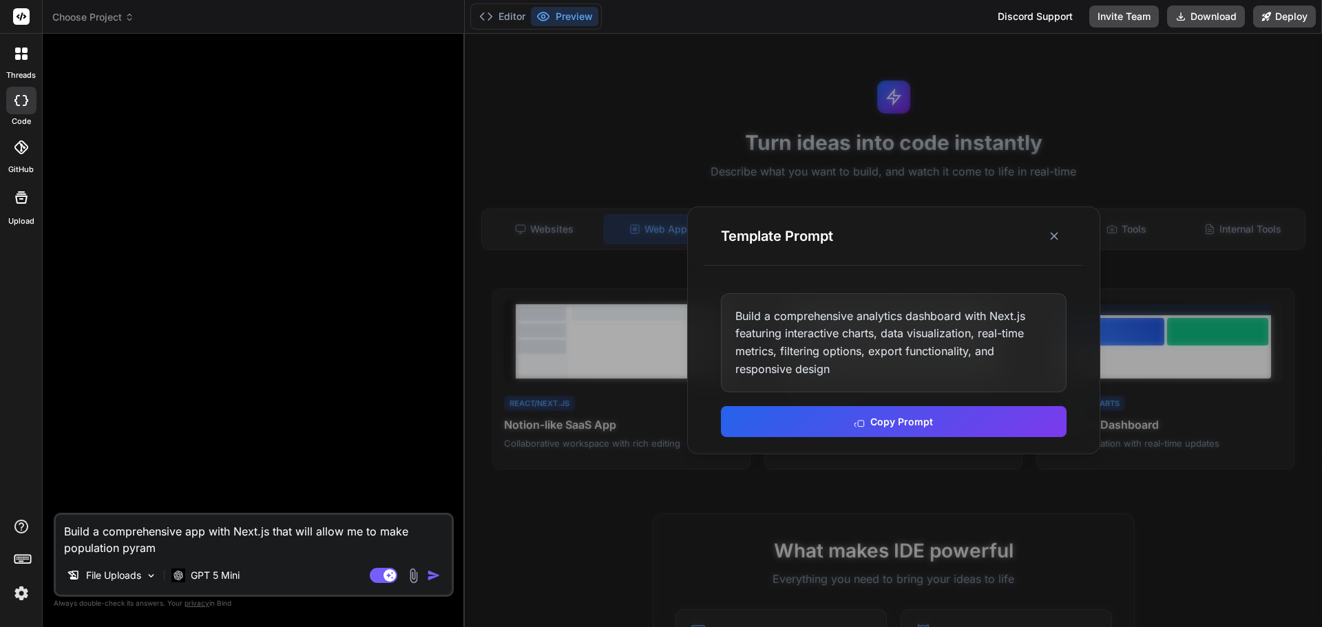
type textarea "x"
type textarea "Build a comprehensive app with Next.js that will allow me to make population py…"
type textarea "x"
type textarea "Build a comprehensive app with Next.js that will allow me to make population py…"
type textarea "x"
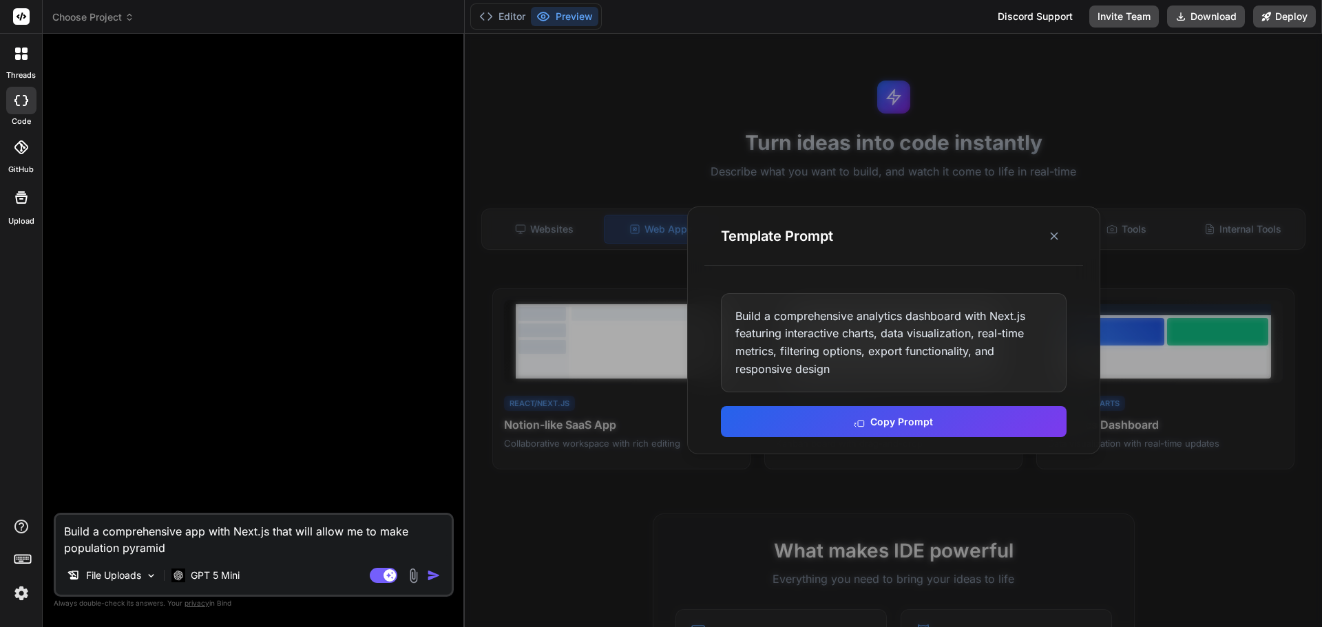
type textarea "Build a comprehensive app with Next.js that will allow me to make population py…"
type textarea "x"
type textarea "Build a comprehensive app with Next.js that will allow me to make population py…"
type textarea "x"
type textarea "Build a comprehensive app with Next.js that will allow me to make population py…"
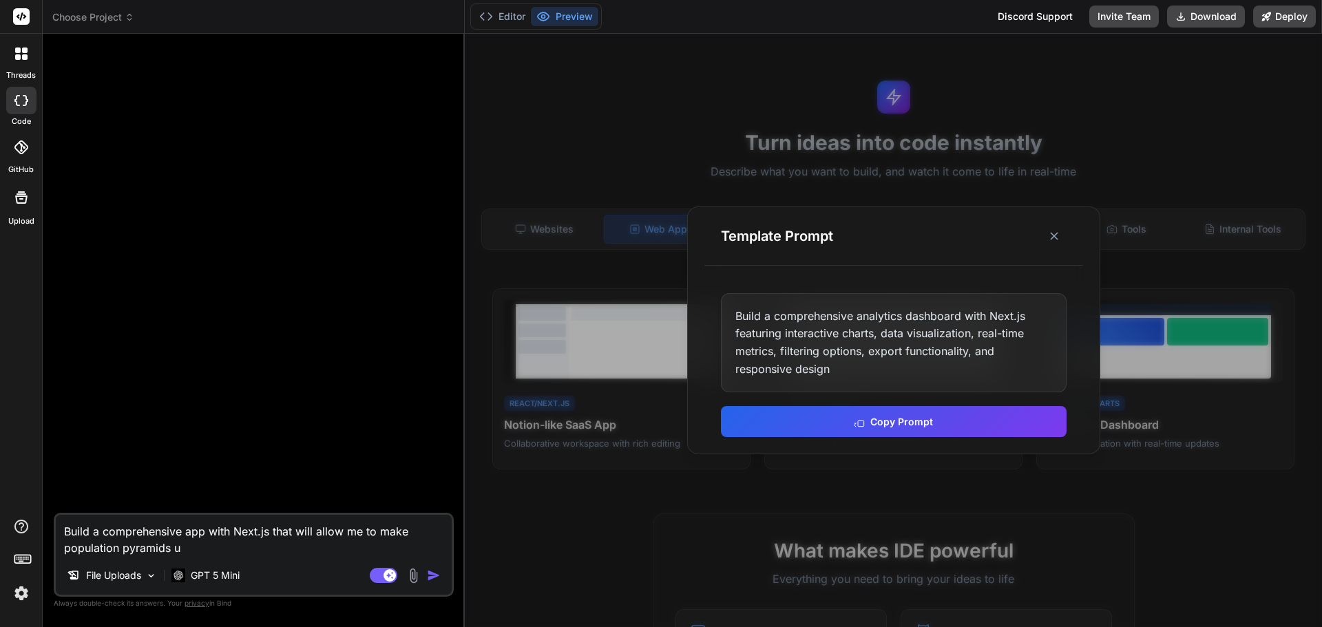
type textarea "x"
type textarea "Build a comprehensive app with Next.js that will allow me to make population py…"
type textarea "x"
type textarea "Build a comprehensive app with Next.js that will allow me to make population py…"
type textarea "x"
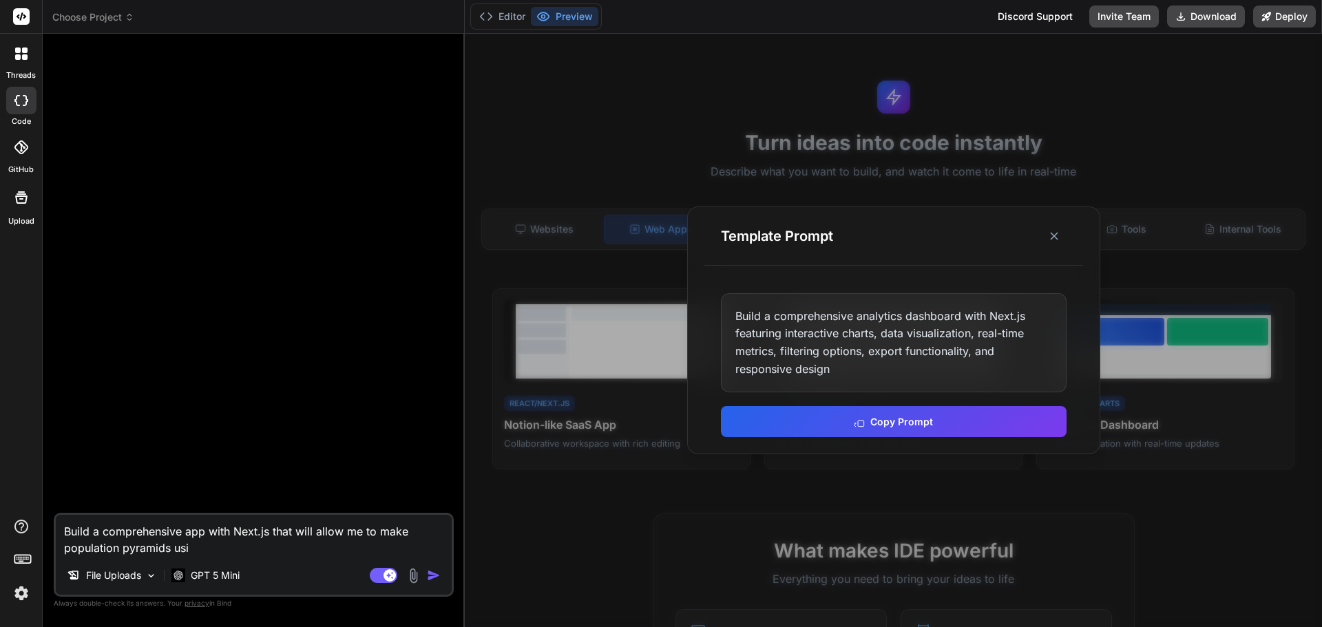
type textarea "Build a comprehensive app with Next.js that will allow me to make population py…"
type textarea "x"
type textarea "Build a comprehensive app with Next.js that will allow me to make population py…"
type textarea "x"
type textarea "Build a comprehensive app with Next.js that will allow me to make population py…"
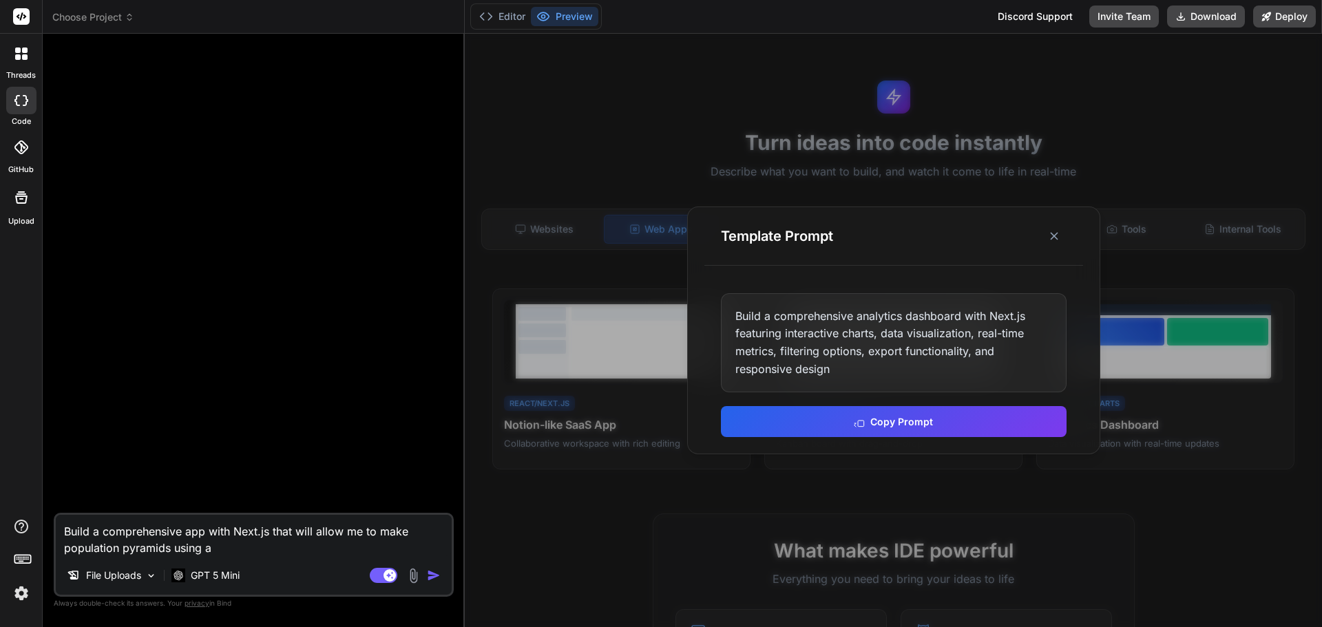
type textarea "x"
type textarea "Build a comprehensive app with Next.js that will allow me to make population py…"
type textarea "x"
type textarea "Build a comprehensive app with Next.js that will allow me to make population py…"
type textarea "x"
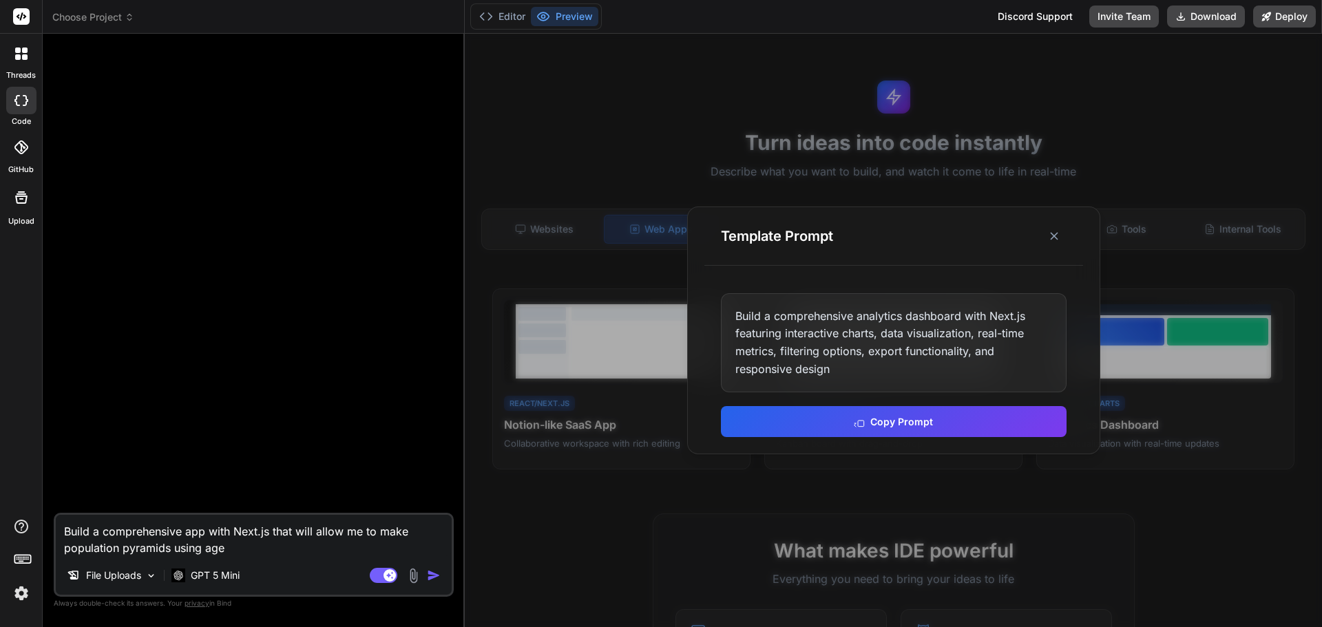
type textarea "Build a comprehensive app with Next.js that will allow me to make population py…"
type textarea "x"
type textarea "Build a comprehensive app with Next.js that will allow me to make population py…"
type textarea "x"
type textarea "Build a comprehensive app with Next.js that will allow me to make population py…"
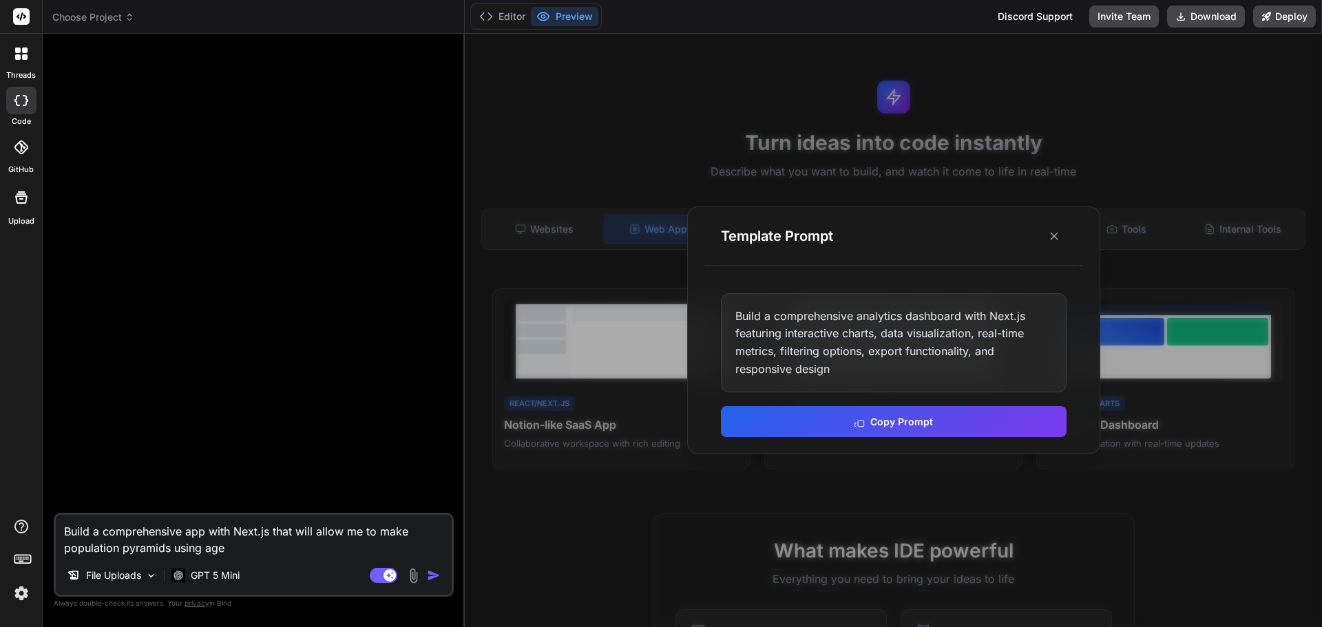
type textarea "x"
type textarea "Build a comprehensive app with Next.js that will allow me to make population py…"
type textarea "x"
type textarea "Build a comprehensive app with Next.js that will allow me to make population py…"
type textarea "x"
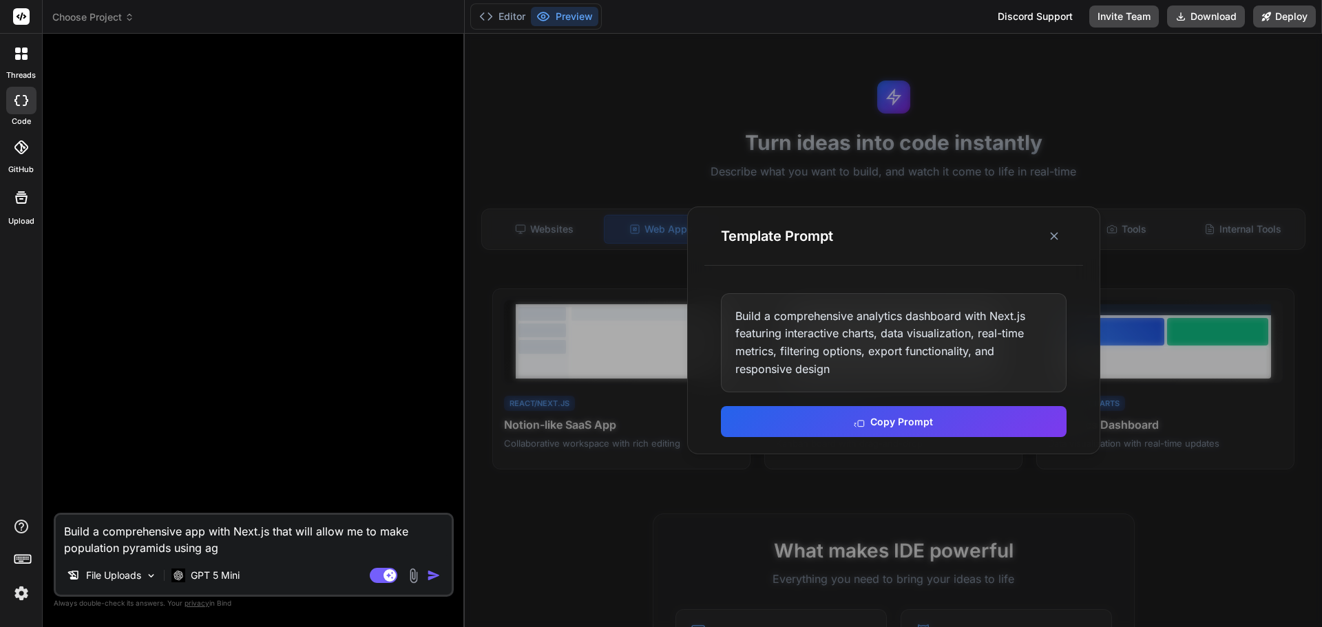
type textarea "Build a comprehensive app with Next.js that will allow me to make population py…"
type textarea "x"
type textarea "Build a comprehensive app with Next.js that will allow me to make population py…"
type textarea "x"
type textarea "Build a comprehensive app with Next.js that will allow me to make population py…"
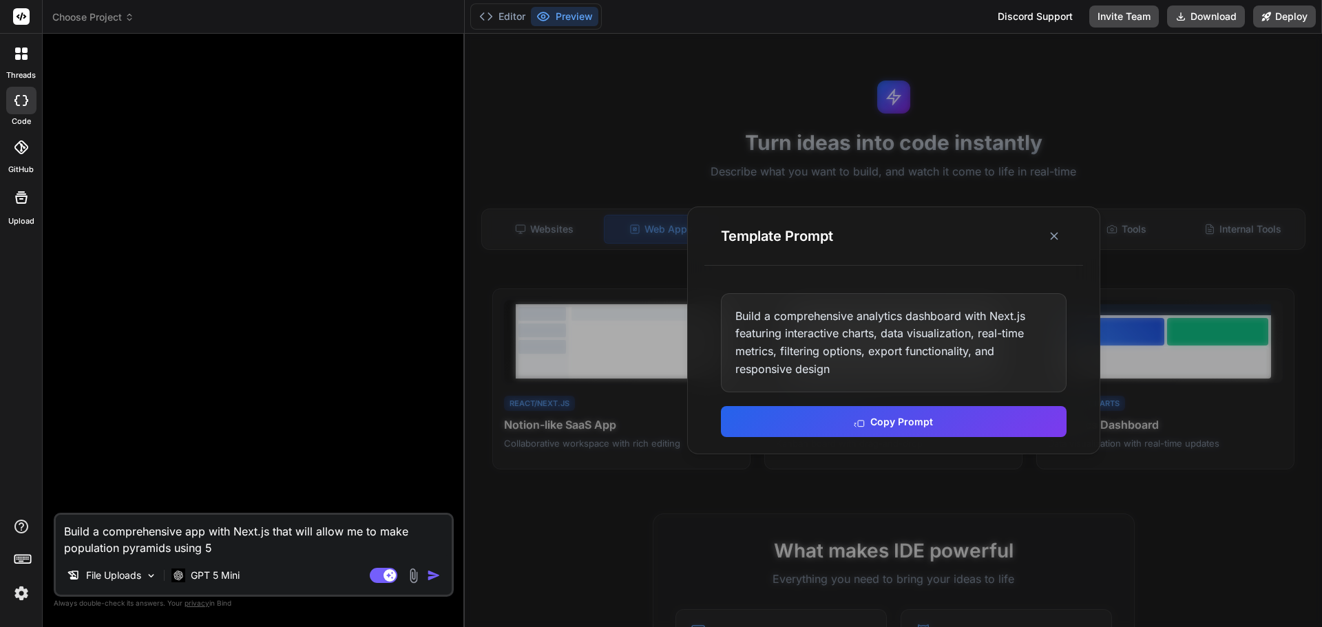
type textarea "x"
type textarea "Build a comprehensive app with Next.js that will allow me to make population py…"
type textarea "x"
type textarea "Build a comprehensive app with Next.js that will allow me to make population py…"
type textarea "x"
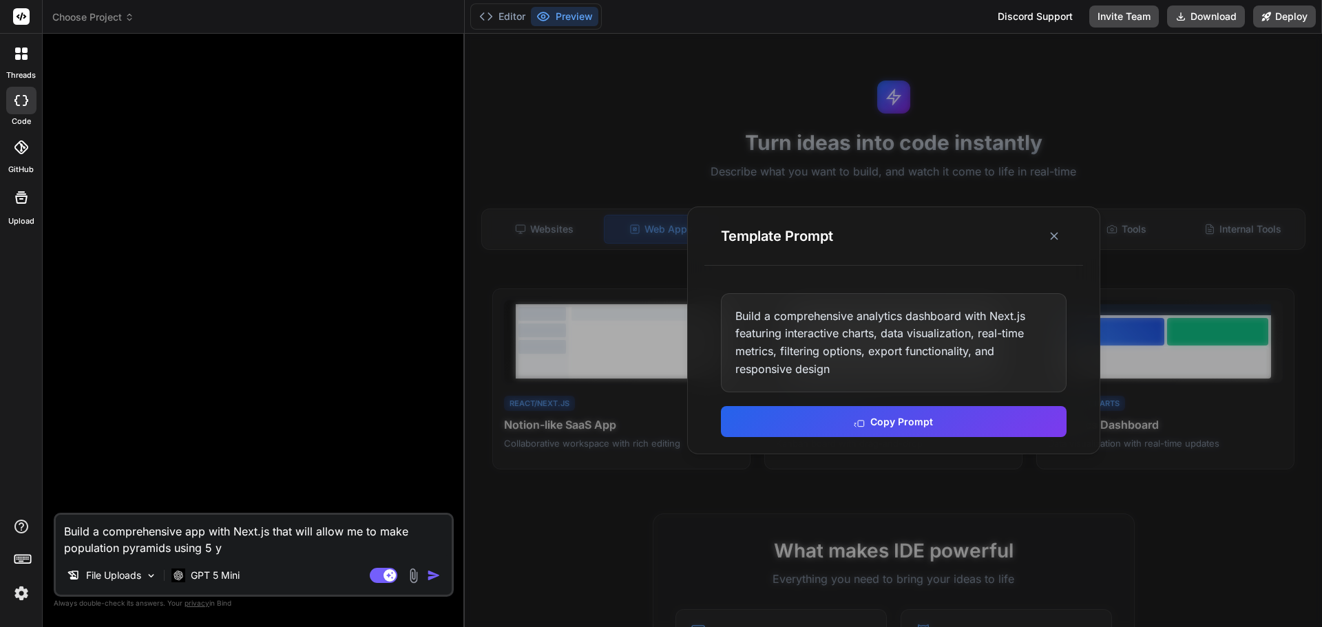
type textarea "Build a comprehensive app with Next.js that will allow me to make population py…"
type textarea "x"
type textarea "Build a comprehensive app with Next.js that will allow me to make population py…"
type textarea "x"
type textarea "Build a comprehensive app with Next.js that will allow me to make population py…"
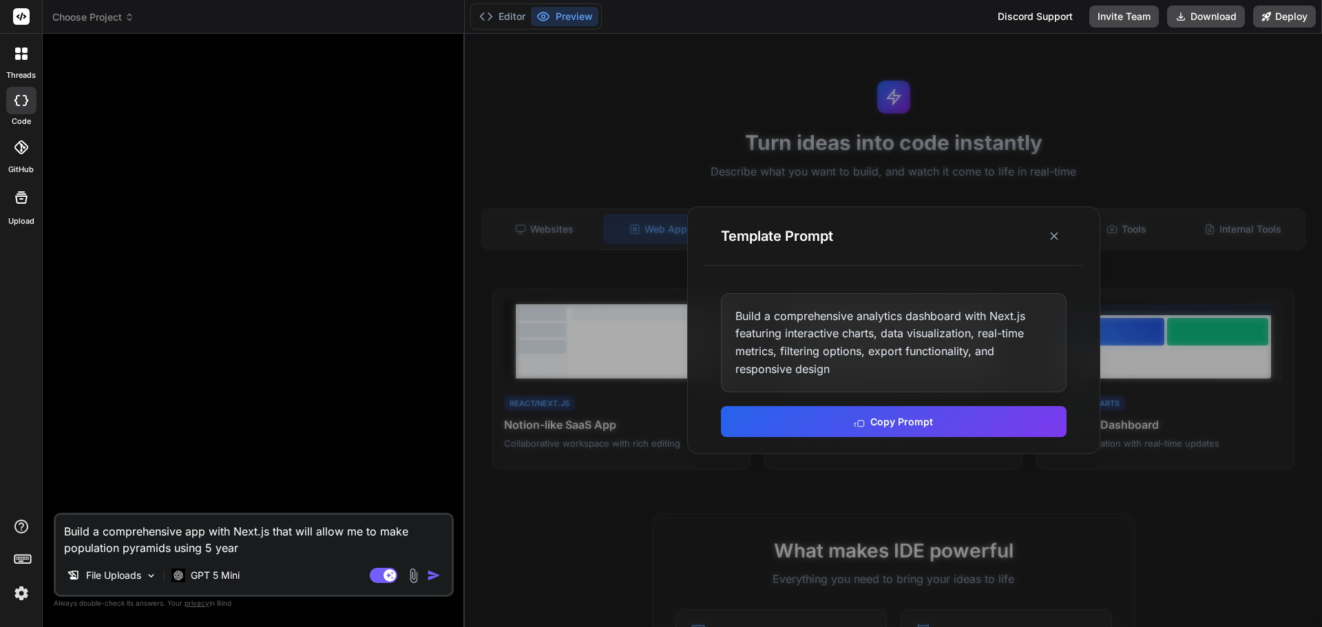
type textarea "x"
type textarea "Build a comprehensive app with Next.js that will allow me to make population py…"
type textarea "x"
type textarea "Build a comprehensive app with Next.js that will allow me to make population py…"
type textarea "x"
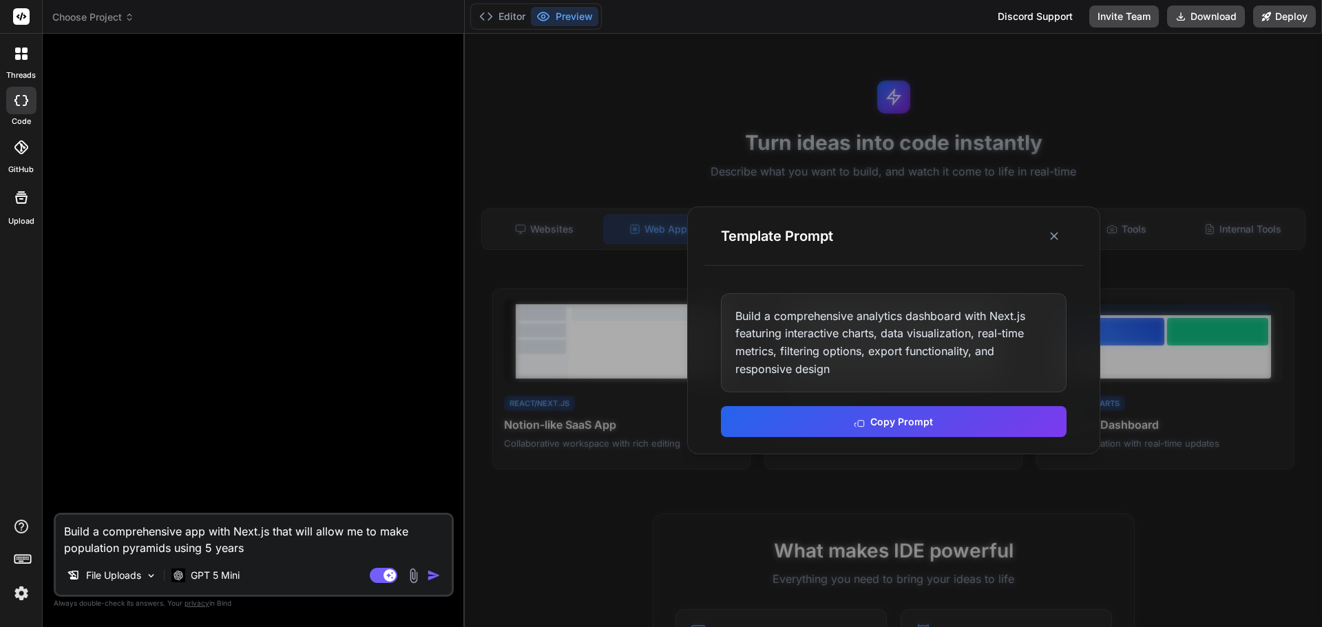
type textarea "Build a comprehensive app with Next.js that will allow me to make population py…"
type textarea "x"
type textarea "Build a comprehensive app with Next.js that will allow me to make population py…"
type textarea "x"
type textarea "Build a comprehensive app with Next.js that will allow me to make population py…"
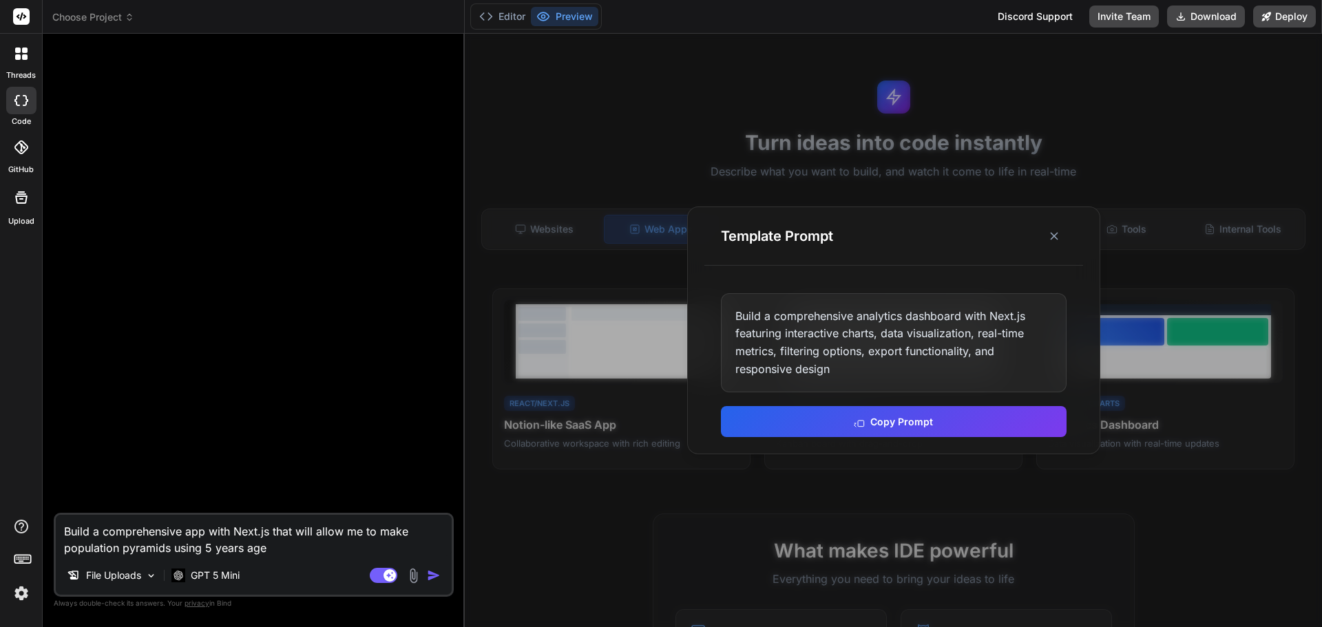
type textarea "x"
type textarea "Build a comprehensive app with Next.js that will allow me to make population py…"
type textarea "x"
type textarea "Build a comprehensive app with Next.js that will allow me to make population py…"
type textarea "x"
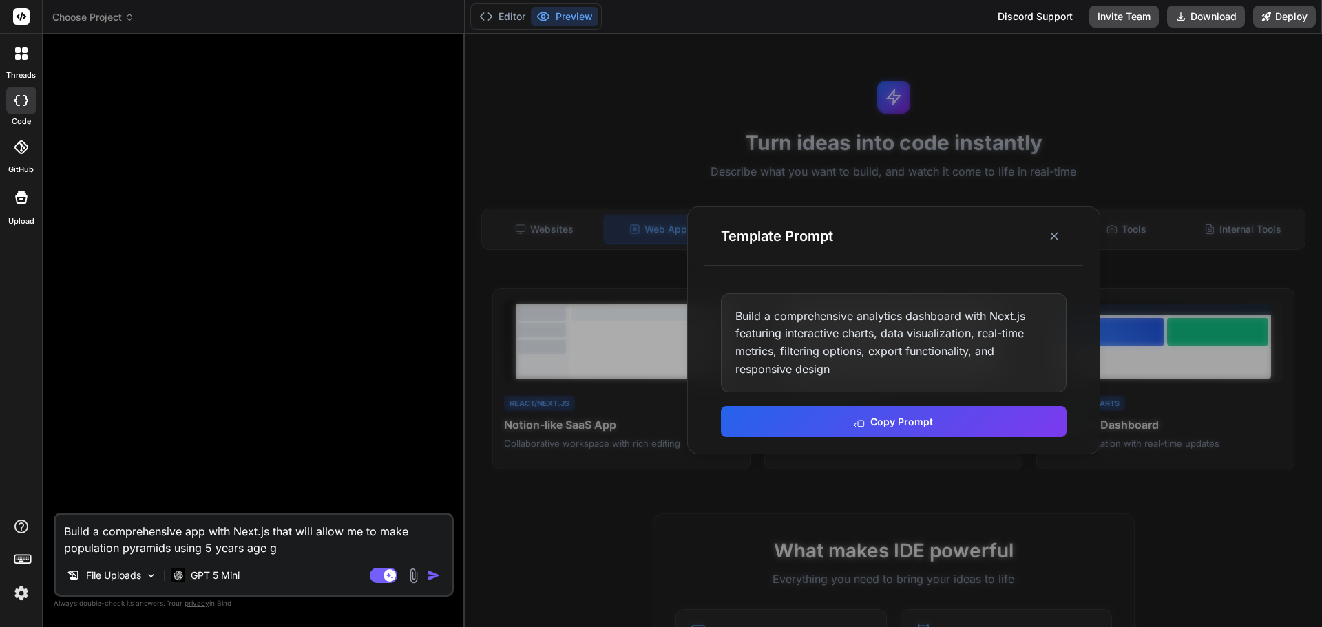
type textarea "Build a comprehensive app with Next.js that will allow me to make population py…"
type textarea "x"
type textarea "Build a comprehensive app with Next.js that will allow me to make population py…"
type textarea "x"
type textarea "Build a comprehensive app with Next.js that will allow me to make population py…"
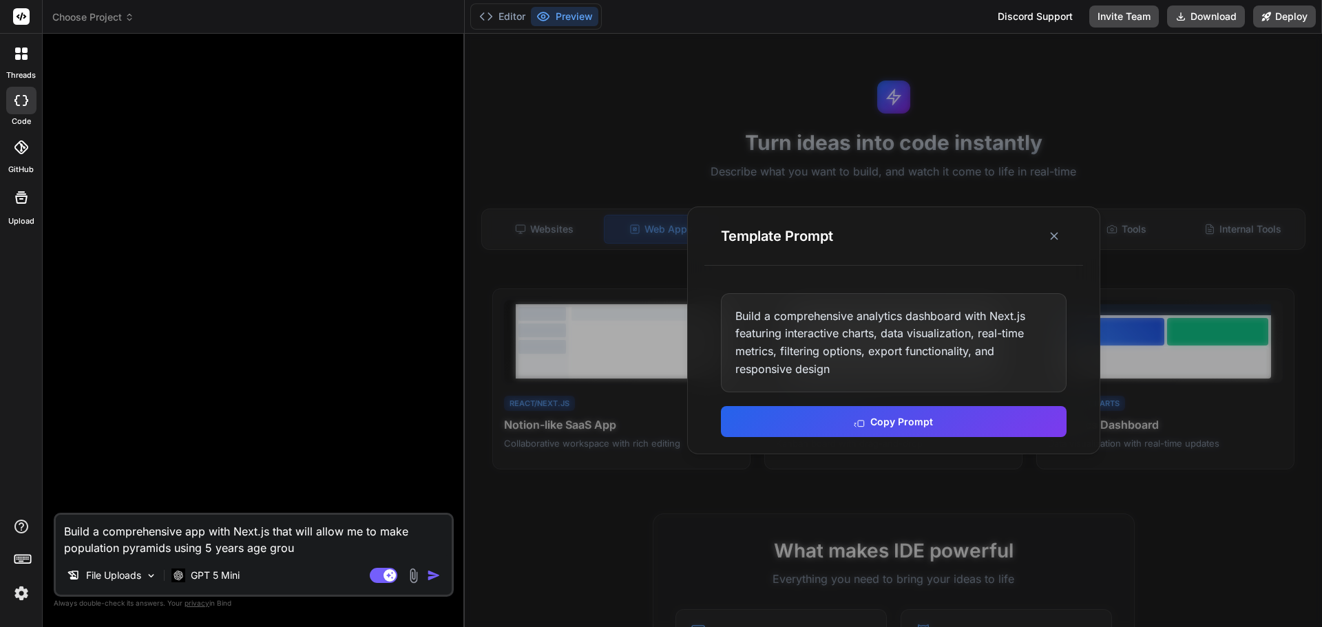
type textarea "x"
type textarea "Build a comprehensive app with Next.js that will allow me to make population py…"
type textarea "x"
type textarea "Build a comprehensive app with Next.js that will allow me to make population py…"
type textarea "x"
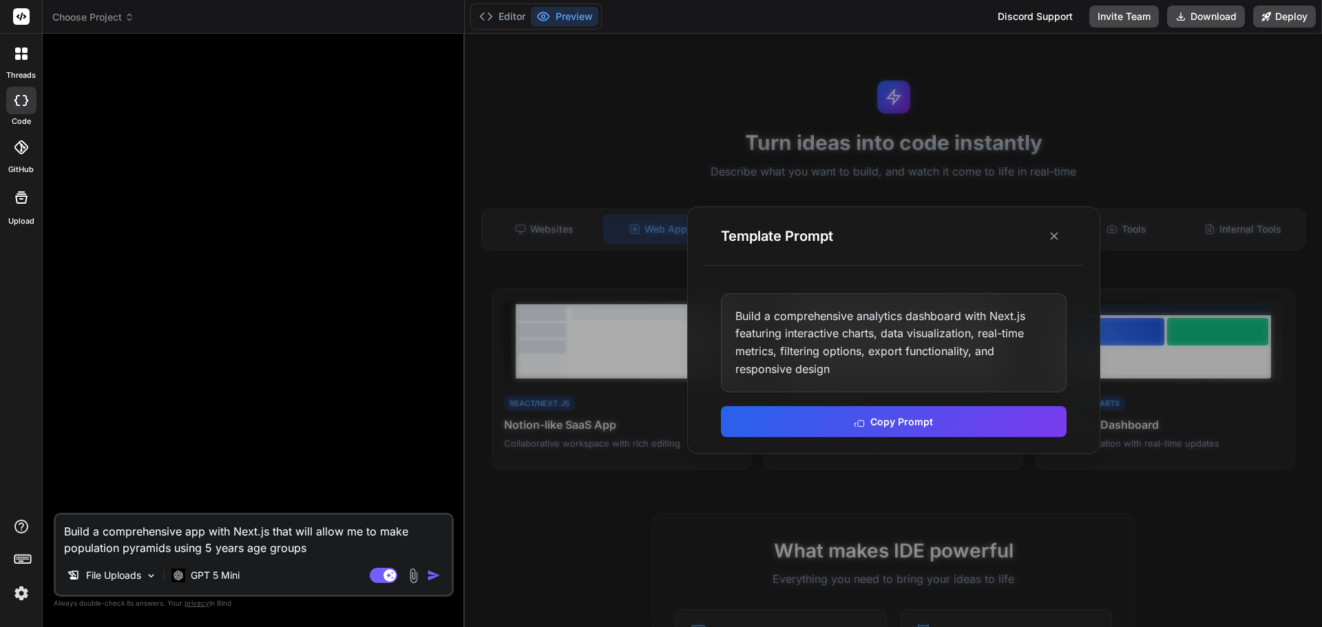
type textarea "Build a comprehensive app with Next.js that will allow me to make population py…"
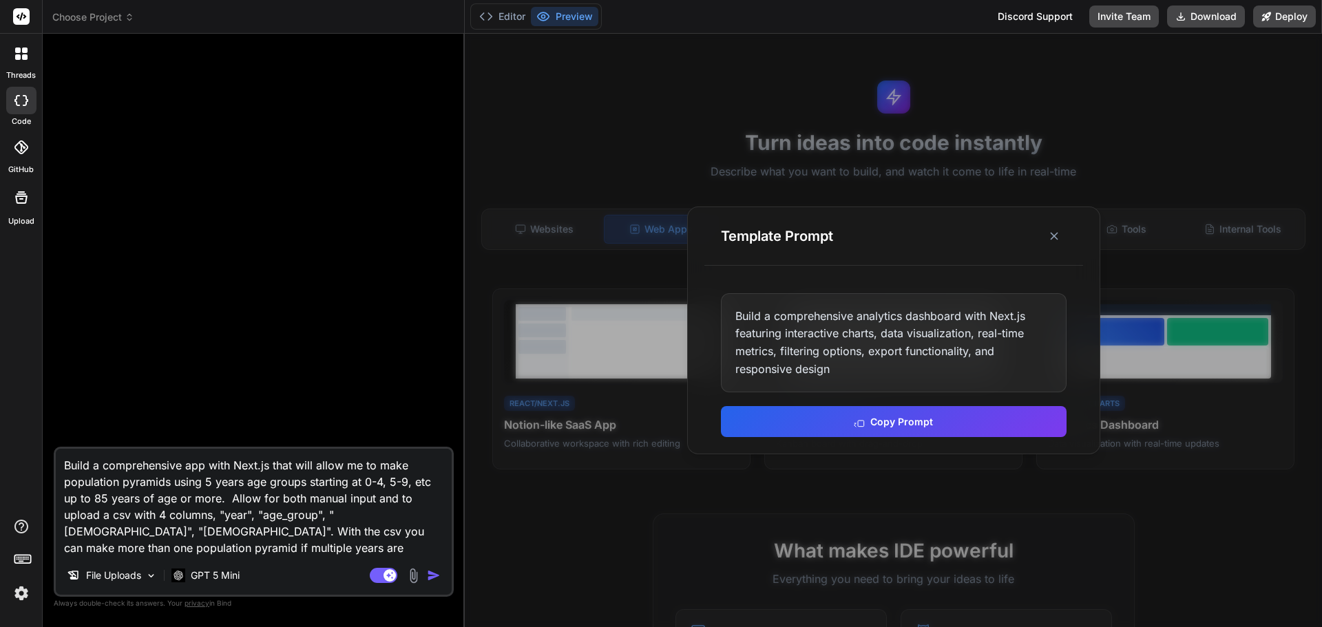
drag, startPoint x: 173, startPoint y: 554, endPoint x: 51, endPoint y: 446, distance: 162.9
click at [51, 446] on div "Bind AI Web Search Created with Pixso. Code Generator Build a comprehensive app…" at bounding box center [254, 330] width 422 height 593
paste textarea "Next.js app that lets me create population pyramids using 5-year age groups sta…"
click at [432, 575] on img "button" at bounding box center [434, 576] width 14 height 14
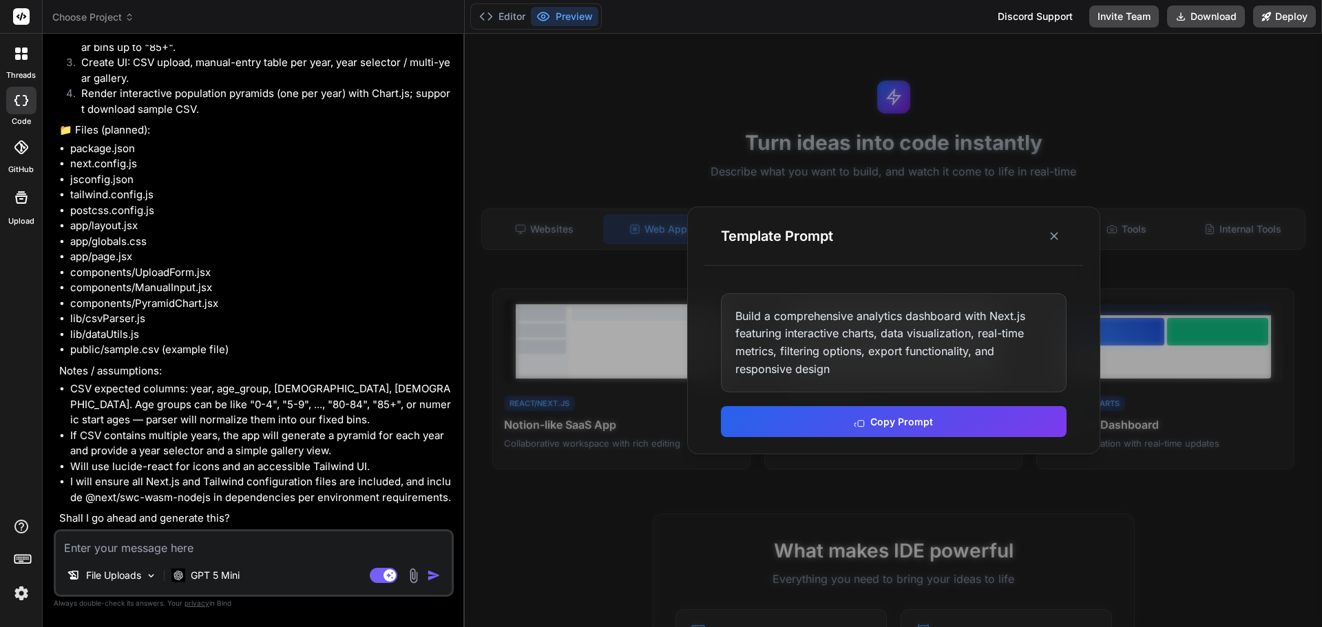
scroll to position [278, 0]
click at [166, 545] on textarea at bounding box center [254, 544] width 396 height 25
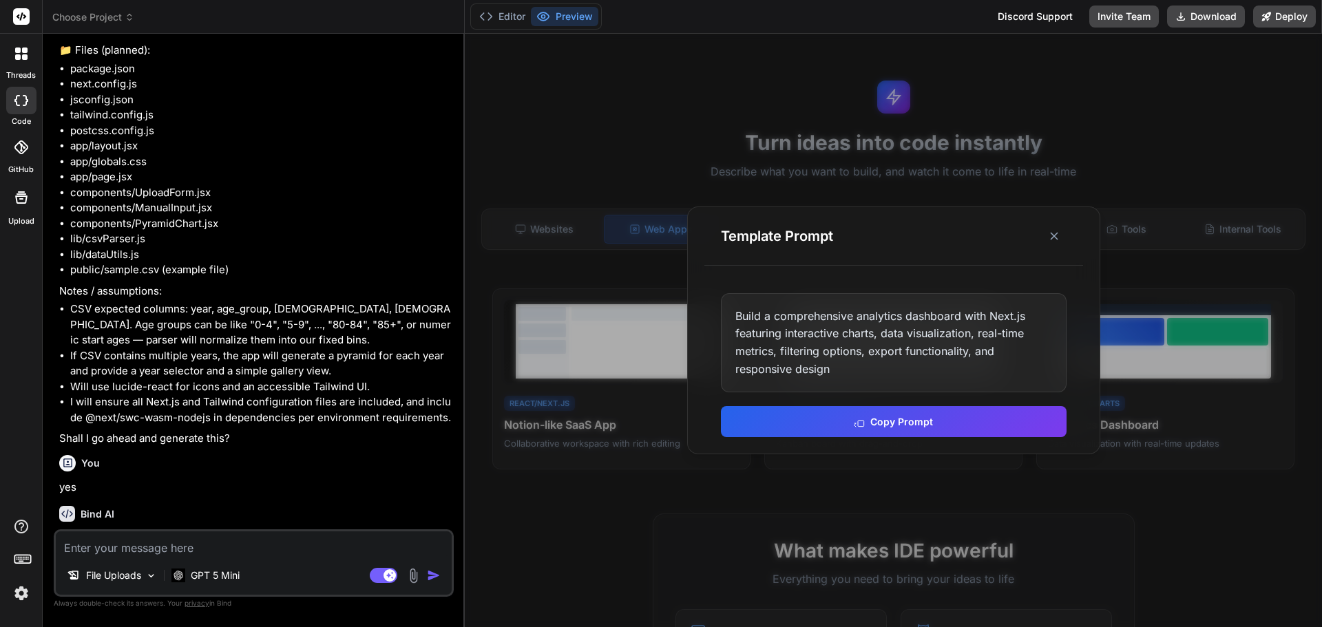
scroll to position [421, 0]
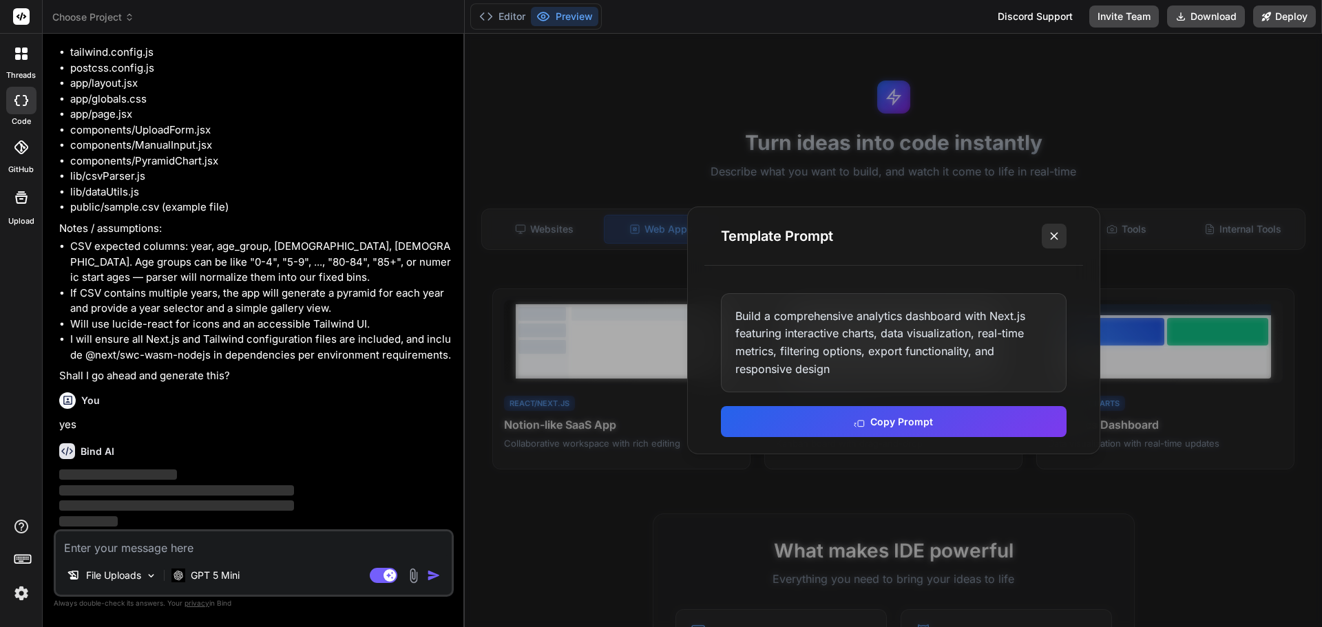
click at [1059, 234] on icon at bounding box center [1054, 236] width 14 height 14
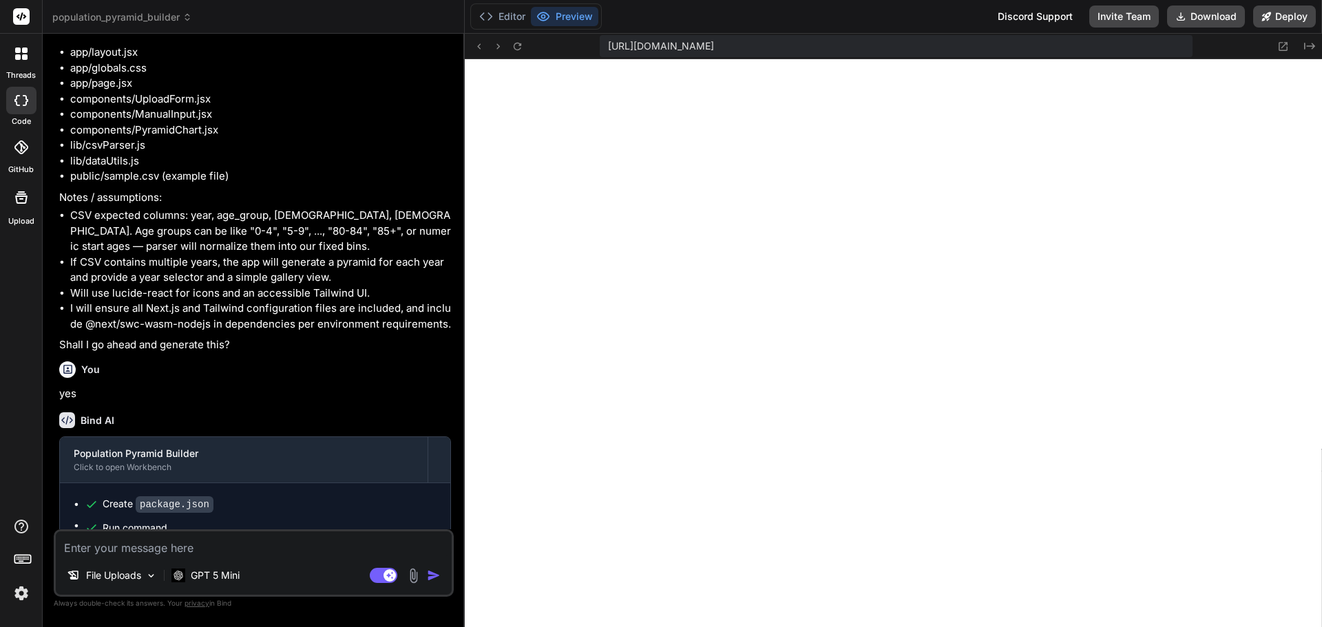
scroll to position [667, 0]
click at [574, 20] on button "Preview" at bounding box center [564, 16] width 67 height 19
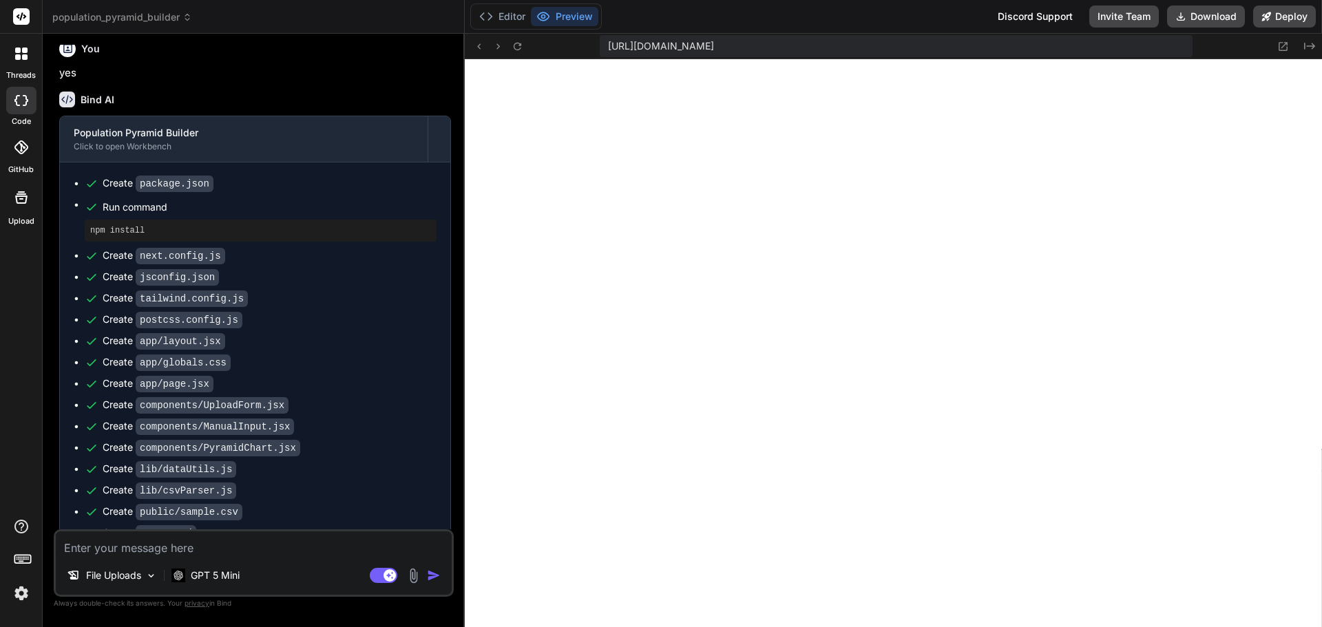
scroll to position [643, 0]
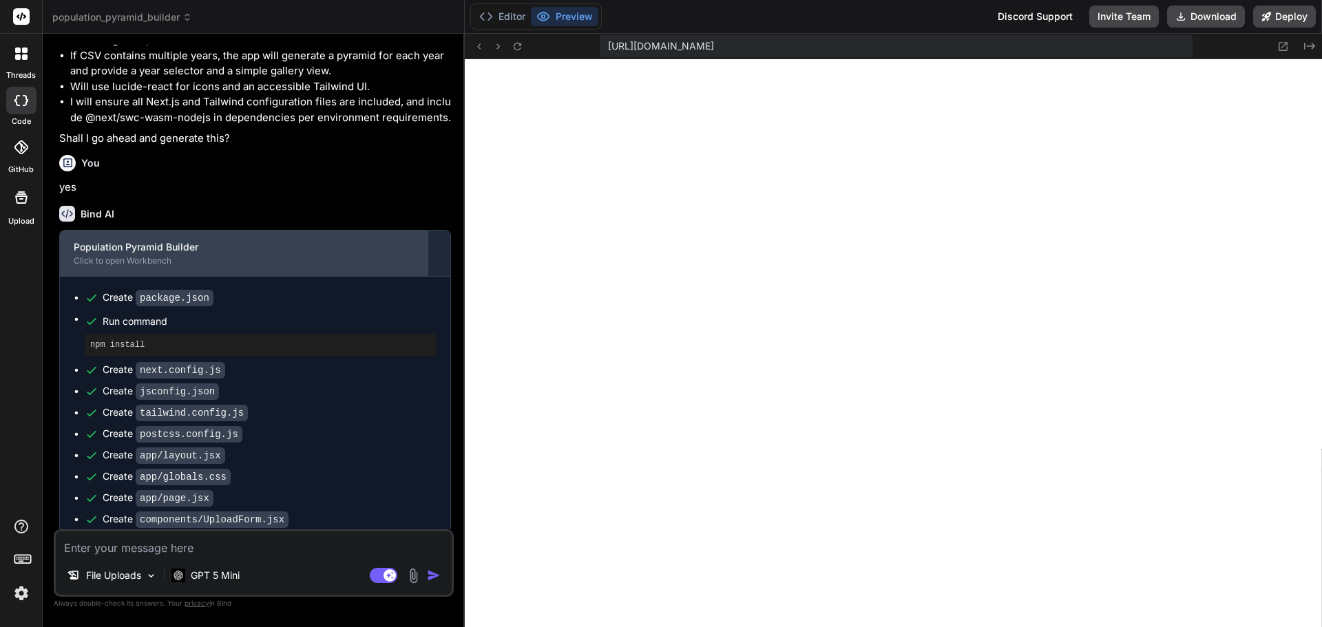
click at [261, 254] on div "Population Pyramid Builder" at bounding box center [244, 247] width 340 height 14
click at [136, 266] on div "Click to open Workbench" at bounding box center [244, 260] width 340 height 11
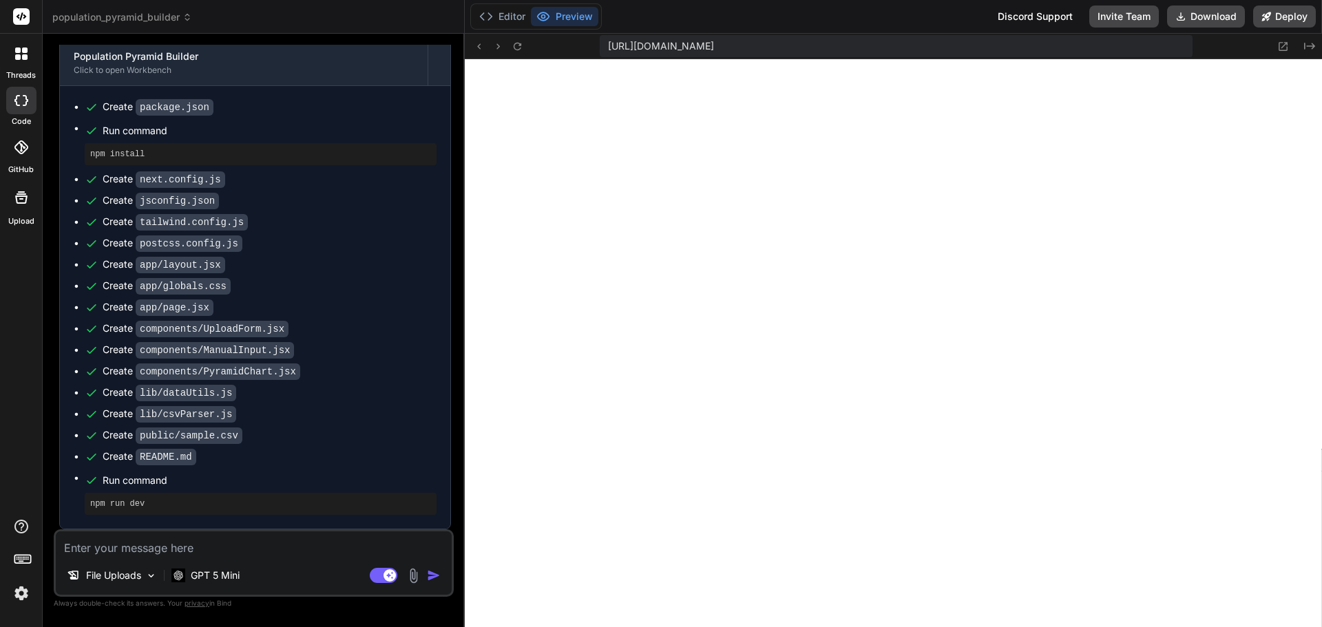
scroll to position [850, 0]
click at [214, 549] on textarea at bounding box center [254, 544] width 396 height 25
click at [512, 20] on button "Editor" at bounding box center [502, 16] width 57 height 19
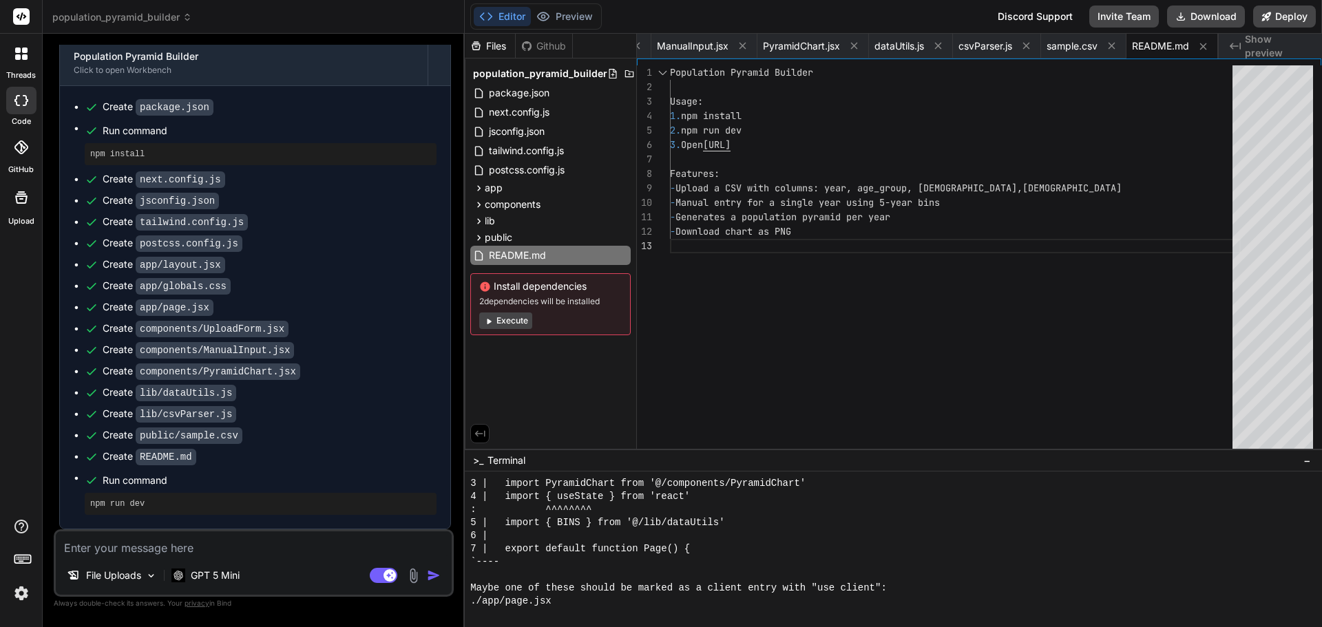
click at [501, 322] on button "Execute" at bounding box center [505, 321] width 53 height 17
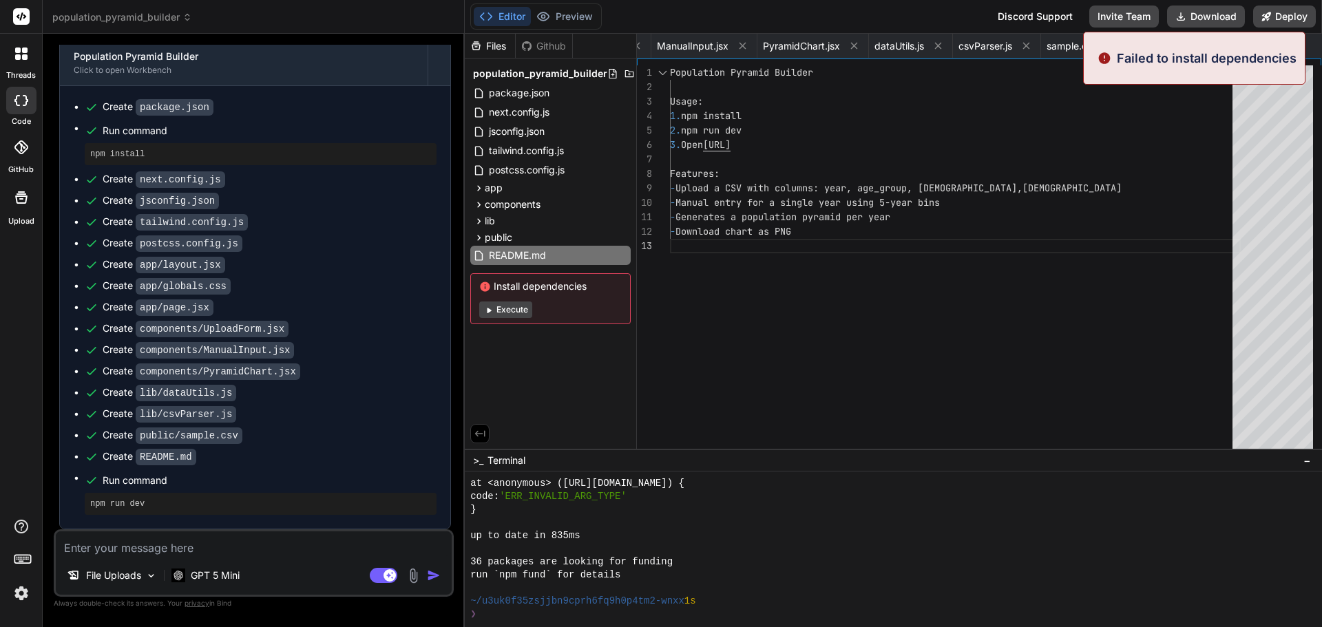
scroll to position [2263, 0]
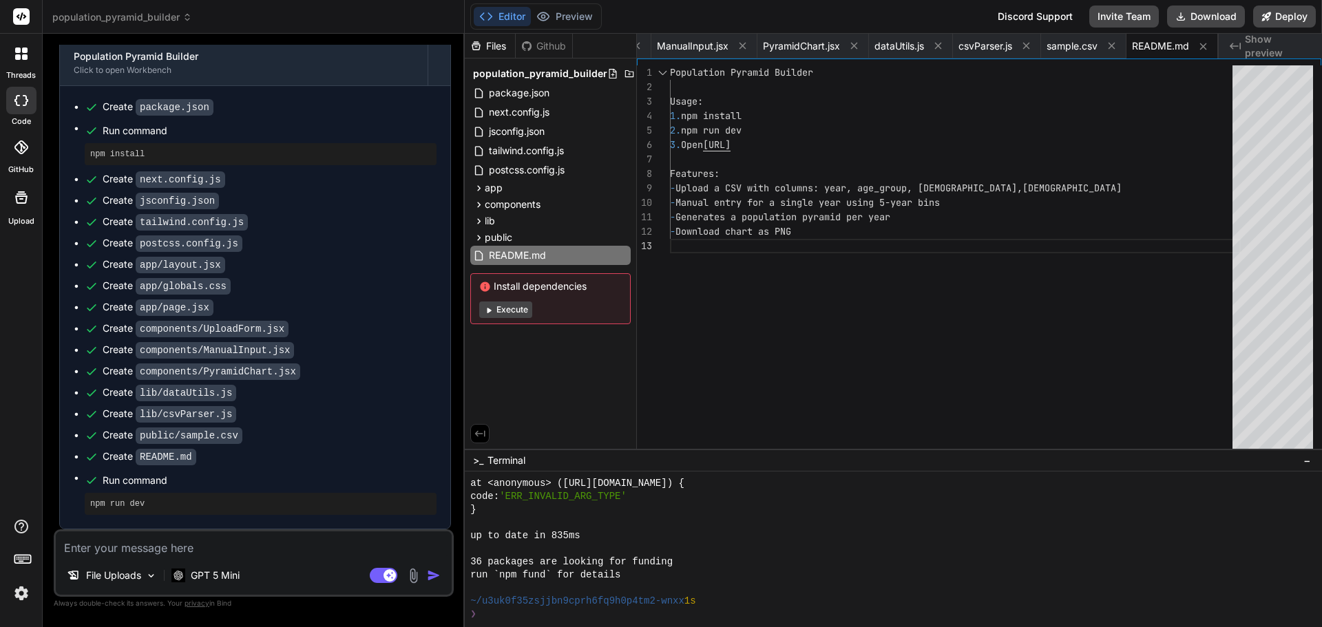
click at [569, 6] on div "Editor Preview" at bounding box center [536, 16] width 132 height 26
click at [567, 19] on button "Preview" at bounding box center [564, 16] width 67 height 19
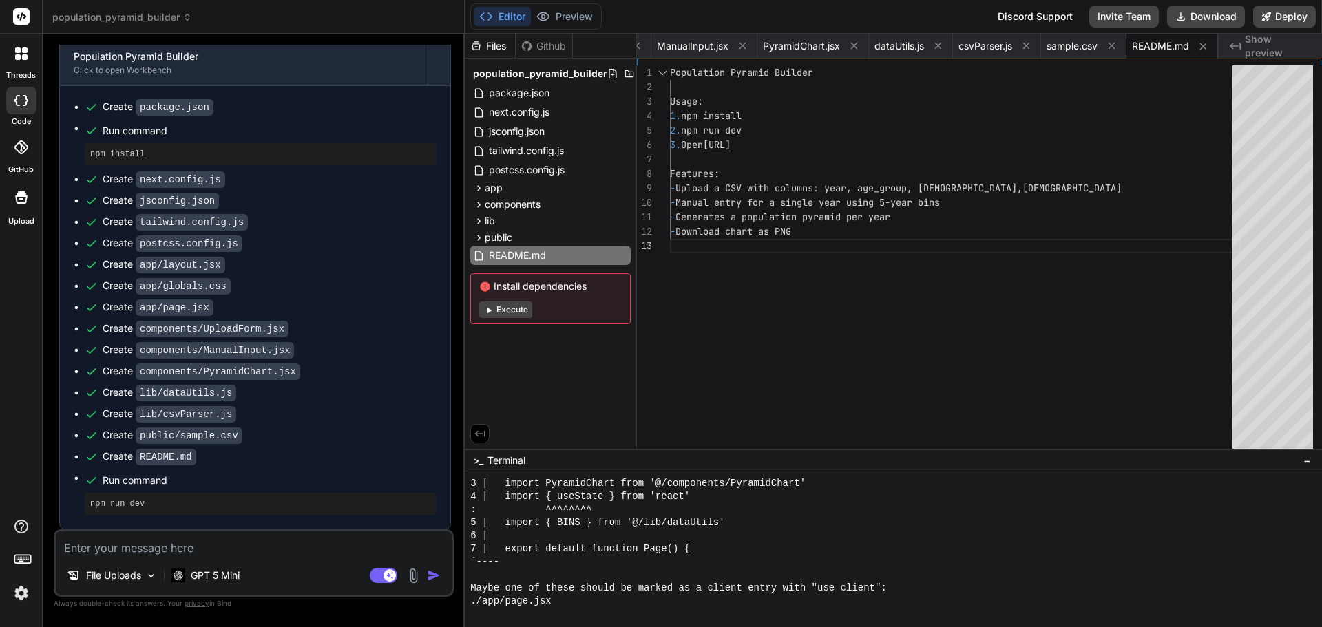
click at [220, 556] on div "File Uploads GPT 5 Mini Agent Mode. When this toggle is activated, AI automatic…" at bounding box center [254, 563] width 400 height 67
click at [174, 563] on div "File Uploads GPT 5 Mini Agent Mode. When this toggle is activated, AI automatic…" at bounding box center [254, 563] width 400 height 67
click at [181, 556] on textarea at bounding box center [254, 544] width 396 height 25
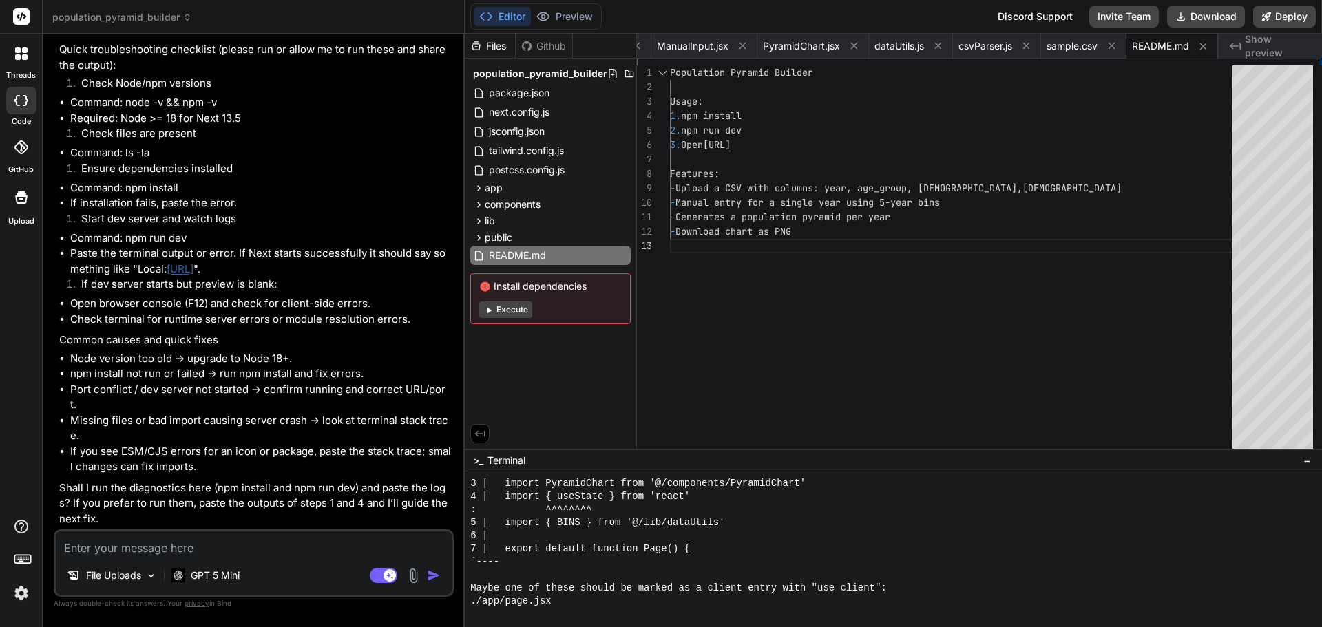
scroll to position [1764, 0]
click at [228, 539] on textarea at bounding box center [254, 544] width 396 height 25
click at [176, 539] on textarea at bounding box center [254, 544] width 396 height 25
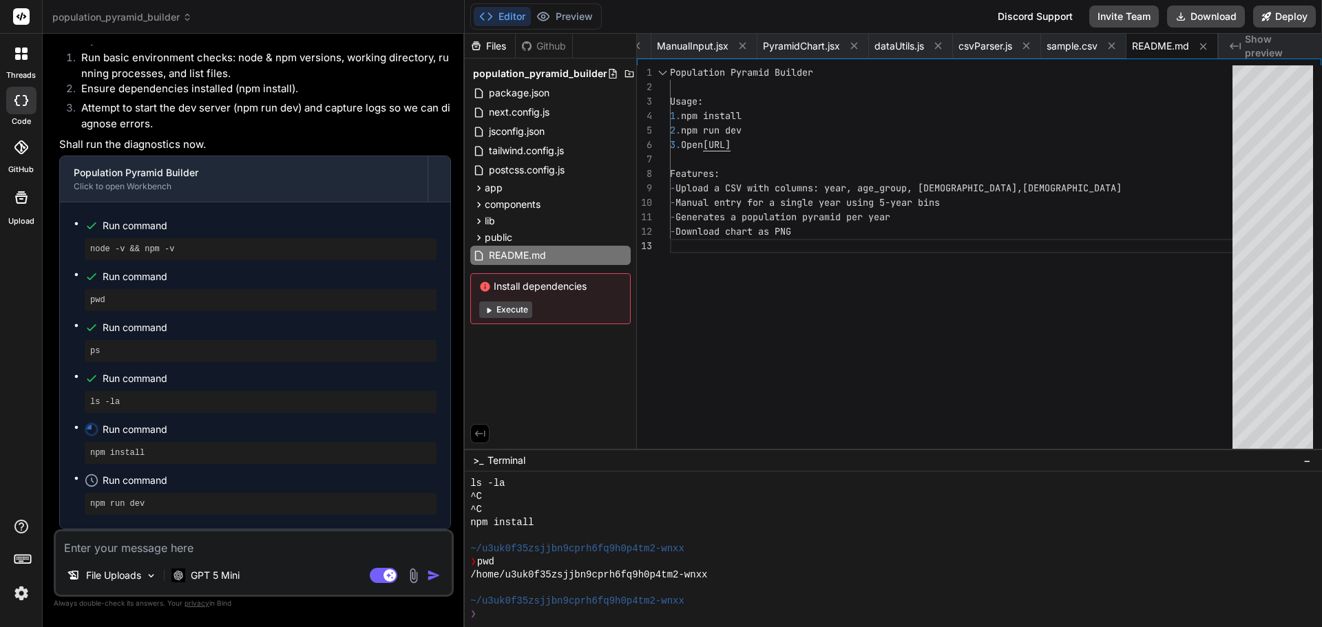
scroll to position [0, 0]
click at [804, 144] on div "Population Pyramid Builder Usage: 1. npm install 2. npm run dev 3. Open http://…" at bounding box center [955, 260] width 571 height 390
drag, startPoint x: 726, startPoint y: 146, endPoint x: 841, endPoint y: 145, distance: 115.7
click at [841, 145] on div "Population Pyramid Builder Usage: 1. npm install 2. npm run dev 3. Open http://…" at bounding box center [955, 260] width 571 height 390
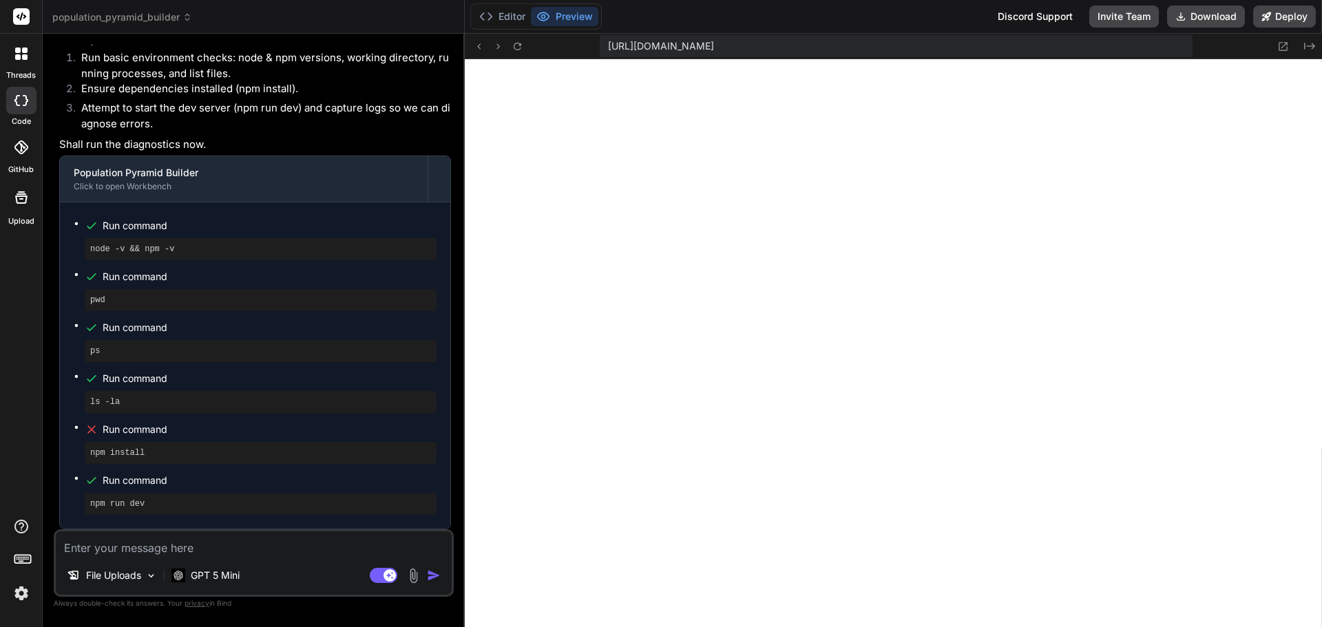
scroll to position [4069, 0]
